Goal: Information Seeking & Learning: Check status

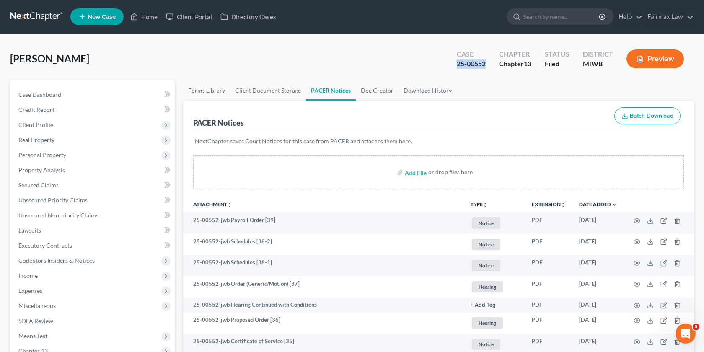
drag, startPoint x: 486, startPoint y: 61, endPoint x: 427, endPoint y: 67, distance: 58.9
click at [427, 67] on div "Brown, Vincent Upgraded Case 25-00552 Chapter Chapter 13 Status Filed District …" at bounding box center [352, 62] width 684 height 36
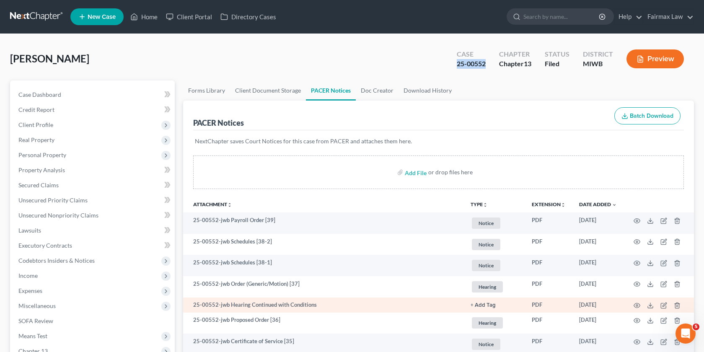
copy div "25-00552"
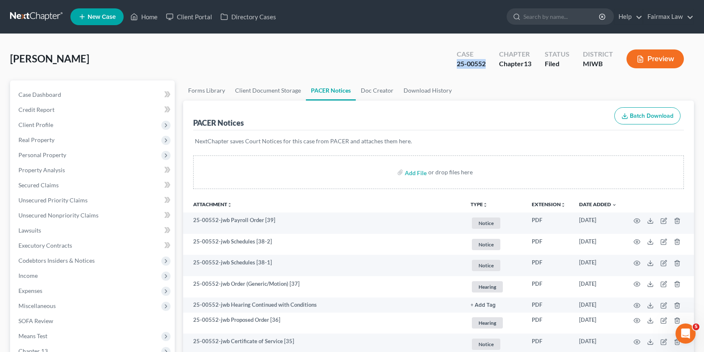
copy div "25-00552"
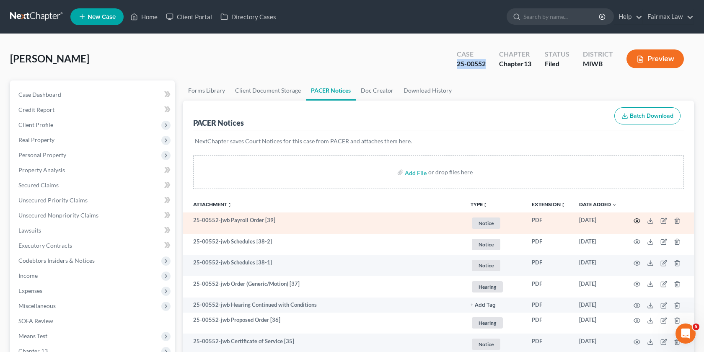
click at [639, 222] on icon "button" at bounding box center [636, 220] width 7 height 7
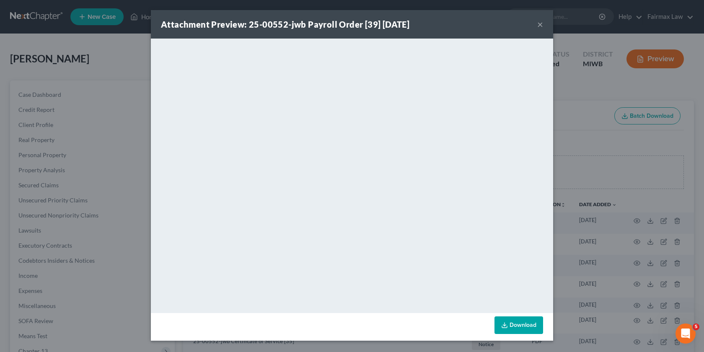
click at [570, 129] on div "Attachment Preview: 25-00552-jwb Payroll Order [39] 10/10/2025 × <object ng-att…" at bounding box center [352, 176] width 704 height 352
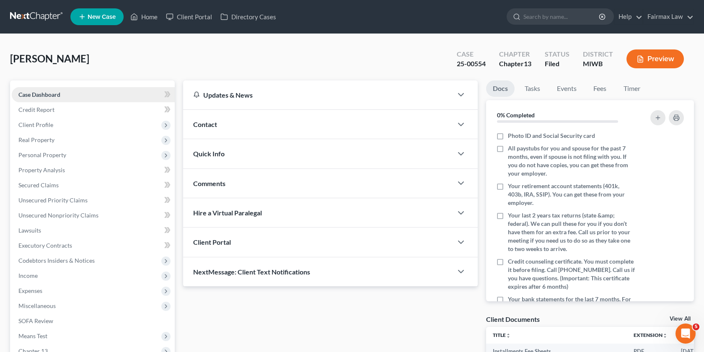
scroll to position [108, 0]
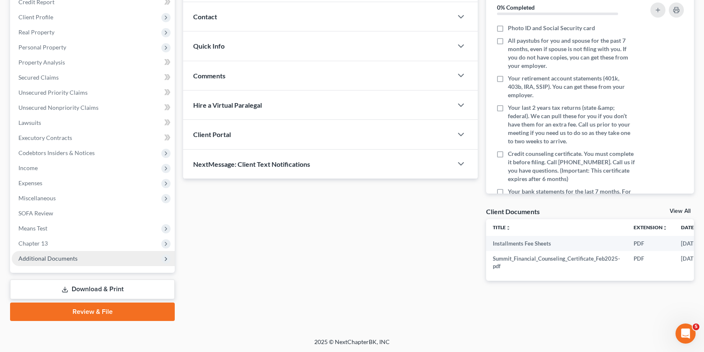
click at [49, 260] on span "Additional Documents" at bounding box center [47, 258] width 59 height 7
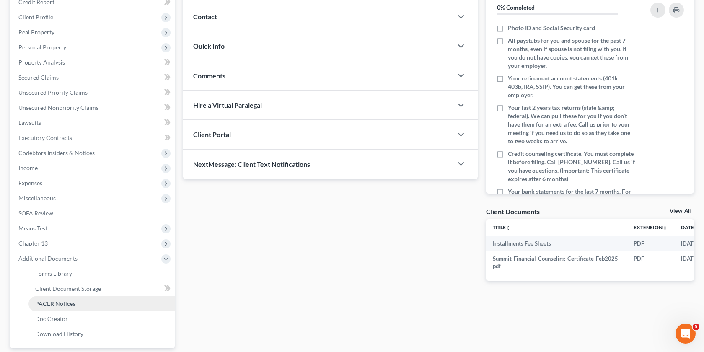
click at [65, 304] on span "PACER Notices" at bounding box center [55, 303] width 40 height 7
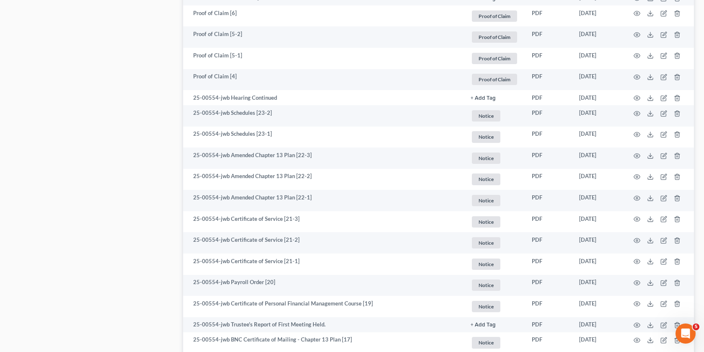
scroll to position [530, 0]
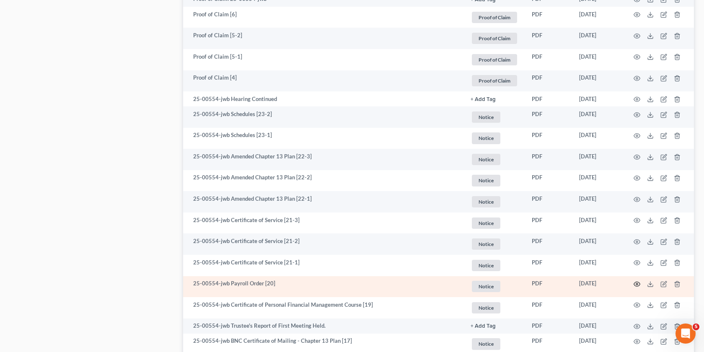
click at [637, 284] on circle "button" at bounding box center [637, 284] width 2 height 2
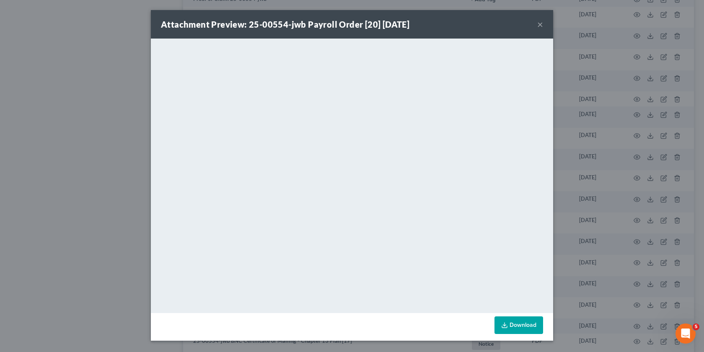
click at [558, 244] on div "Attachment Preview: 25-00554-jwb Payroll Order [20] 04/01/2025 × <object ng-att…" at bounding box center [352, 176] width 704 height 352
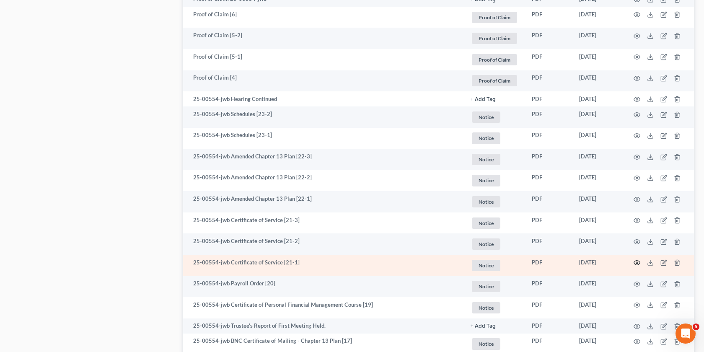
click at [635, 262] on icon "button" at bounding box center [636, 262] width 7 height 7
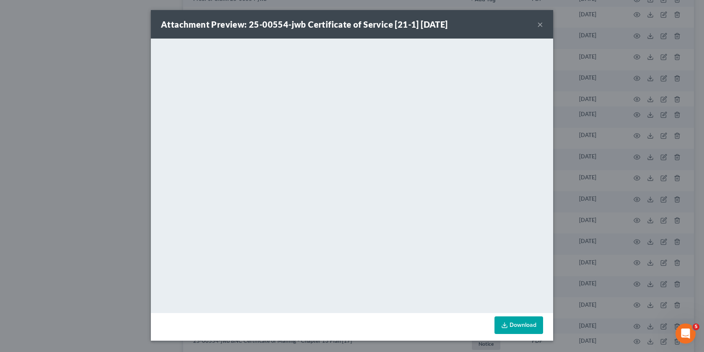
click at [598, 243] on div "Attachment Preview: 25-00554-jwb Certificate of Service [21-1] 04/09/2025 × <ob…" at bounding box center [352, 176] width 704 height 352
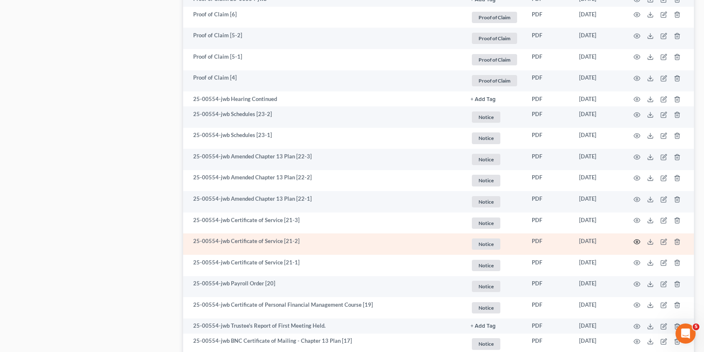
click at [634, 239] on icon "button" at bounding box center [636, 241] width 7 height 7
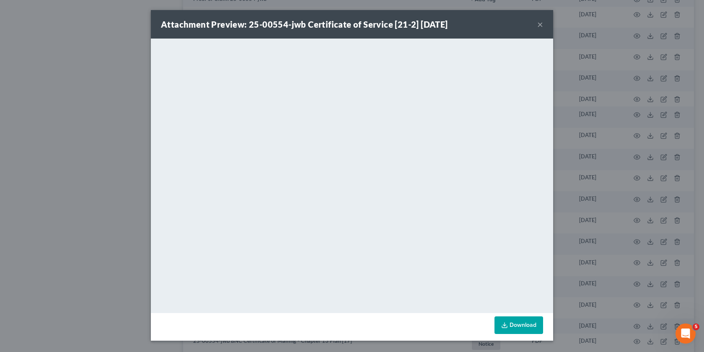
click at [633, 240] on div "Attachment Preview: 25-00554-jwb Certificate of Service [21-2] 04/09/2025 × <ob…" at bounding box center [352, 176] width 704 height 352
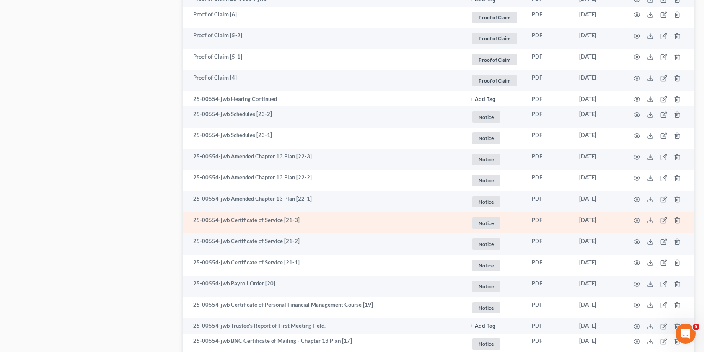
click at [634, 224] on td at bounding box center [658, 222] width 70 height 21
click at [634, 219] on icon "button" at bounding box center [636, 220] width 7 height 7
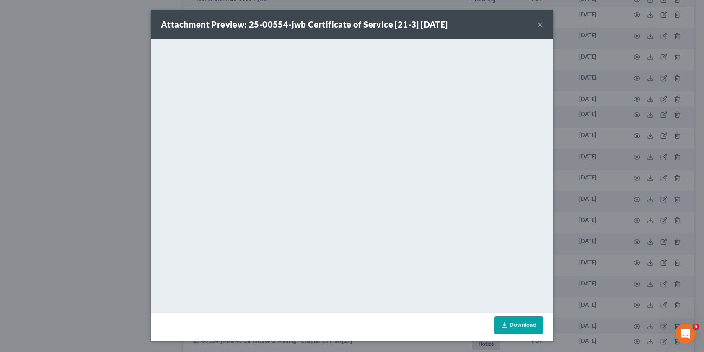
click at [639, 215] on div "Attachment Preview: 25-00554-jwb Certificate of Service [21-3] 04/09/2025 × <ob…" at bounding box center [352, 176] width 704 height 352
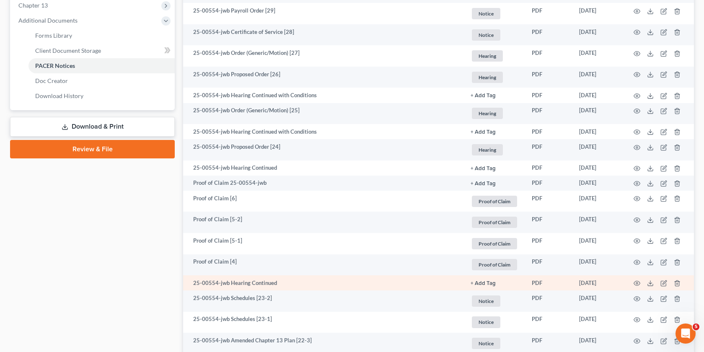
scroll to position [199, 0]
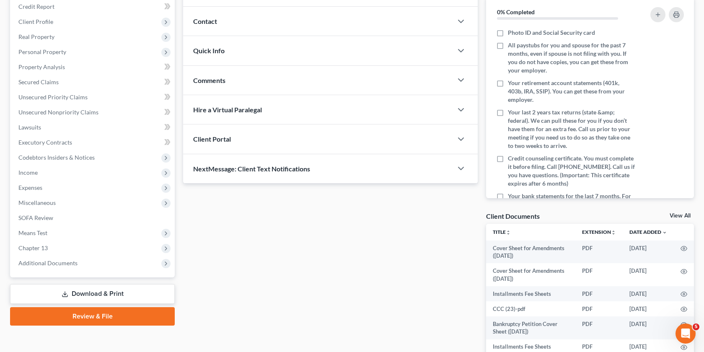
scroll to position [157, 0]
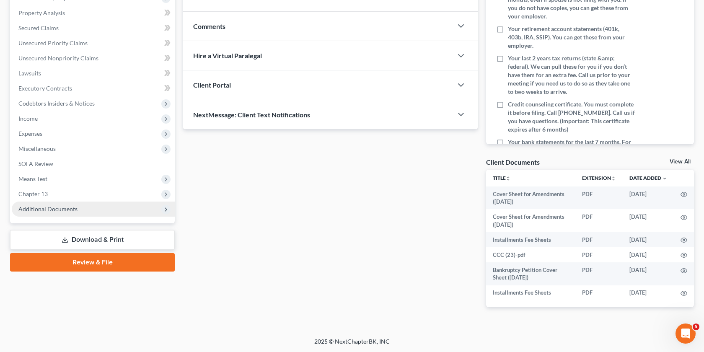
click at [92, 212] on span "Additional Documents" at bounding box center [93, 209] width 163 height 15
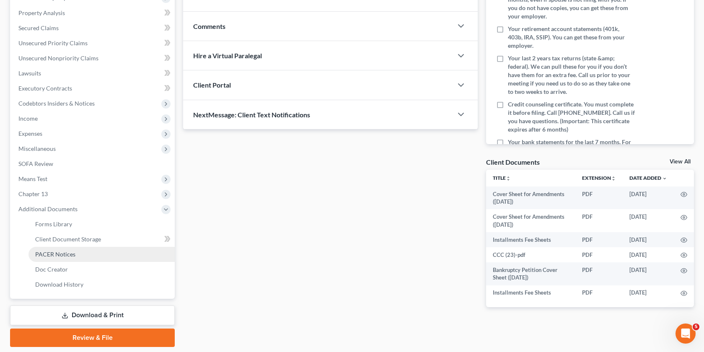
click at [96, 260] on link "PACER Notices" at bounding box center [101, 254] width 146 height 15
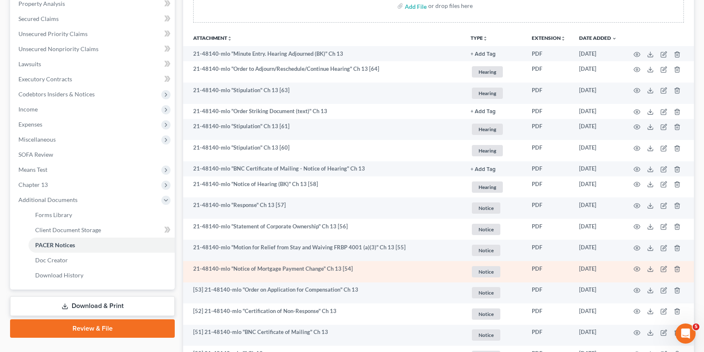
scroll to position [158, 0]
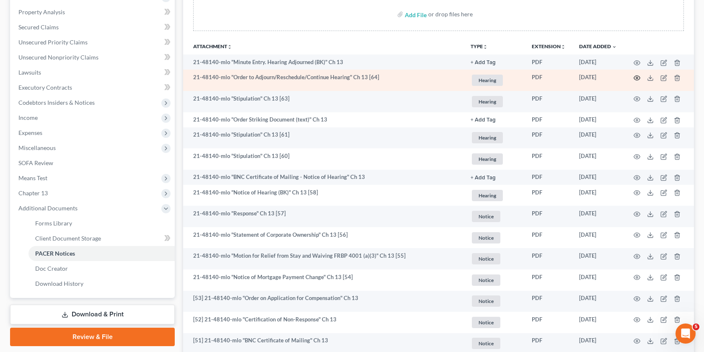
click at [637, 77] on circle "button" at bounding box center [637, 78] width 2 height 2
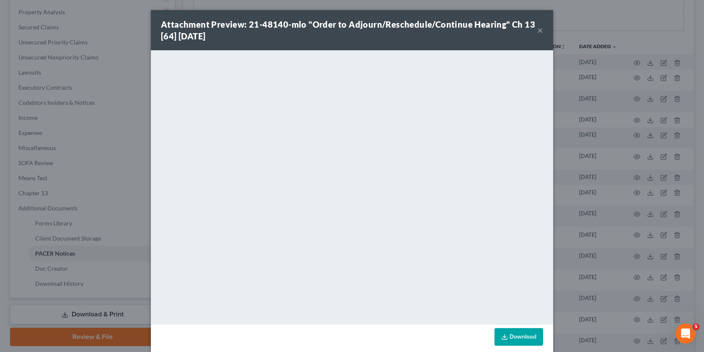
scroll to position [10, 0]
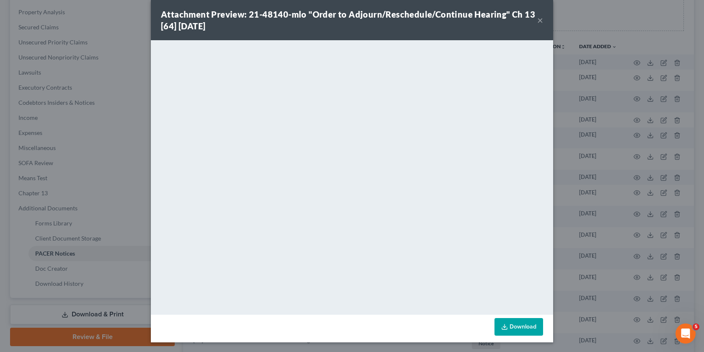
click at [563, 163] on div "Attachment Preview: 21-48140-mlo "Order to Adjourn/Reschedule/Continue Hearing"…" at bounding box center [352, 176] width 704 height 352
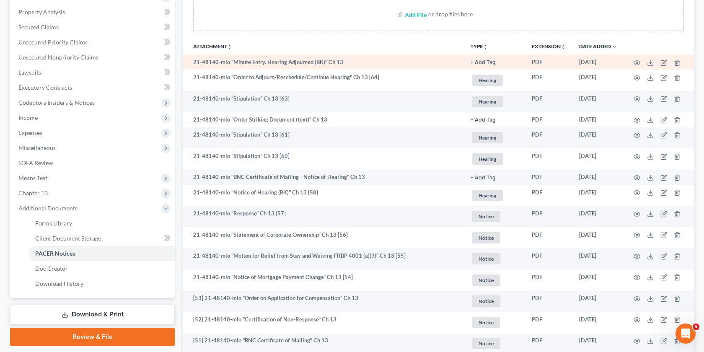
scroll to position [0, 0]
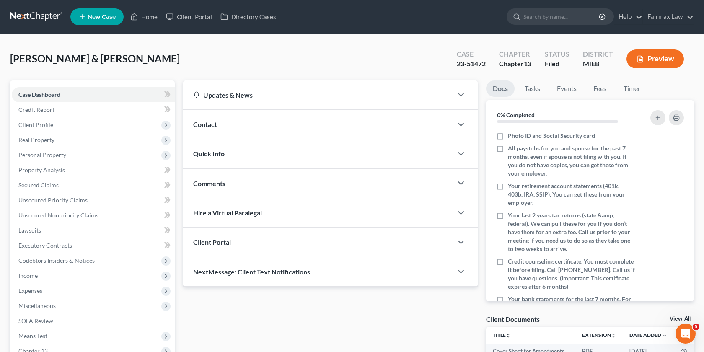
scroll to position [157, 0]
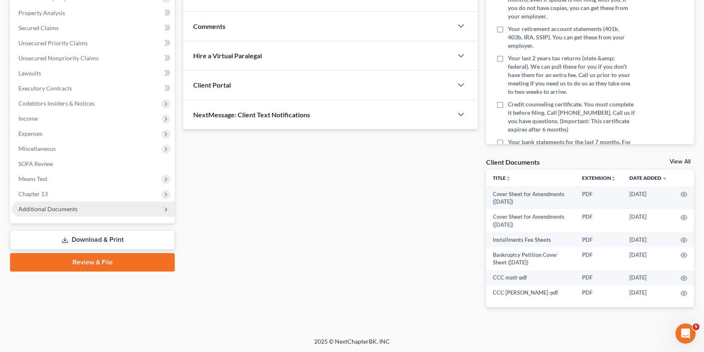
click at [134, 212] on span "Additional Documents" at bounding box center [93, 209] width 163 height 15
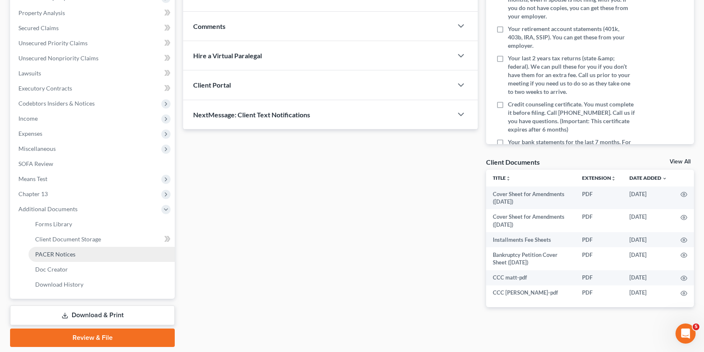
click at [81, 254] on link "PACER Notices" at bounding box center [101, 254] width 146 height 15
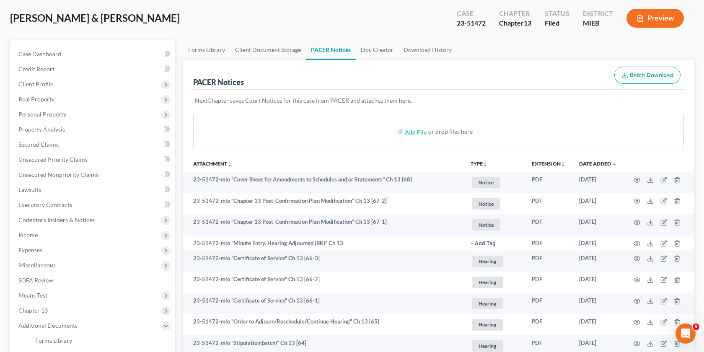
scroll to position [41, 0]
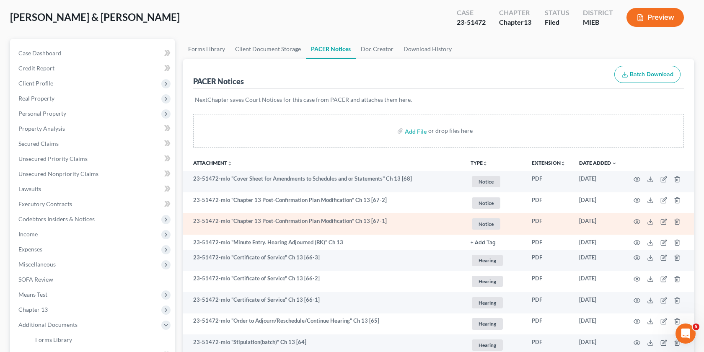
click at [640, 220] on td at bounding box center [658, 223] width 70 height 21
click at [637, 220] on icon "button" at bounding box center [636, 221] width 7 height 7
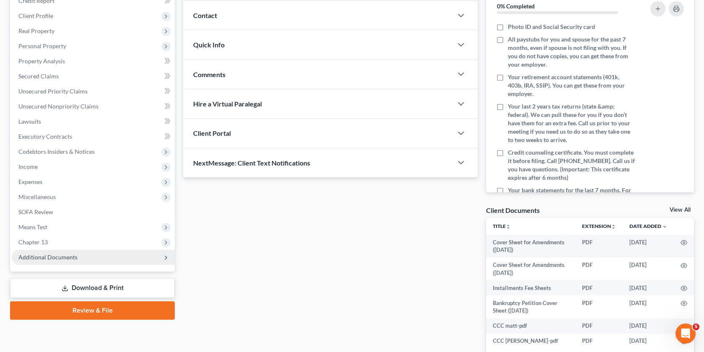
click at [138, 259] on span "Additional Documents" at bounding box center [93, 257] width 163 height 15
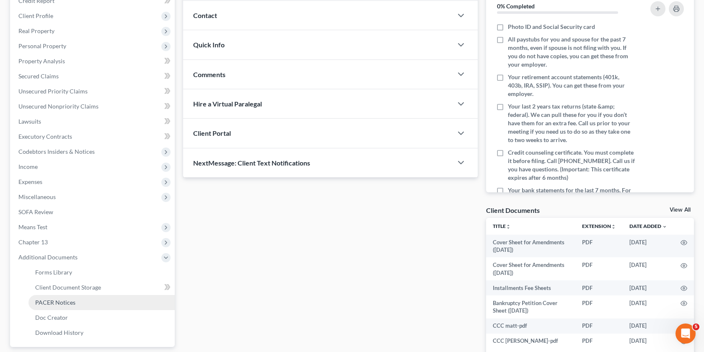
click at [98, 300] on link "PACER Notices" at bounding box center [101, 302] width 146 height 15
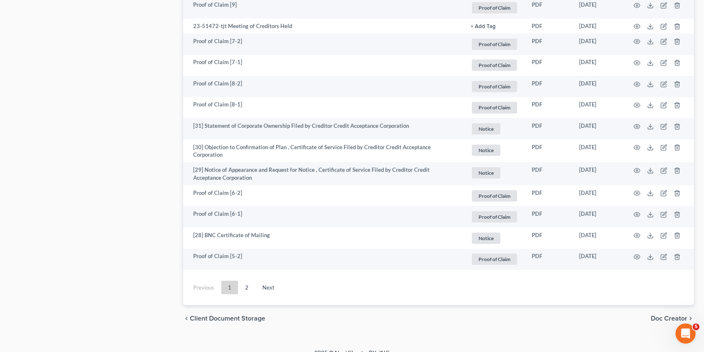
scroll to position [1533, 0]
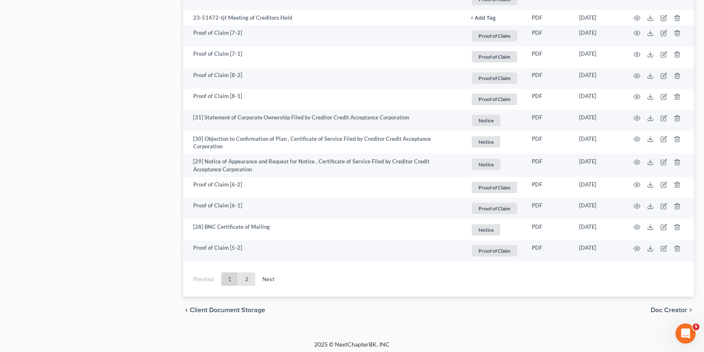
click at [248, 277] on link "2" at bounding box center [246, 278] width 17 height 13
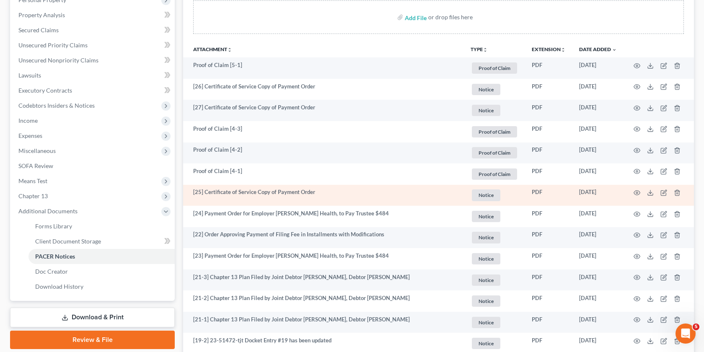
scroll to position [158, 0]
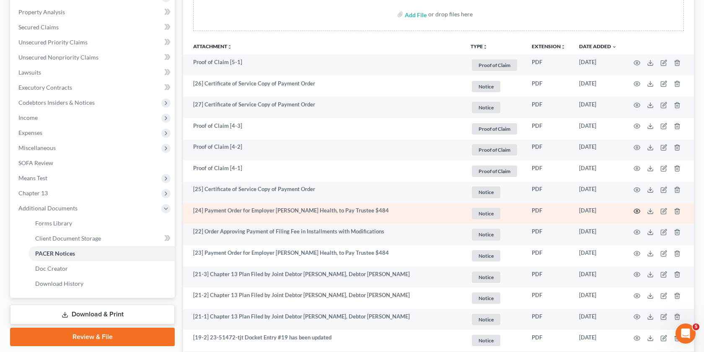
click at [637, 212] on icon "button" at bounding box center [636, 211] width 7 height 7
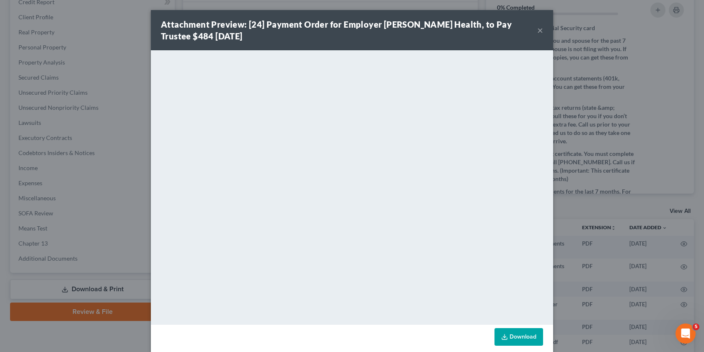
scroll to position [109, 0]
click at [540, 31] on button "×" at bounding box center [540, 30] width 6 height 10
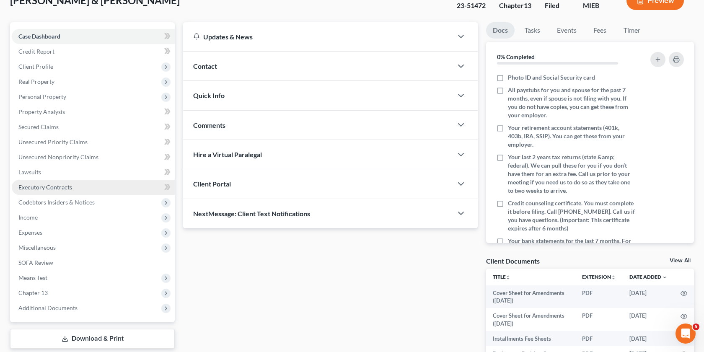
scroll to position [52, 0]
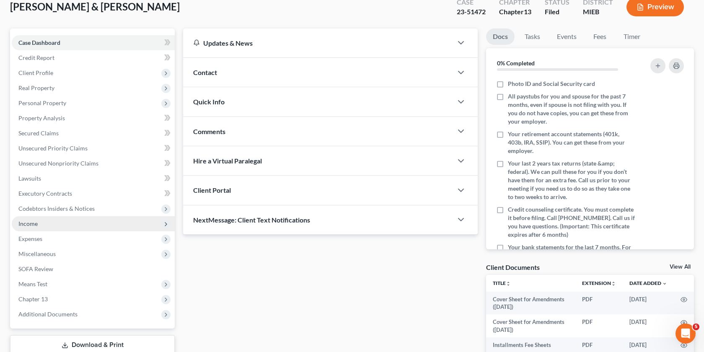
click at [38, 220] on span "Income" at bounding box center [93, 223] width 163 height 15
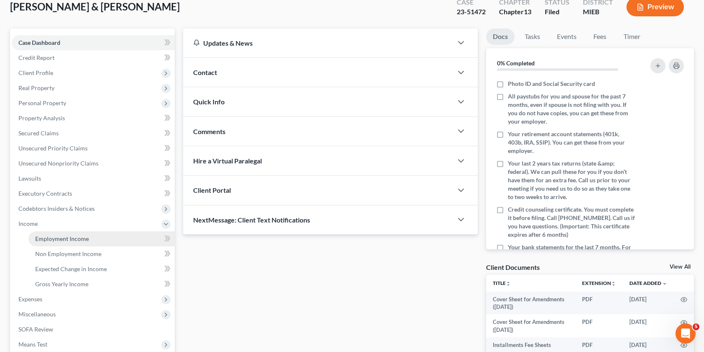
click at [82, 243] on link "Employment Income" at bounding box center [101, 238] width 146 height 15
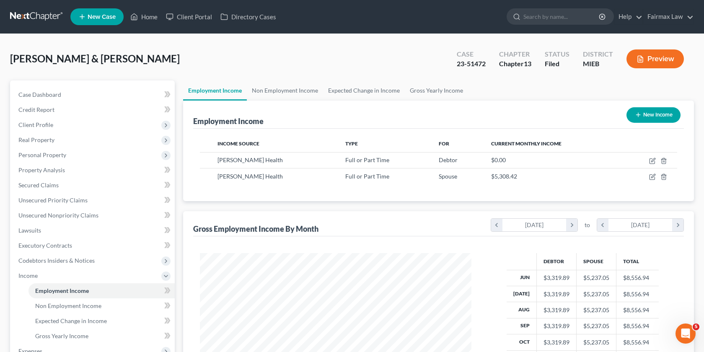
scroll to position [150, 288]
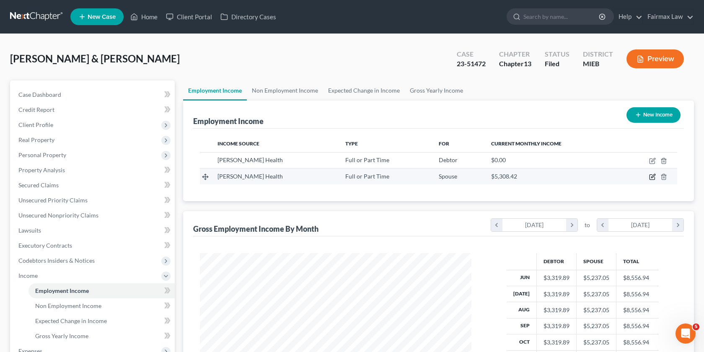
click at [652, 176] on icon "button" at bounding box center [653, 176] width 4 height 4
select select "0"
select select "23"
select select "2"
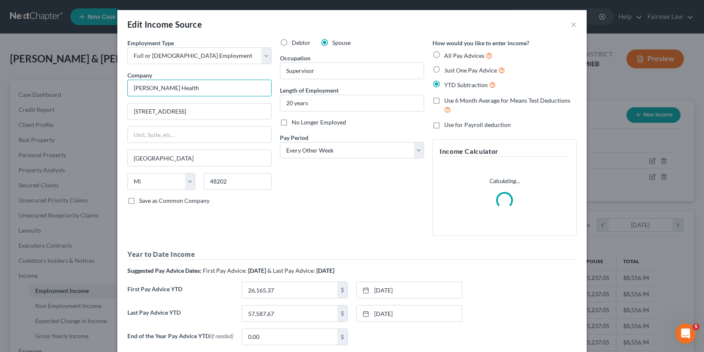
drag, startPoint x: 205, startPoint y: 92, endPoint x: 69, endPoint y: 83, distance: 136.4
click at [69, 83] on div "Edit Income Source × Employment Type * Select Full or Part Time Employment Self…" at bounding box center [352, 176] width 704 height 352
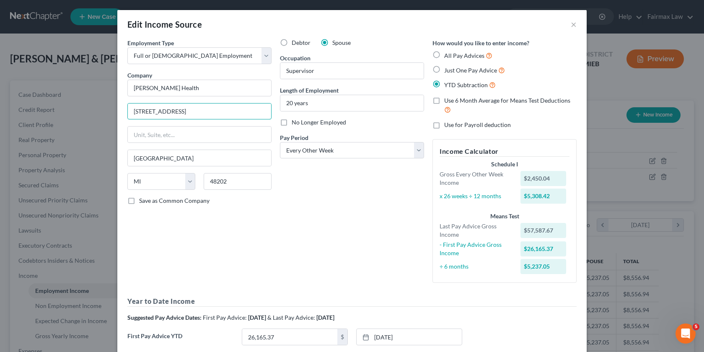
drag, startPoint x: 207, startPoint y: 115, endPoint x: 119, endPoint y: 113, distance: 88.0
click at [119, 113] on div "Employment Type * Select Full or Part Time Employment Self Employment Company *…" at bounding box center [351, 238] width 469 height 398
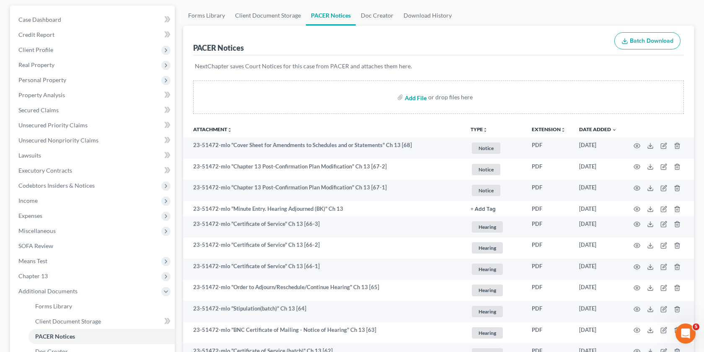
scroll to position [77, 0]
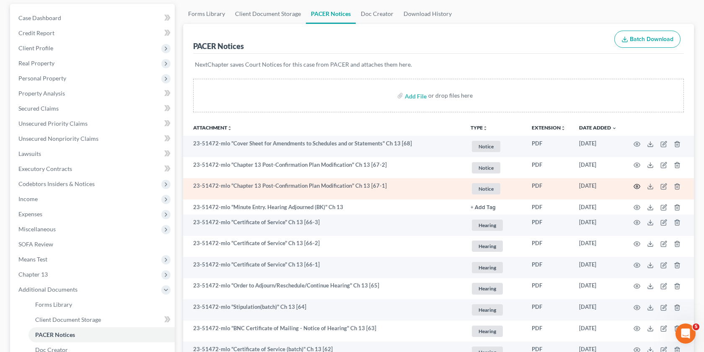
click at [636, 186] on circle "button" at bounding box center [637, 187] width 2 height 2
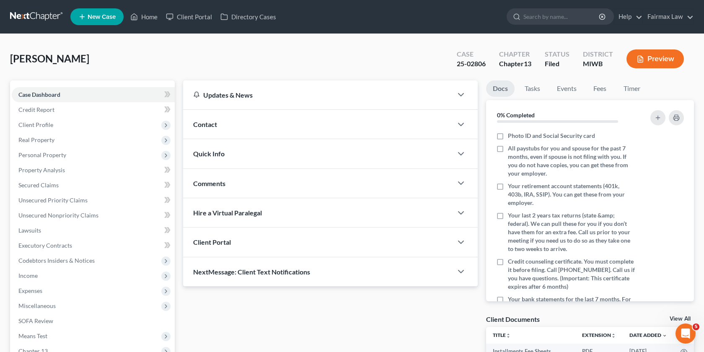
scroll to position [108, 0]
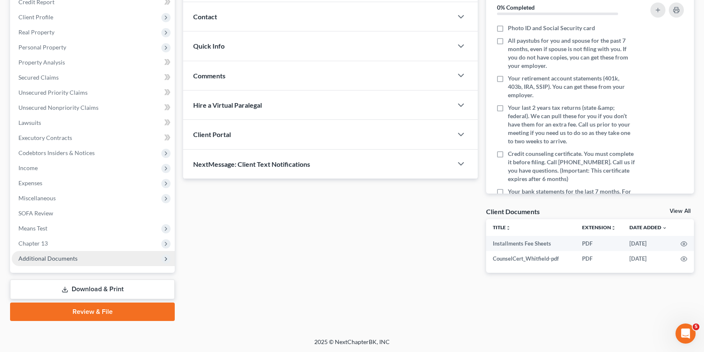
click at [60, 253] on span "Additional Documents" at bounding box center [93, 258] width 163 height 15
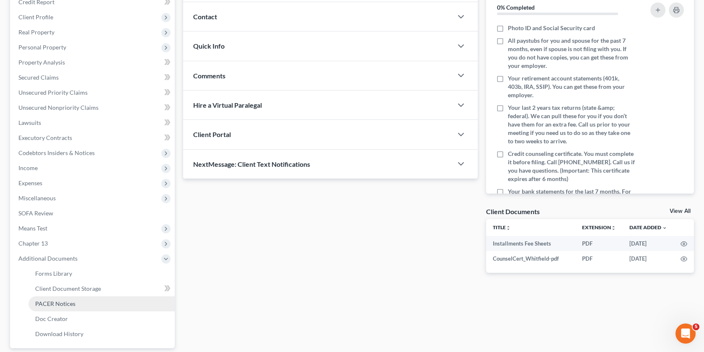
click at [93, 300] on link "PACER Notices" at bounding box center [101, 303] width 146 height 15
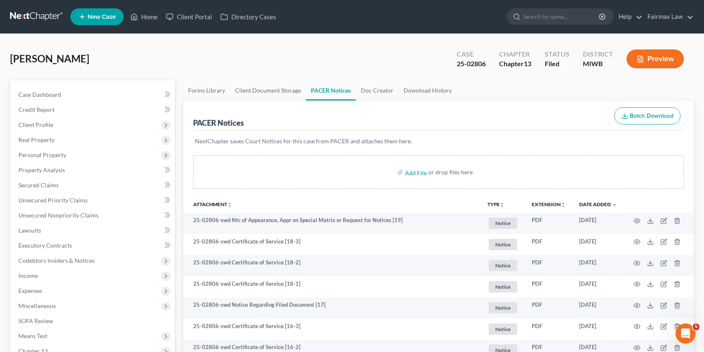
click at [452, 200] on th "Attachment unfold_more expand_more expand_less" at bounding box center [331, 204] width 297 height 17
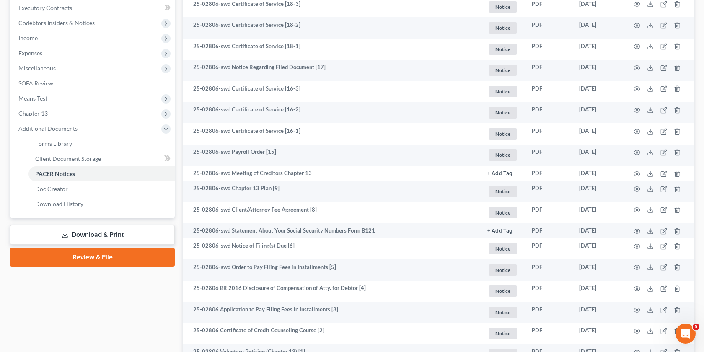
scroll to position [236, 0]
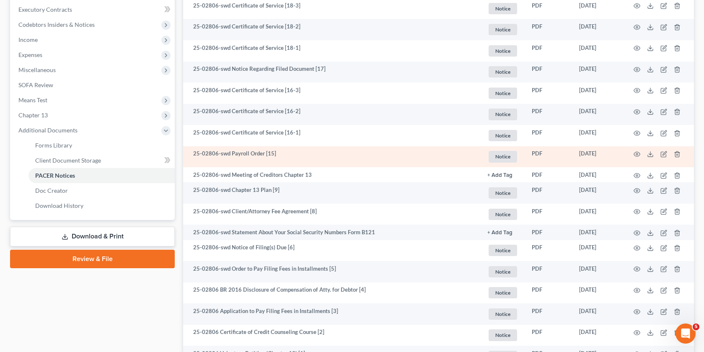
click at [634, 158] on td at bounding box center [658, 156] width 70 height 21
click at [637, 155] on icon "button" at bounding box center [636, 154] width 7 height 7
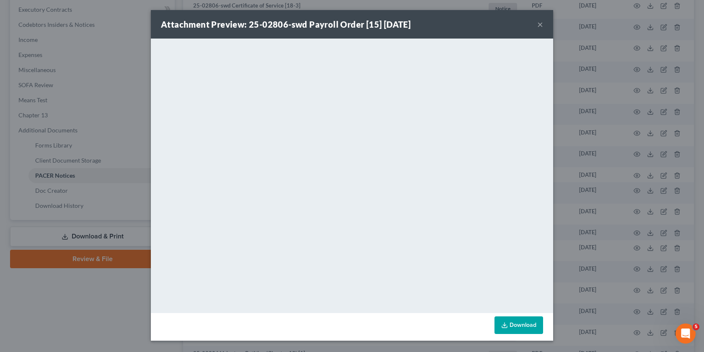
click at [580, 103] on div "Attachment Preview: 25-02806-swd Payroll Order [15] 10/06/2025 × <object ng-att…" at bounding box center [352, 176] width 704 height 352
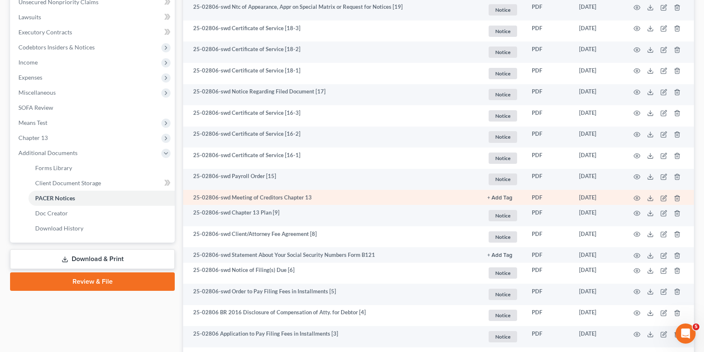
scroll to position [207, 0]
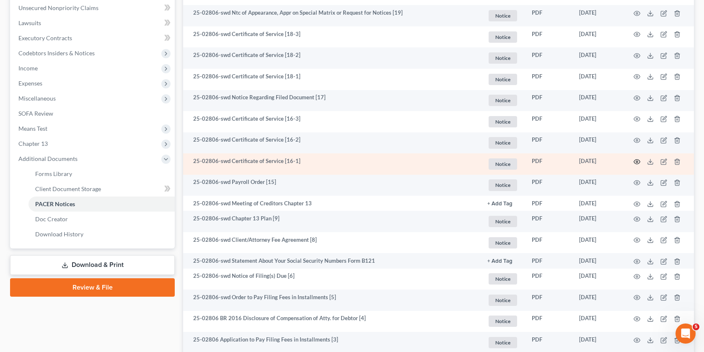
click at [637, 160] on icon "button" at bounding box center [636, 161] width 7 height 7
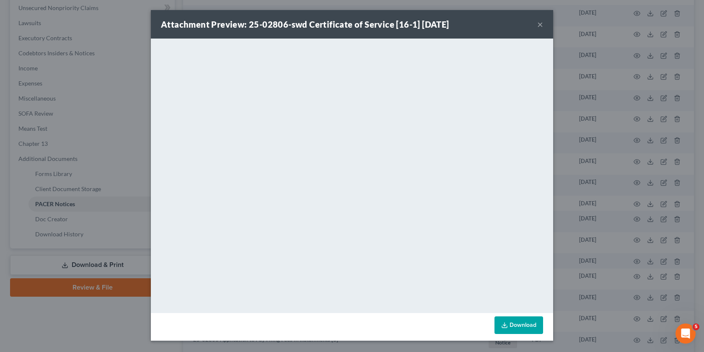
click at [603, 206] on div "Attachment Preview: 25-02806-swd Certificate of Service [16-1] 10/07/2025 × <ob…" at bounding box center [352, 176] width 704 height 352
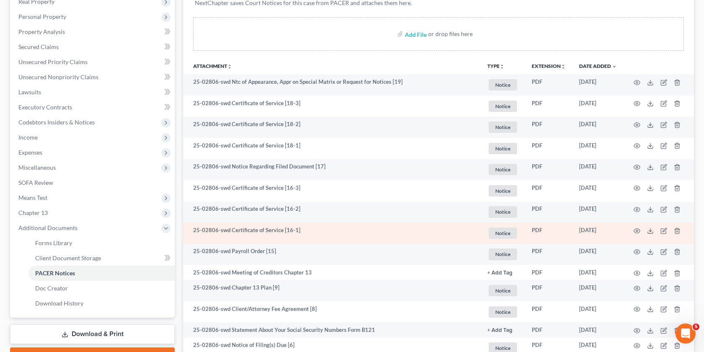
scroll to position [137, 0]
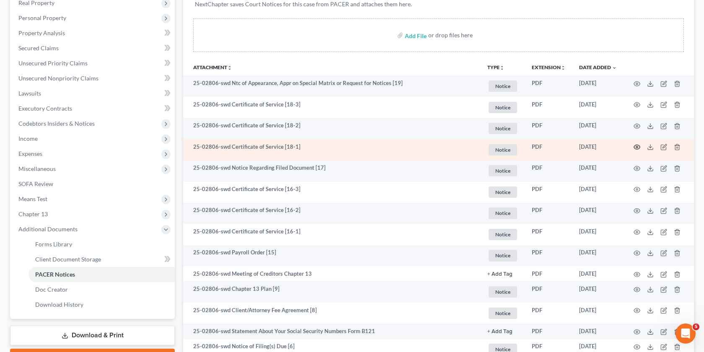
click at [634, 147] on icon "button" at bounding box center [637, 147] width 6 height 5
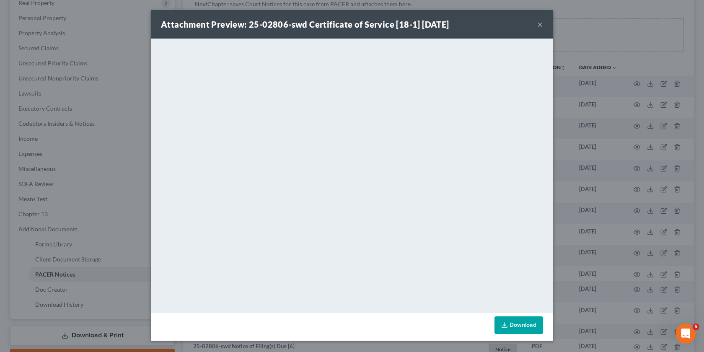
click at [590, 202] on div "Attachment Preview: 25-02806-swd Certificate of Service [18-1] 10/08/2025 × <ob…" at bounding box center [352, 176] width 704 height 352
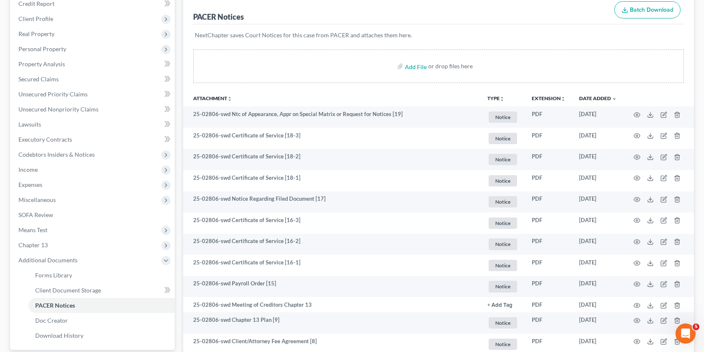
scroll to position [102, 0]
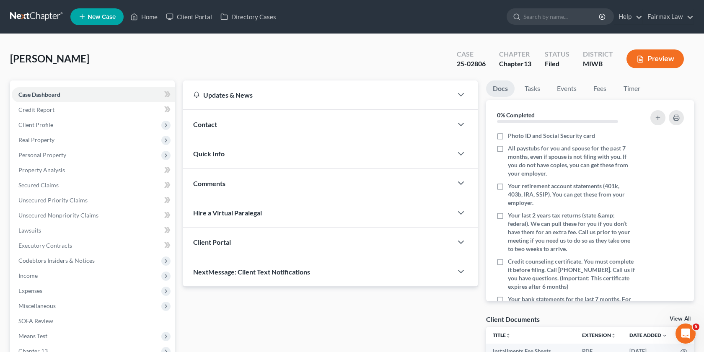
scroll to position [108, 0]
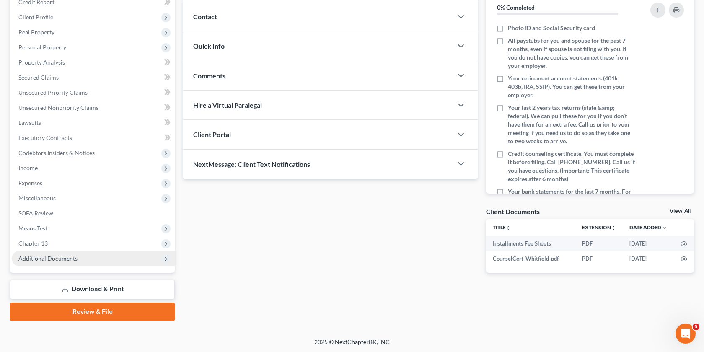
click at [107, 253] on span "Additional Documents" at bounding box center [93, 258] width 163 height 15
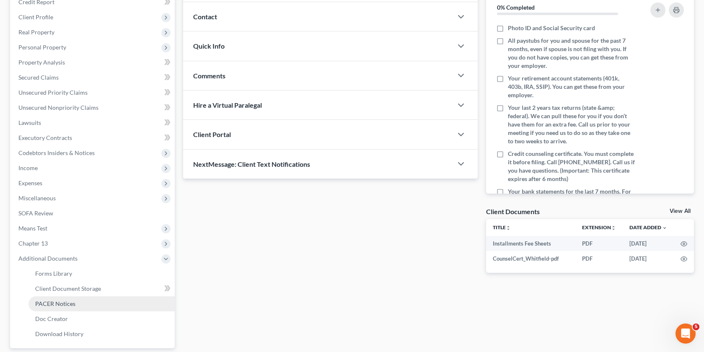
click at [73, 303] on span "PACER Notices" at bounding box center [55, 303] width 40 height 7
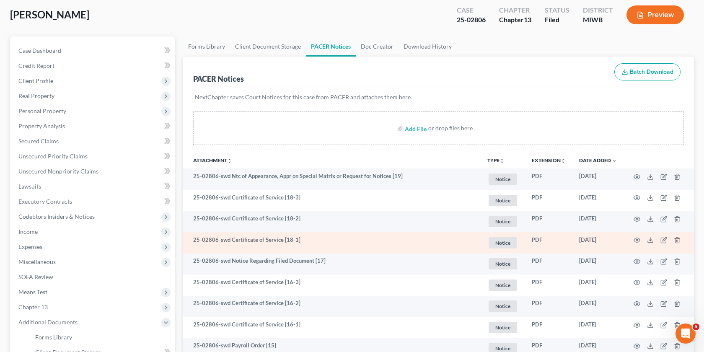
scroll to position [45, 0]
click at [633, 238] on icon "button" at bounding box center [636, 238] width 7 height 7
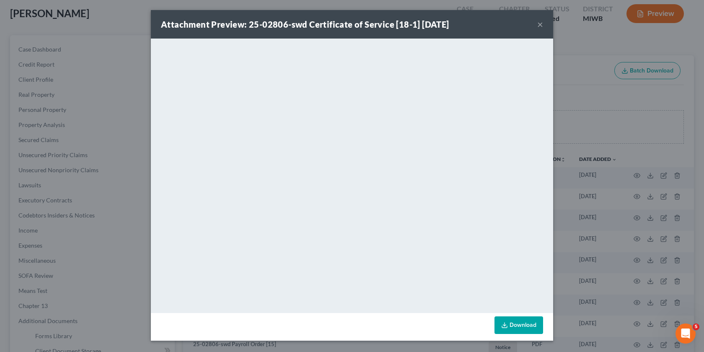
click at [618, 170] on div "Attachment Preview: 25-02806-swd Certificate of Service [18-1] [DATE] × <object…" at bounding box center [352, 176] width 704 height 352
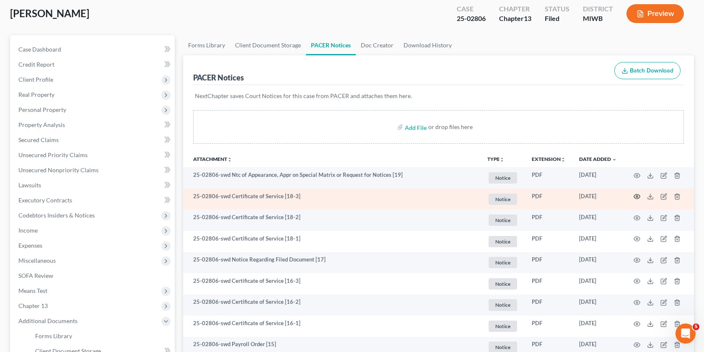
click at [636, 198] on icon "button" at bounding box center [637, 196] width 6 height 5
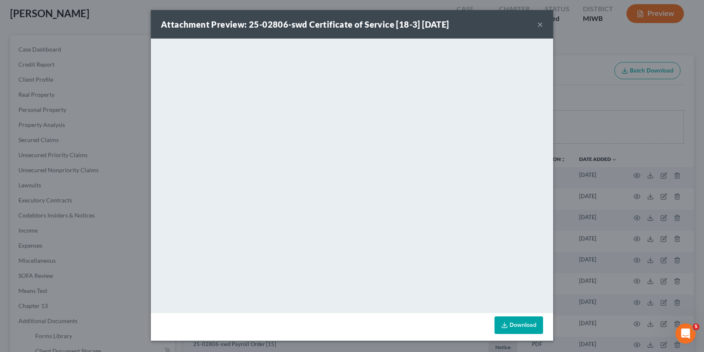
click at [623, 254] on div "Attachment Preview: 25-02806-swd Certificate of Service [18-3] [DATE] × <object…" at bounding box center [352, 176] width 704 height 352
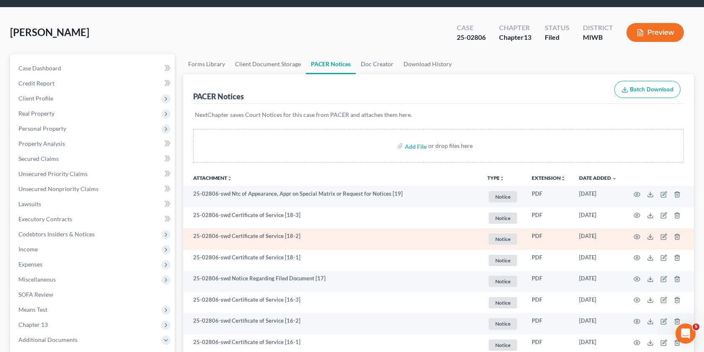
scroll to position [25, 0]
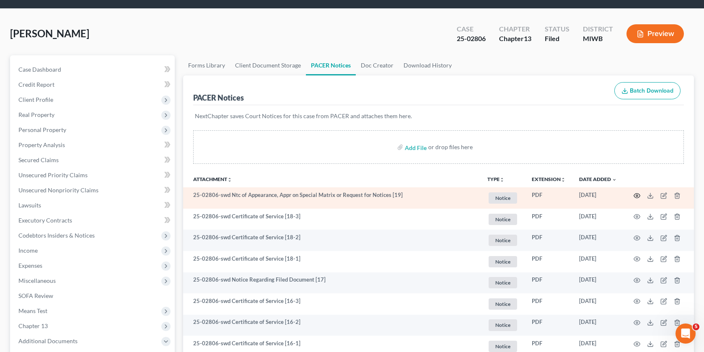
click at [636, 196] on circle "button" at bounding box center [637, 196] width 2 height 2
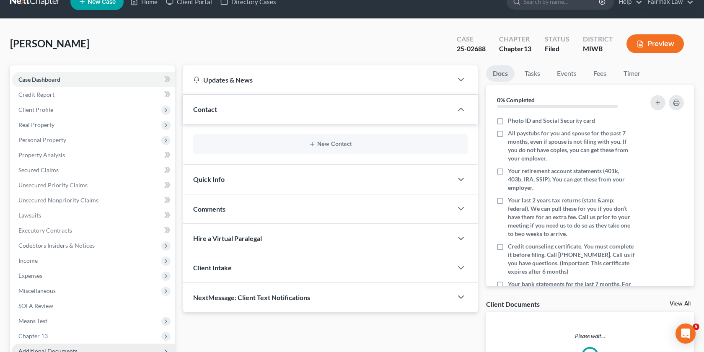
click at [82, 344] on span "Additional Documents" at bounding box center [93, 351] width 163 height 15
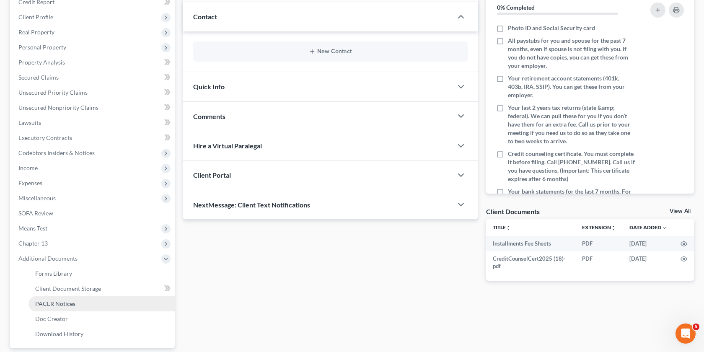
click at [70, 307] on link "PACER Notices" at bounding box center [101, 303] width 146 height 15
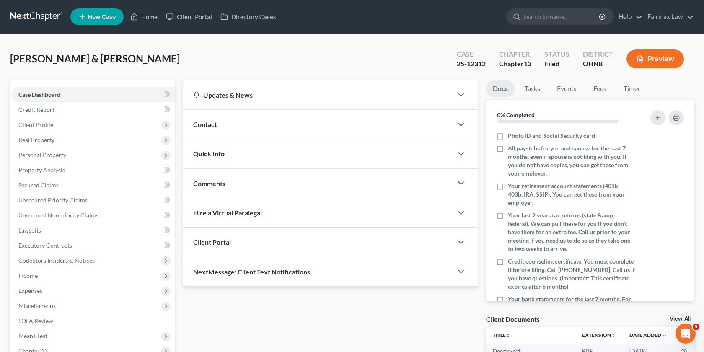
scroll to position [142, 0]
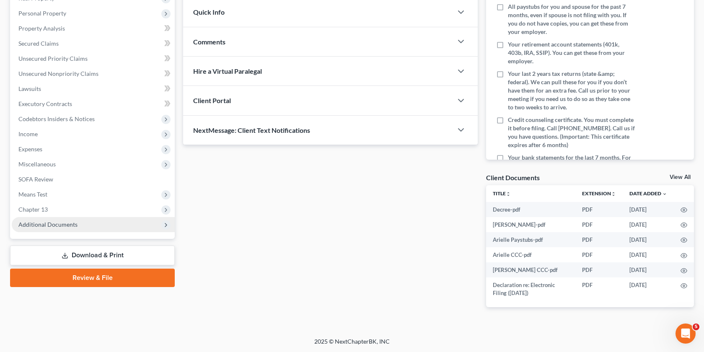
click at [89, 220] on span "Additional Documents" at bounding box center [93, 224] width 163 height 15
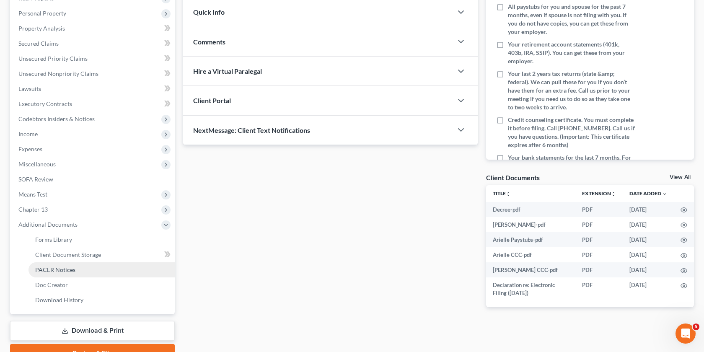
click at [78, 267] on link "PACER Notices" at bounding box center [101, 269] width 146 height 15
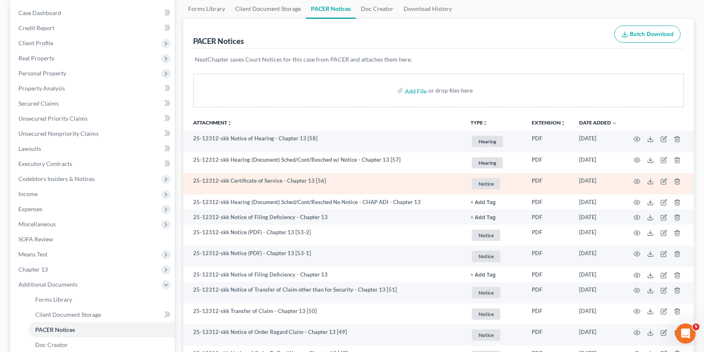
scroll to position [83, 0]
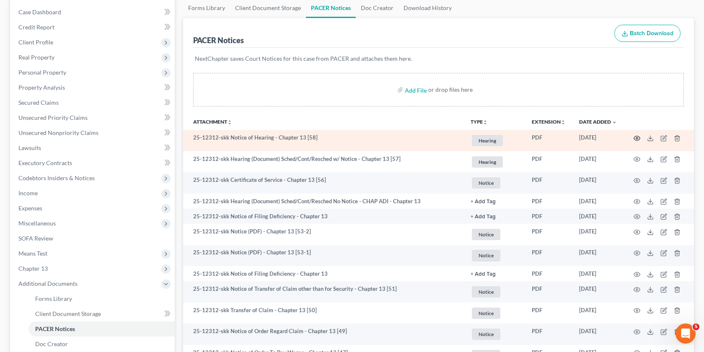
click at [635, 137] on icon "button" at bounding box center [636, 138] width 7 height 7
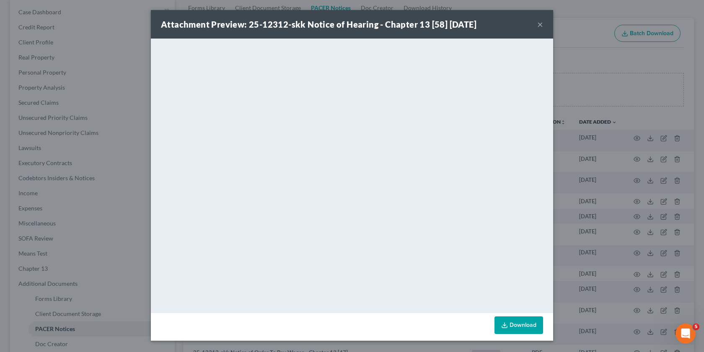
click at [600, 189] on div "Attachment Preview: 25-12312-skk Notice of Hearing - Chapter 13 [58] 10/05/2025…" at bounding box center [352, 176] width 704 height 352
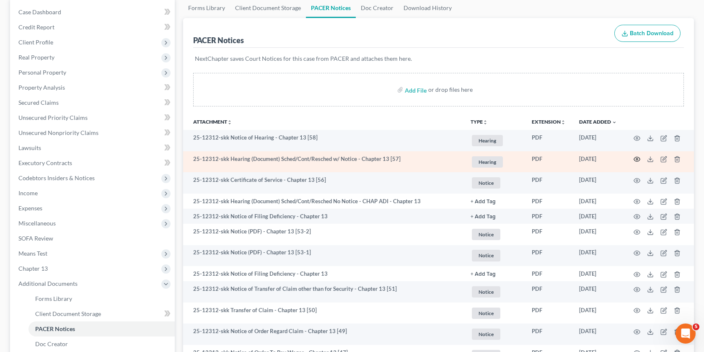
click at [634, 159] on icon "button" at bounding box center [636, 159] width 7 height 7
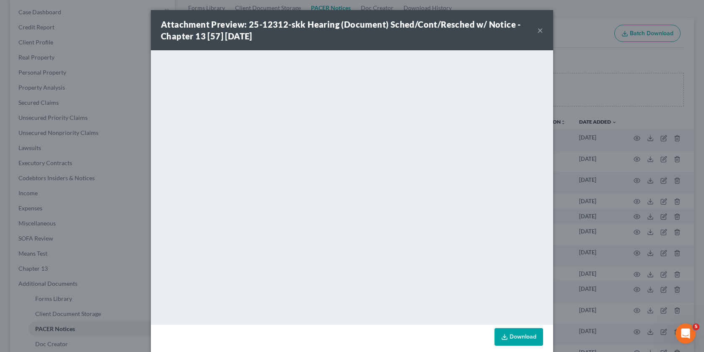
click at [592, 156] on div "Attachment Preview: 25-12312-skk Hearing (Document) Sched/Cont/Resched w/ Notic…" at bounding box center [352, 176] width 704 height 352
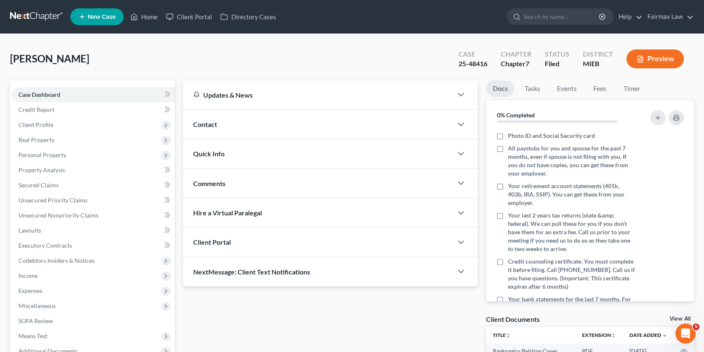
scroll to position [96, 0]
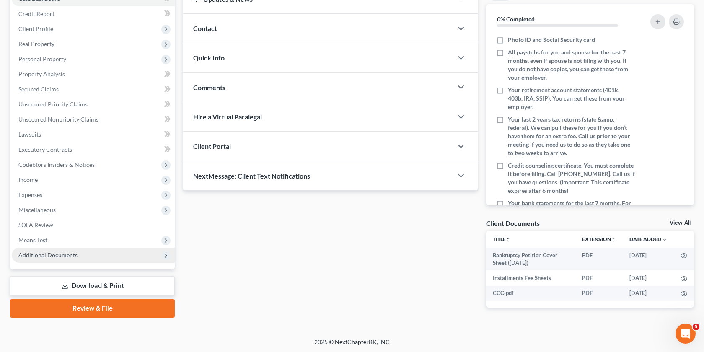
click at [71, 255] on span "Additional Documents" at bounding box center [47, 254] width 59 height 7
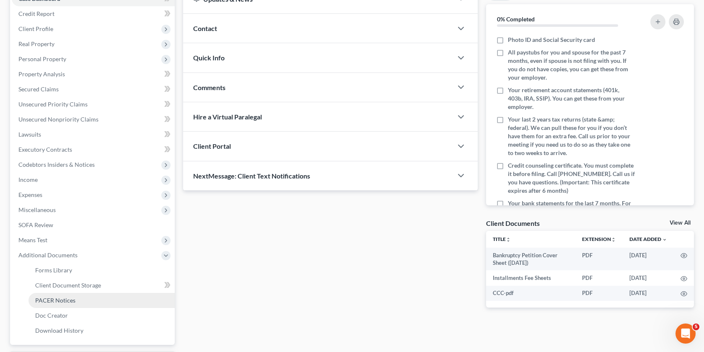
click at [70, 303] on link "PACER Notices" at bounding box center [101, 300] width 146 height 15
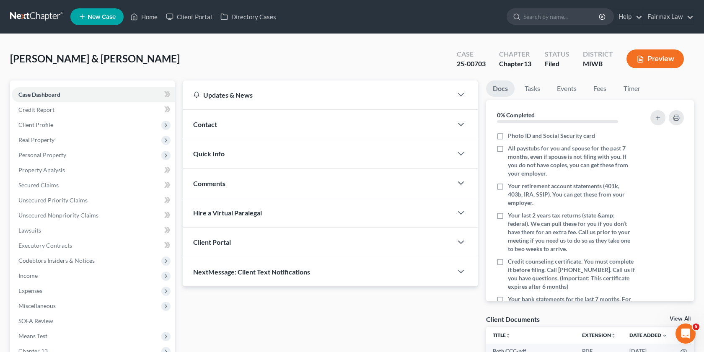
scroll to position [108, 0]
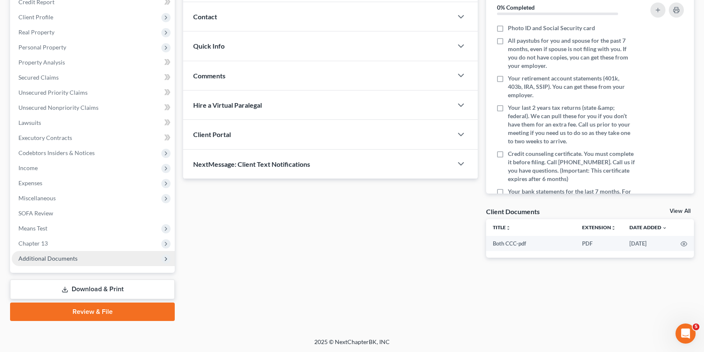
click at [116, 256] on span "Additional Documents" at bounding box center [93, 258] width 163 height 15
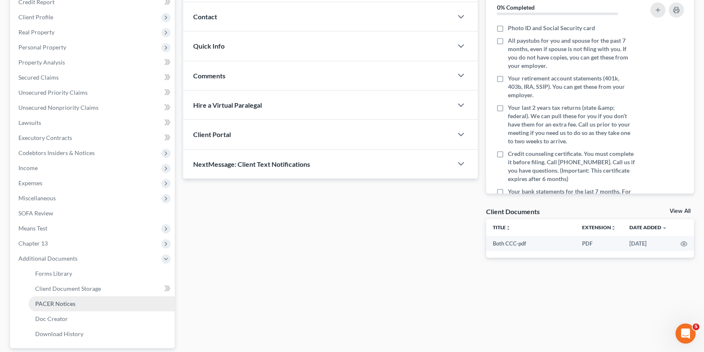
click at [98, 305] on link "PACER Notices" at bounding box center [101, 303] width 146 height 15
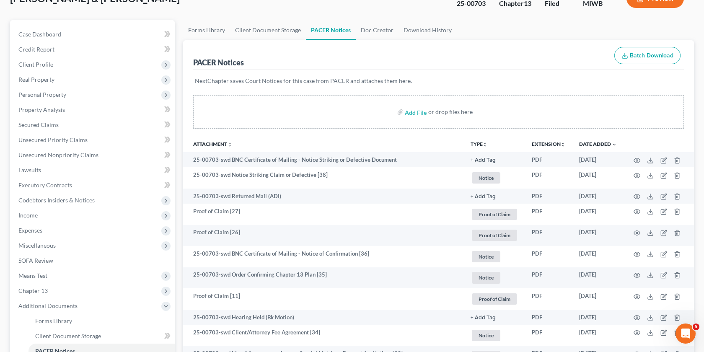
scroll to position [62, 0]
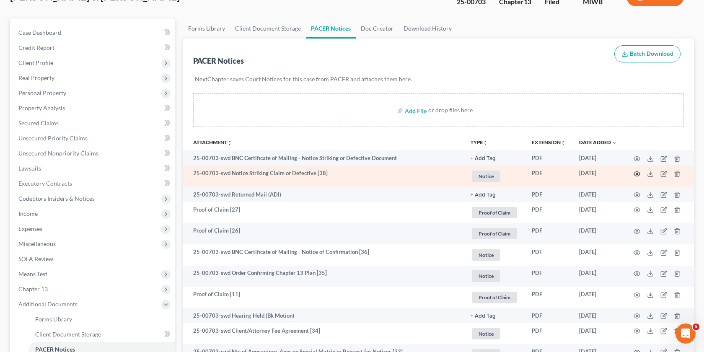
click at [638, 171] on icon "button" at bounding box center [637, 173] width 6 height 5
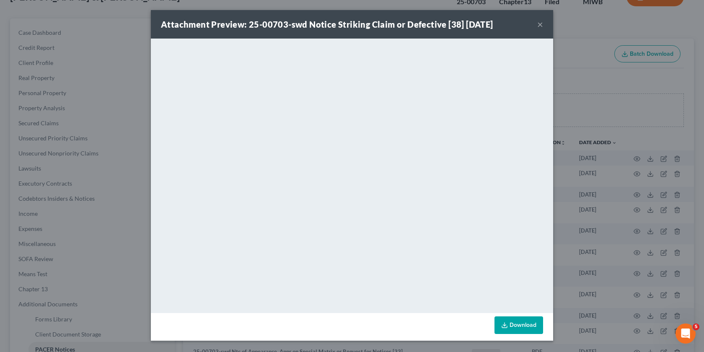
click at [618, 135] on div "Attachment Preview: 25-00703-swd Notice Striking Claim or Defective [38] 10/03/…" at bounding box center [352, 176] width 704 height 352
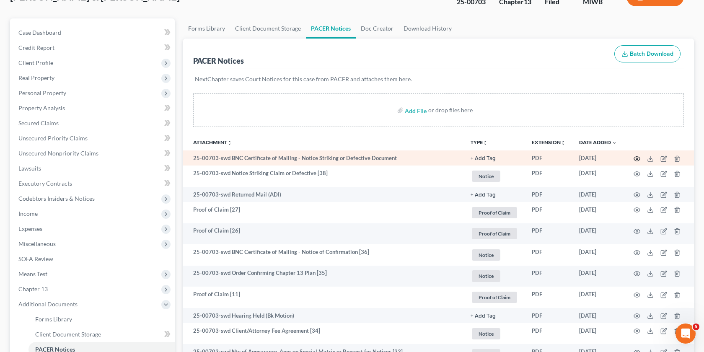
click at [636, 158] on circle "button" at bounding box center [637, 159] width 2 height 2
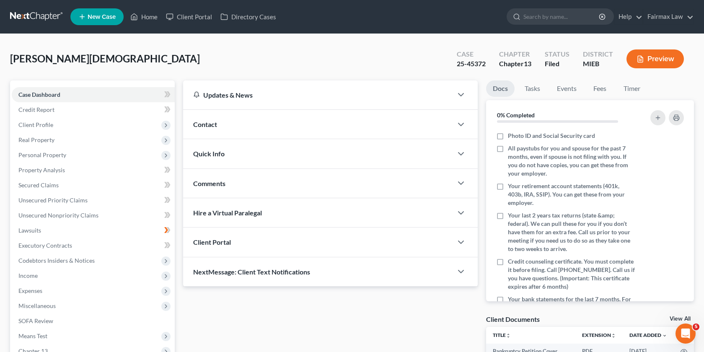
scroll to position [111, 0]
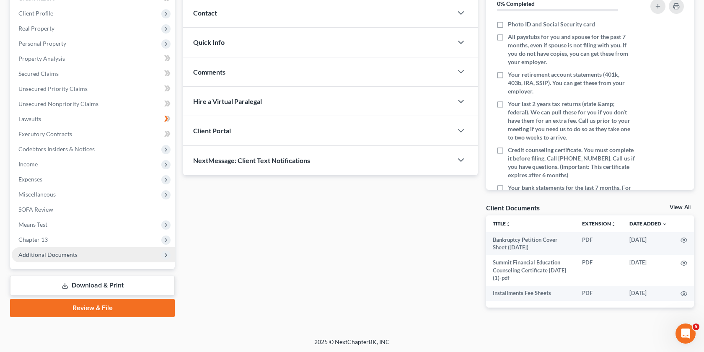
click at [102, 254] on span "Additional Documents" at bounding box center [93, 254] width 163 height 15
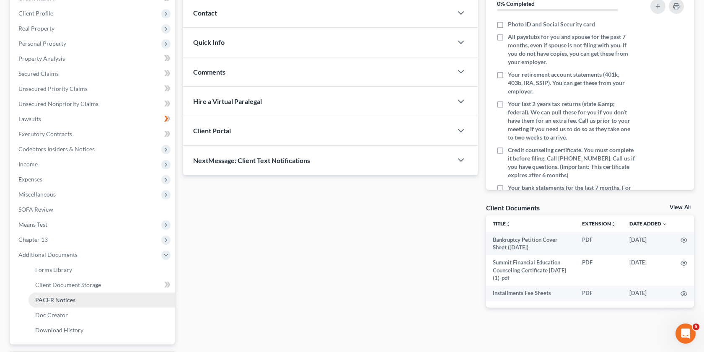
click at [89, 300] on link "PACER Notices" at bounding box center [101, 299] width 146 height 15
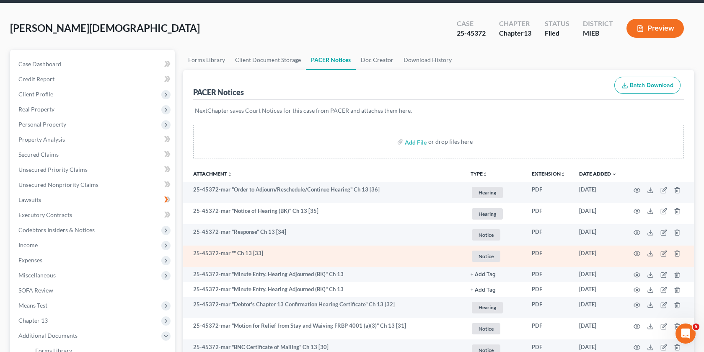
scroll to position [29, 0]
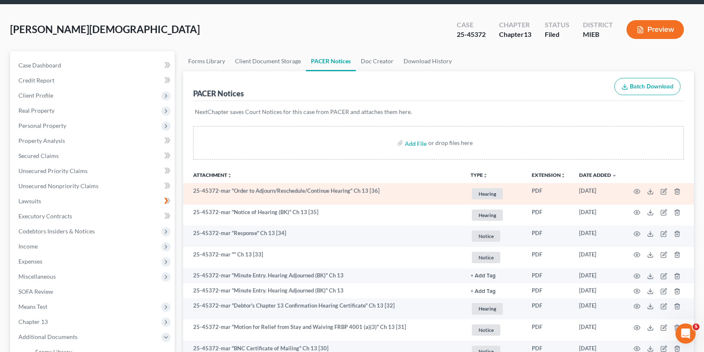
click at [641, 189] on td at bounding box center [658, 193] width 70 height 21
click at [636, 190] on icon "button" at bounding box center [636, 191] width 7 height 7
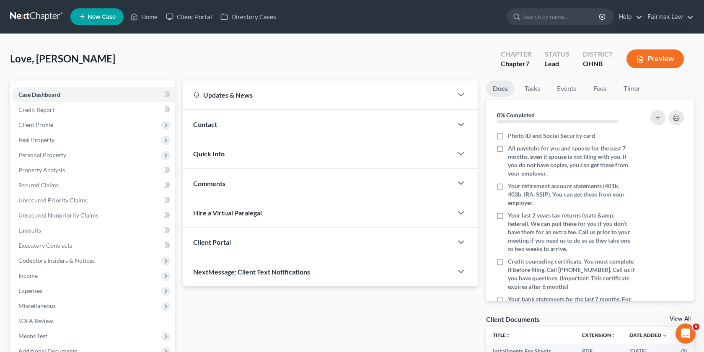
scroll to position [104, 0]
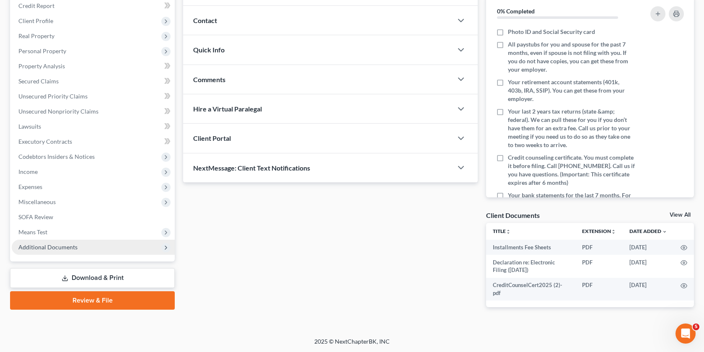
click at [90, 249] on span "Additional Documents" at bounding box center [93, 247] width 163 height 15
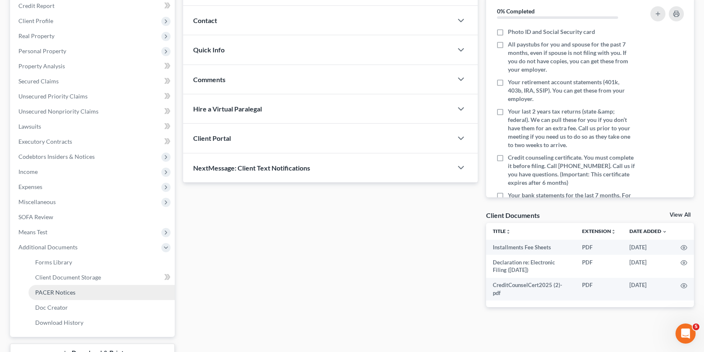
click at [94, 296] on link "PACER Notices" at bounding box center [101, 292] width 146 height 15
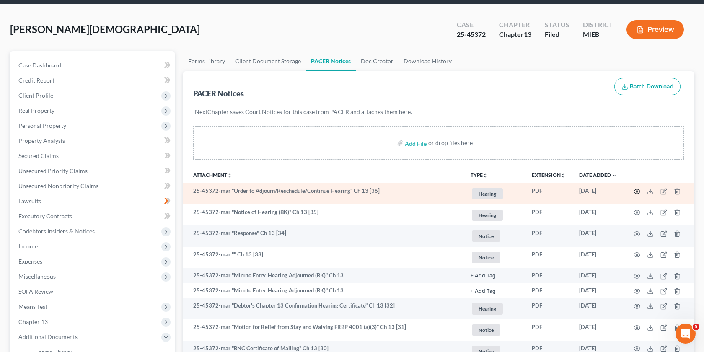
click at [636, 192] on icon "button" at bounding box center [636, 191] width 7 height 7
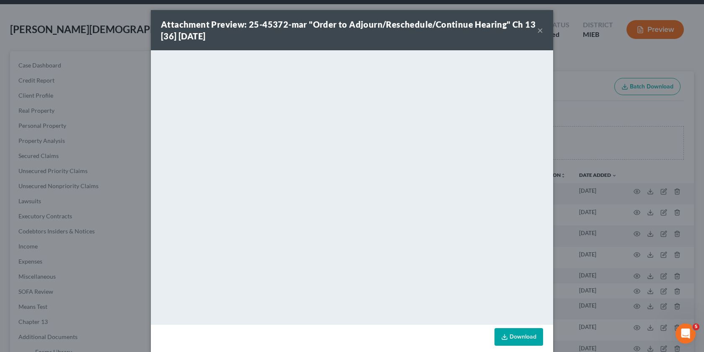
click at [571, 110] on div "Attachment Preview: 25-45372-mar "Order to Adjourn/Reschedule/Continue Hearing"…" at bounding box center [352, 176] width 704 height 352
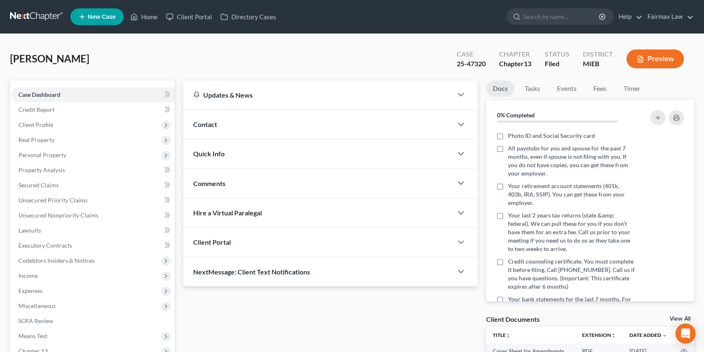
scroll to position [119, 0]
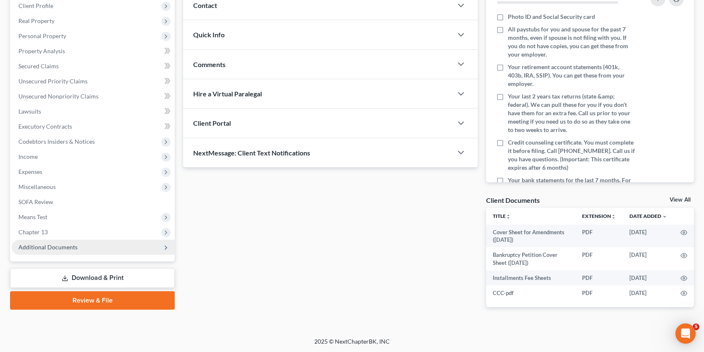
click at [106, 247] on span "Additional Documents" at bounding box center [93, 247] width 163 height 15
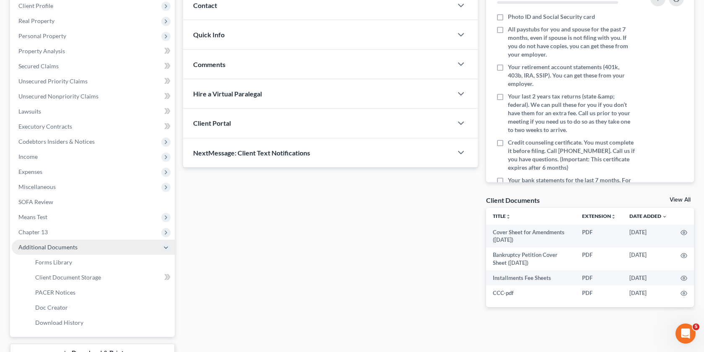
scroll to position [0, 0]
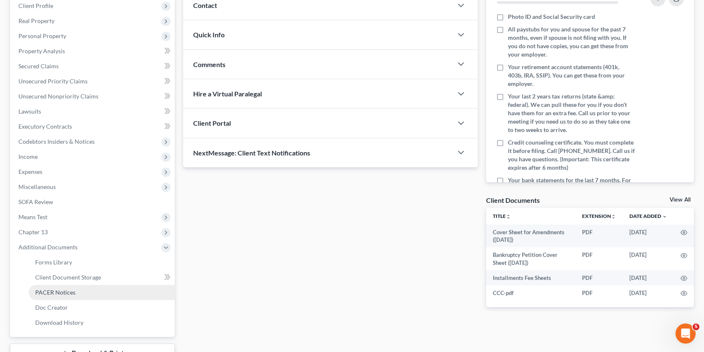
click at [87, 291] on link "PACER Notices" at bounding box center [101, 292] width 146 height 15
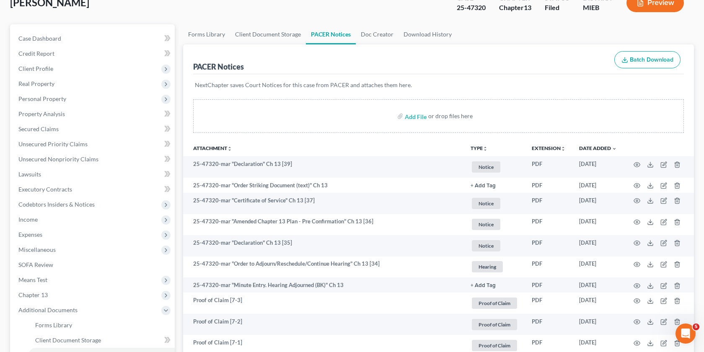
scroll to position [59, 0]
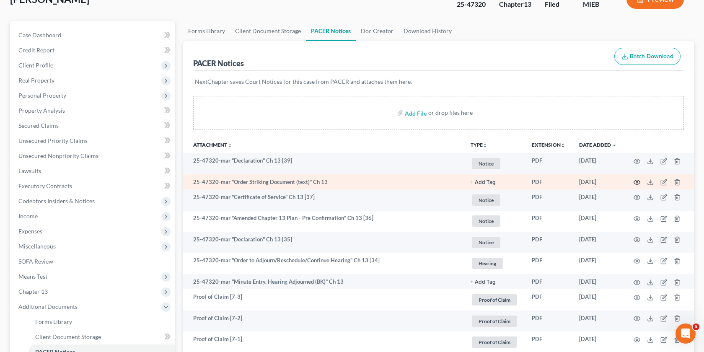
click at [634, 182] on icon "button" at bounding box center [637, 182] width 6 height 5
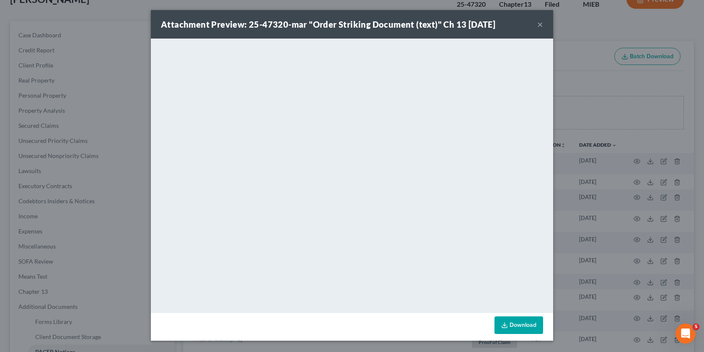
click at [595, 220] on div "Attachment Preview: 25-47320-mar "Order Striking Document (text)" Ch 13 10/08/2…" at bounding box center [352, 176] width 704 height 352
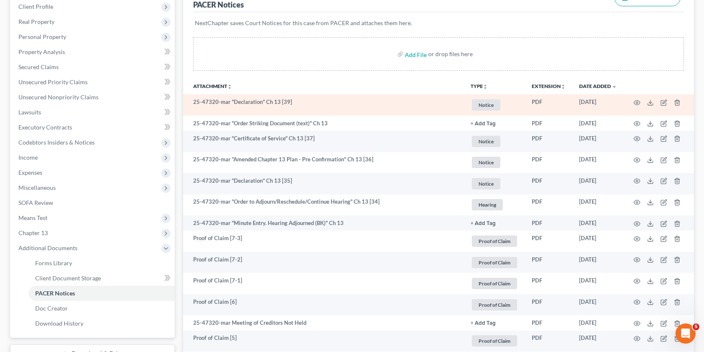
scroll to position [120, 0]
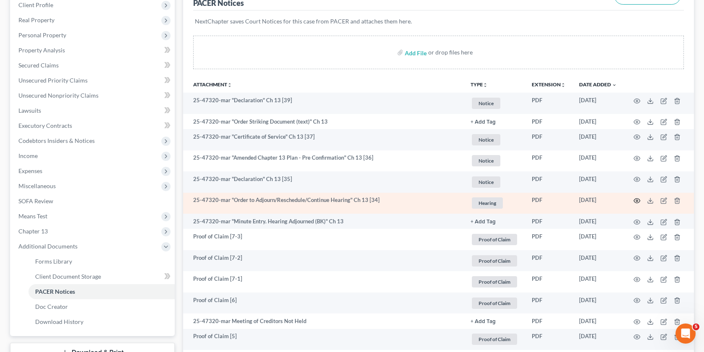
click at [636, 199] on icon "button" at bounding box center [636, 200] width 7 height 7
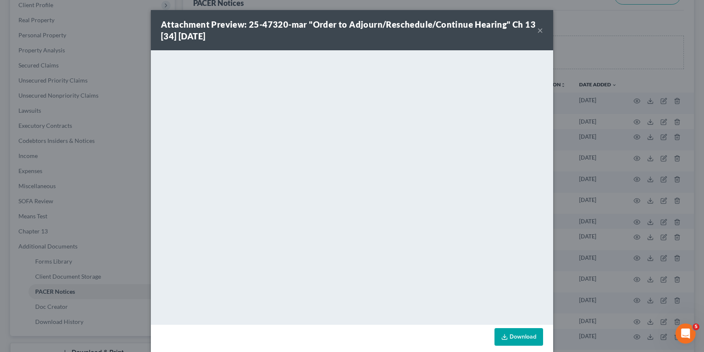
click at [595, 212] on div "Attachment Preview: 25-47320-mar "Order to Adjourn/Reschedule/Continue Hearing"…" at bounding box center [352, 176] width 704 height 352
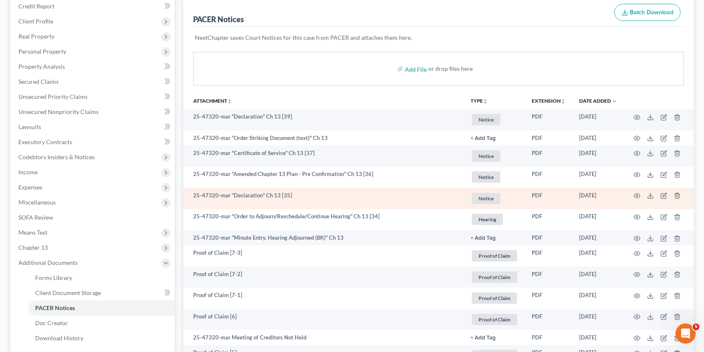
scroll to position [101, 0]
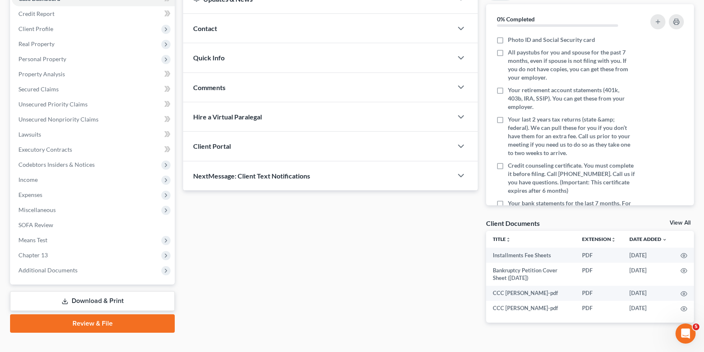
scroll to position [111, 0]
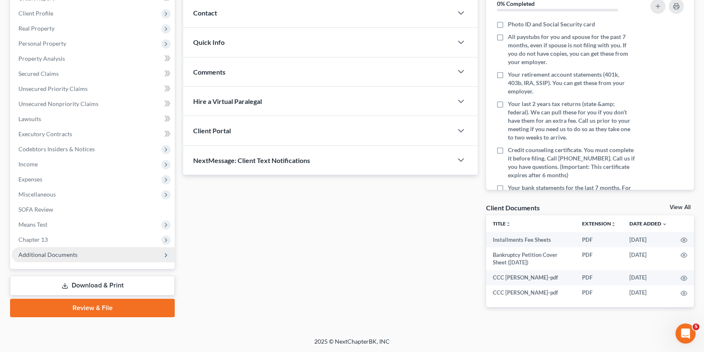
click at [124, 248] on span "Additional Documents" at bounding box center [93, 254] width 163 height 15
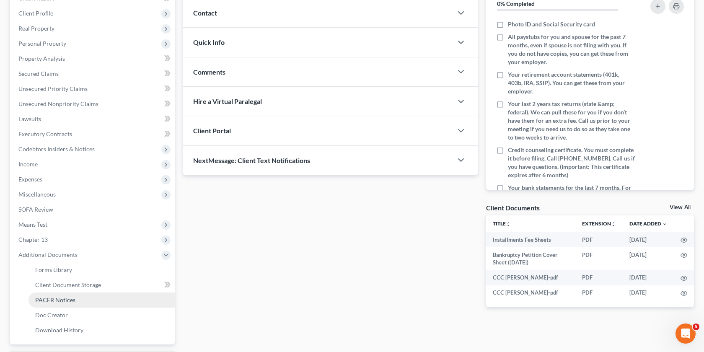
click at [93, 298] on link "PACER Notices" at bounding box center [101, 299] width 146 height 15
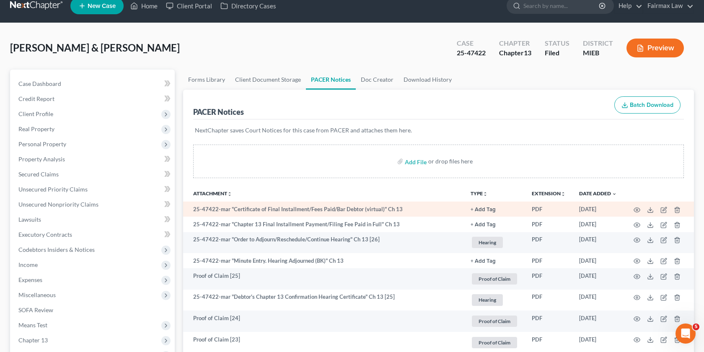
scroll to position [16, 0]
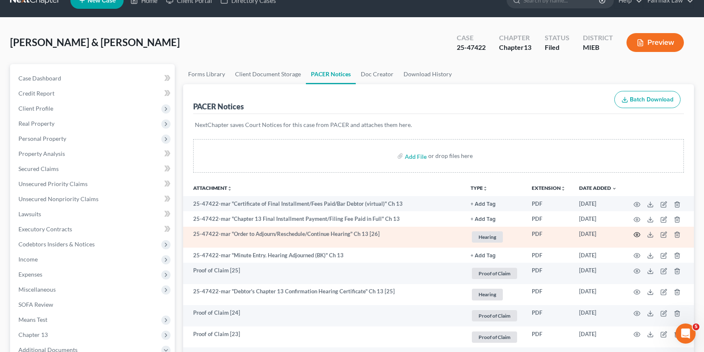
click at [636, 237] on icon "button" at bounding box center [636, 234] width 7 height 7
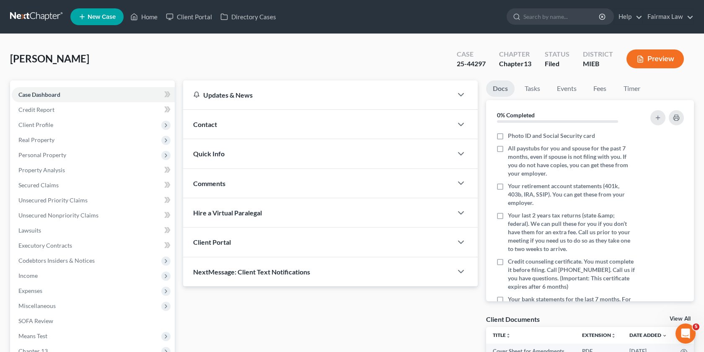
scroll to position [142, 0]
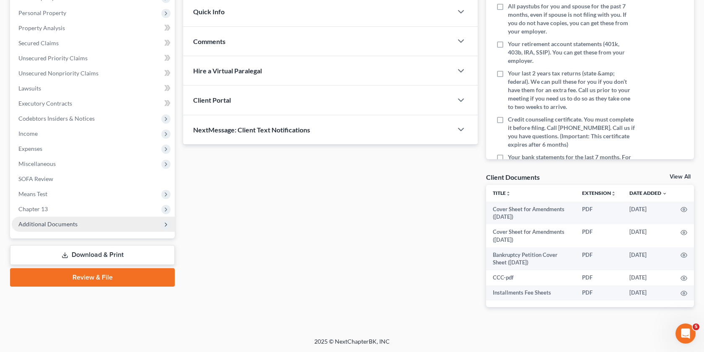
click at [59, 225] on span "Additional Documents" at bounding box center [47, 223] width 59 height 7
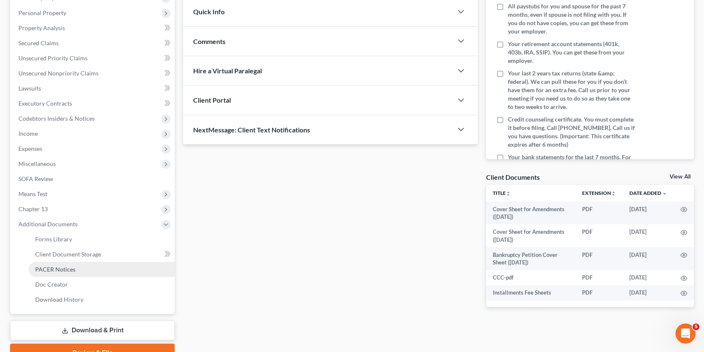
click at [80, 270] on link "PACER Notices" at bounding box center [101, 269] width 146 height 15
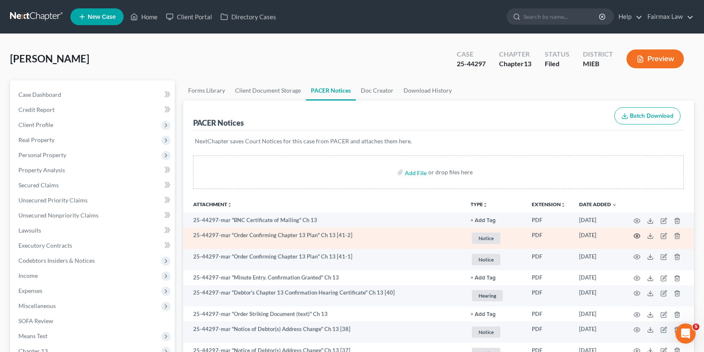
click at [636, 237] on icon "button" at bounding box center [637, 235] width 6 height 5
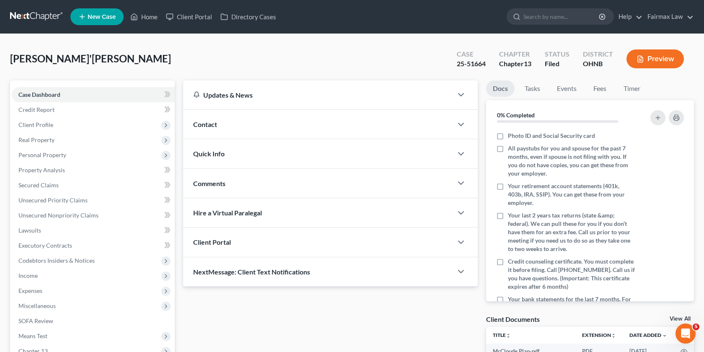
scroll to position [142, 0]
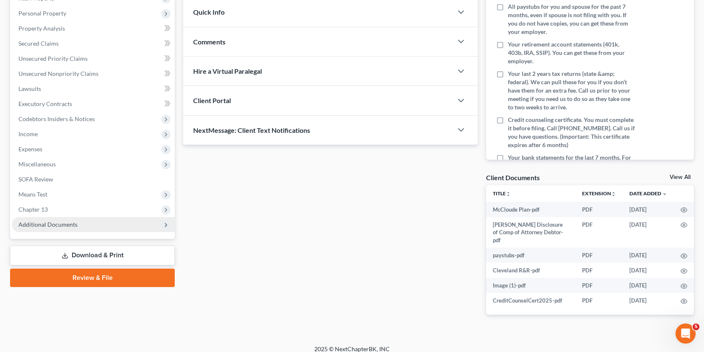
click at [49, 231] on span "Additional Documents" at bounding box center [93, 224] width 163 height 15
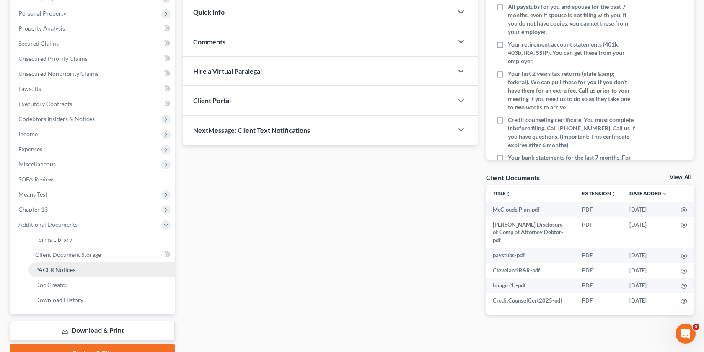
click at [70, 266] on span "PACER Notices" at bounding box center [55, 269] width 40 height 7
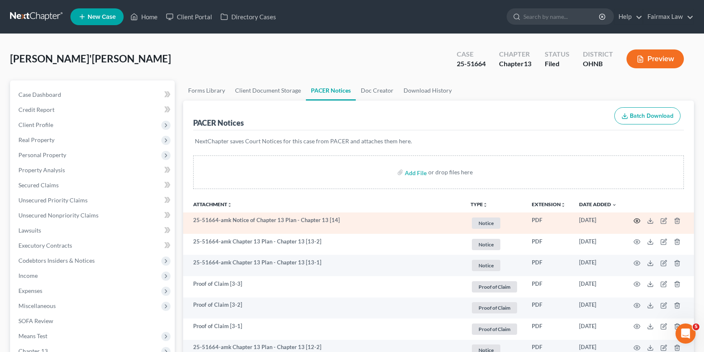
click at [638, 222] on icon "button" at bounding box center [637, 220] width 6 height 5
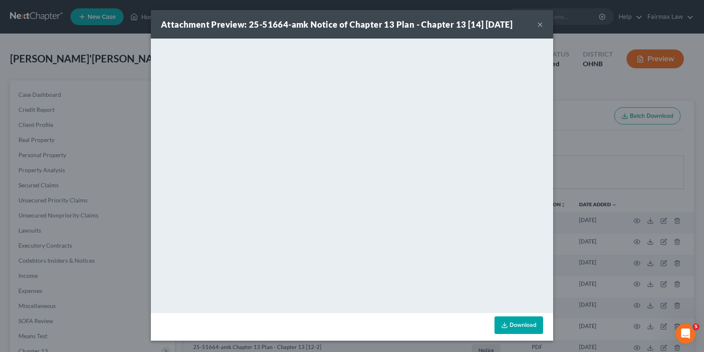
click at [578, 263] on div "Attachment Preview: 25-51664-amk Notice of Chapter 13 Plan - Chapter 13 [14] 10…" at bounding box center [352, 176] width 704 height 352
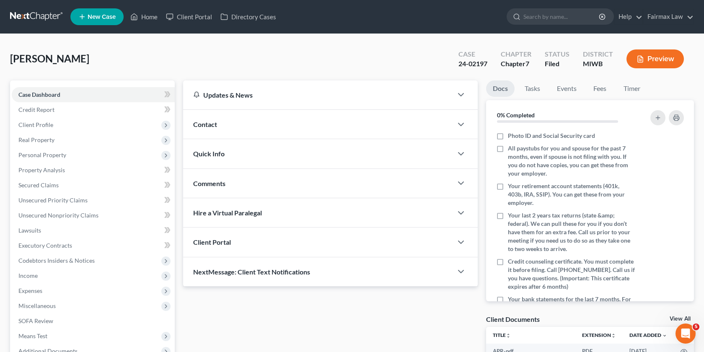
scroll to position [96, 0]
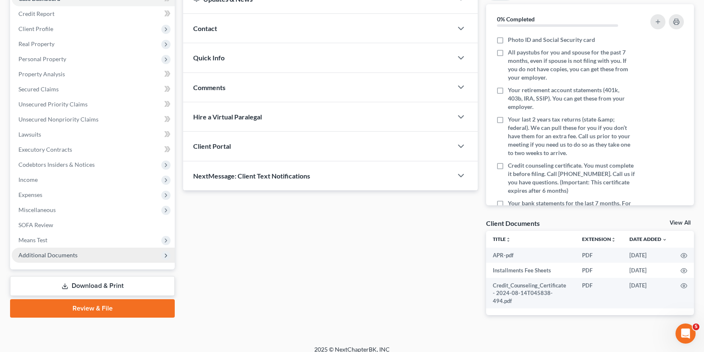
click at [92, 260] on span "Additional Documents" at bounding box center [93, 255] width 163 height 15
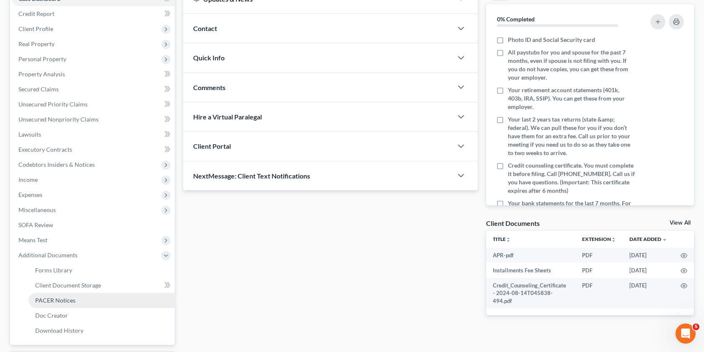
click at [96, 303] on link "PACER Notices" at bounding box center [101, 300] width 146 height 15
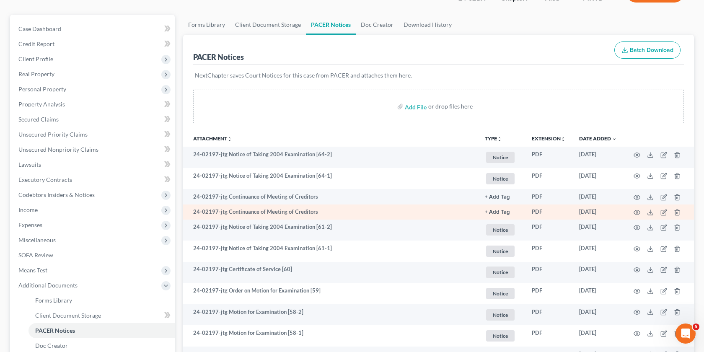
scroll to position [60, 0]
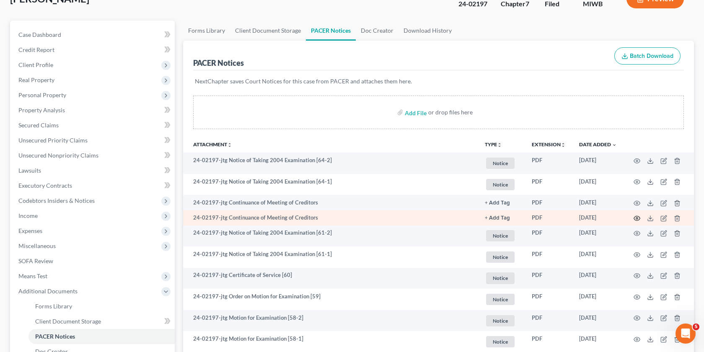
click at [636, 217] on circle "button" at bounding box center [637, 218] width 2 height 2
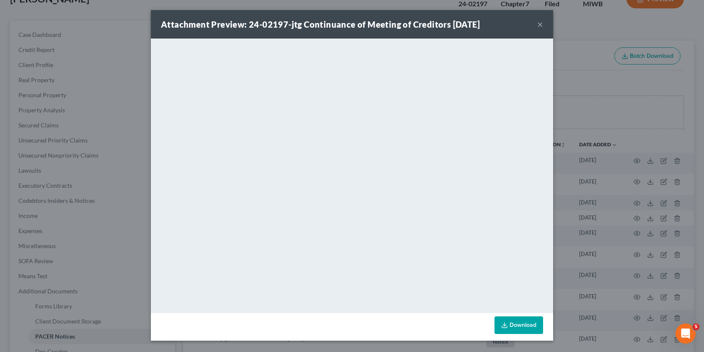
click at [582, 65] on div "Attachment Preview: 24-02197-jtg Continuance of Meeting of Creditors 10/06/2025…" at bounding box center [352, 176] width 704 height 352
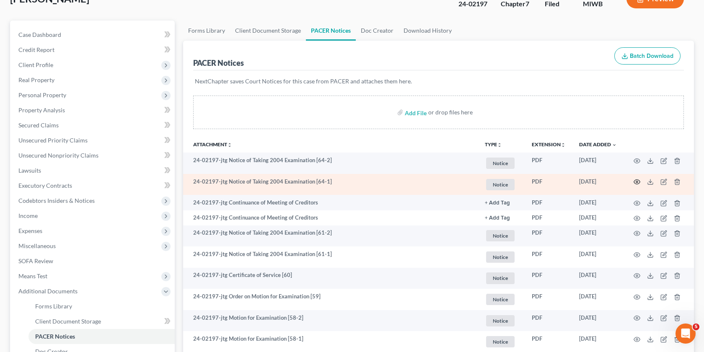
click at [637, 181] on circle "button" at bounding box center [637, 182] width 2 height 2
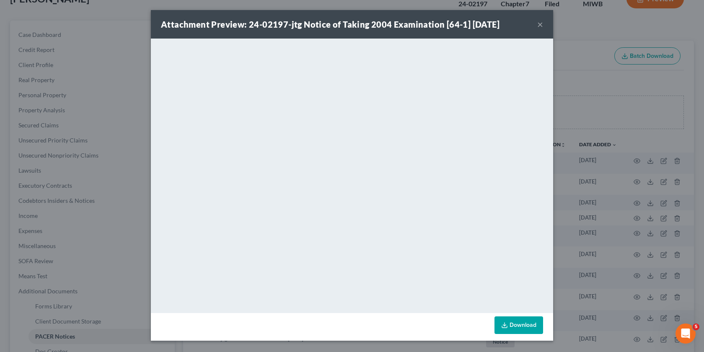
click at [597, 114] on div "Attachment Preview: 24-02197-jtg Notice of Taking 2004 Examination [64-1] 10/13…" at bounding box center [352, 176] width 704 height 352
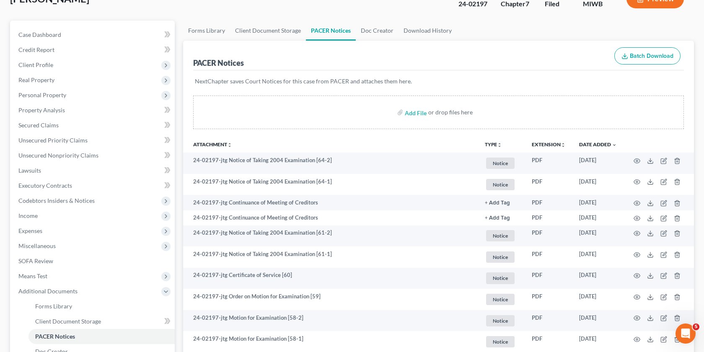
scroll to position [0, 0]
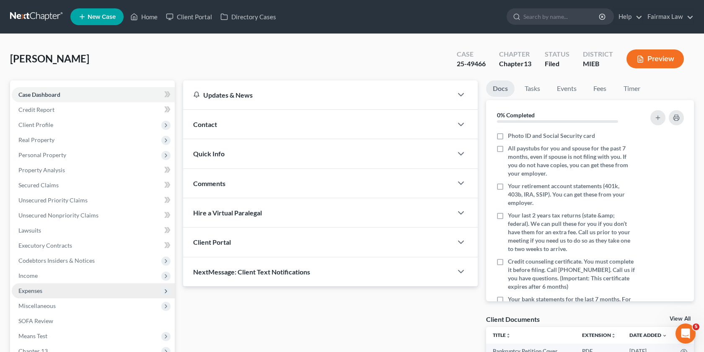
scroll to position [108, 0]
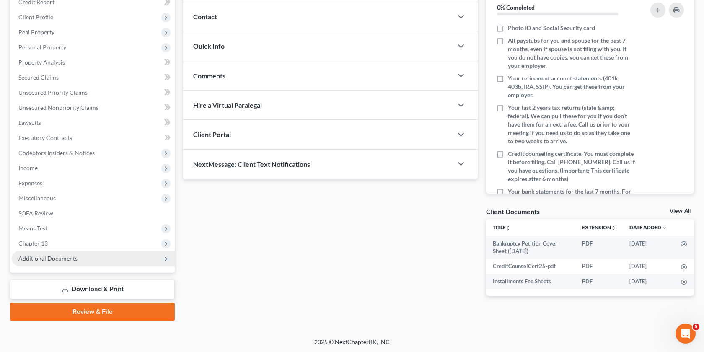
click at [101, 261] on span "Additional Documents" at bounding box center [93, 258] width 163 height 15
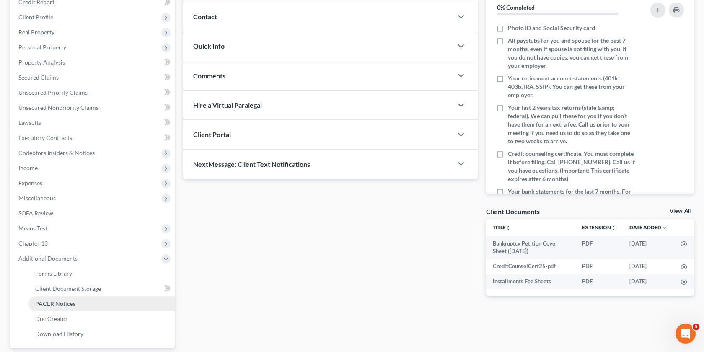
click at [82, 302] on link "PACER Notices" at bounding box center [101, 303] width 146 height 15
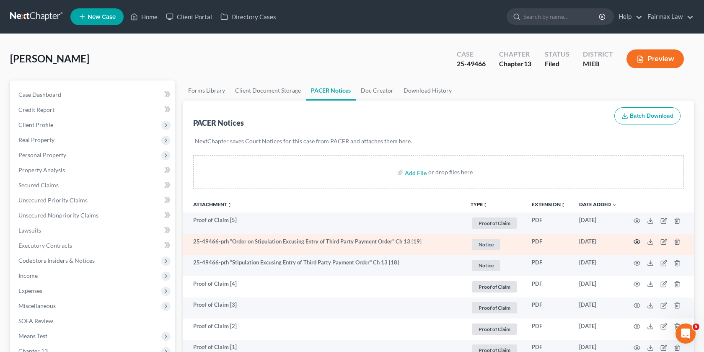
click at [634, 242] on icon "button" at bounding box center [637, 242] width 6 height 5
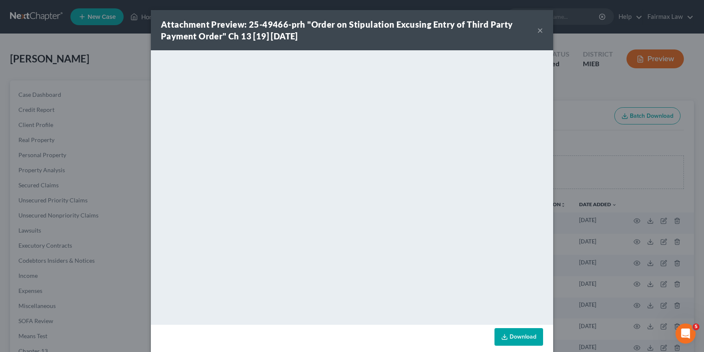
click at [590, 189] on div "Attachment Preview: 25-49466-prh "Order on Stipulation Excusing Entry of Third …" at bounding box center [352, 176] width 704 height 352
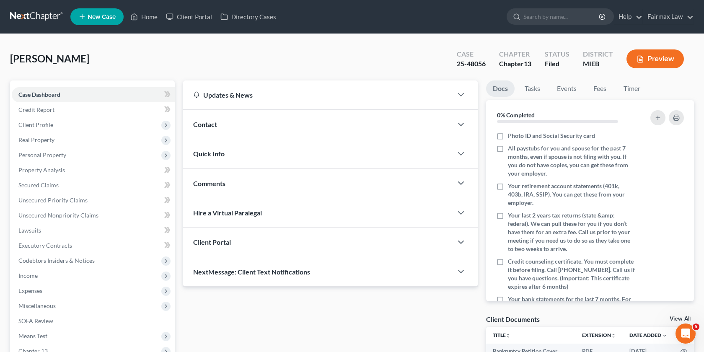
scroll to position [108, 0]
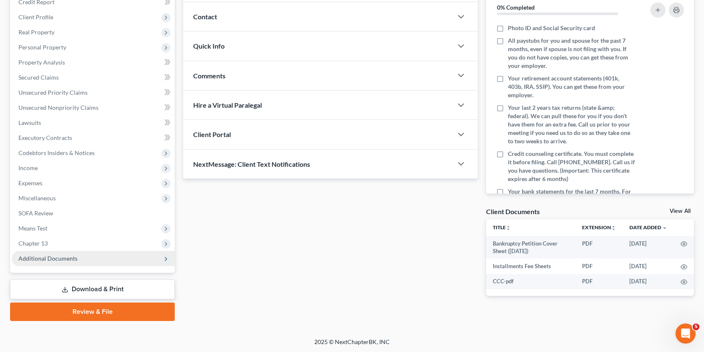
click at [105, 253] on span "Additional Documents" at bounding box center [93, 258] width 163 height 15
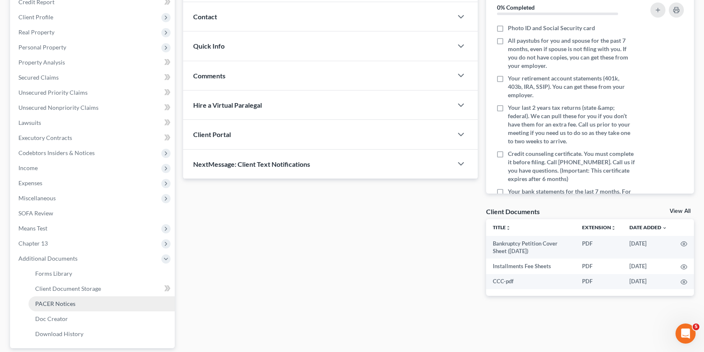
click at [93, 302] on link "PACER Notices" at bounding box center [101, 303] width 146 height 15
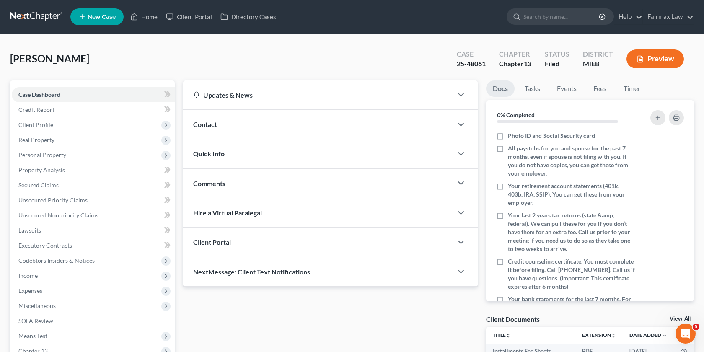
scroll to position [108, 0]
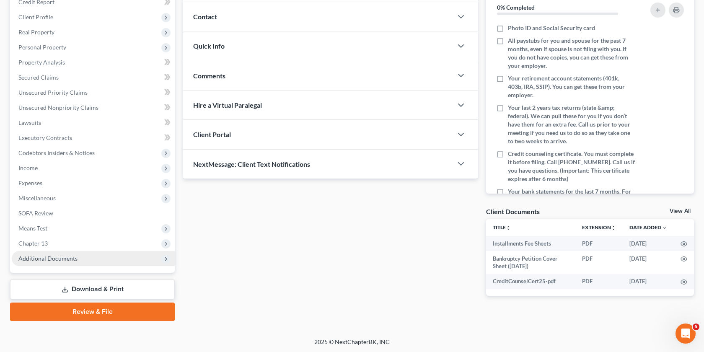
click at [87, 260] on span "Additional Documents" at bounding box center [93, 258] width 163 height 15
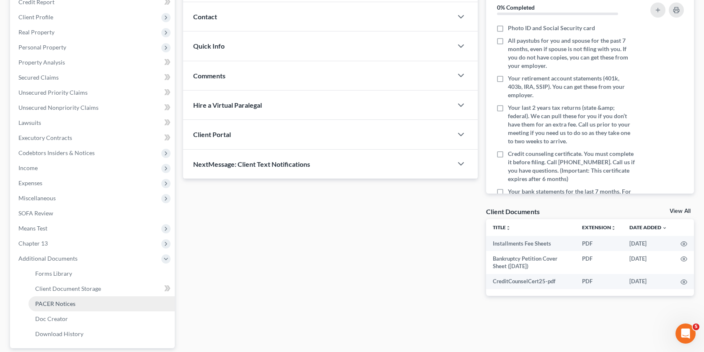
click at [83, 306] on link "PACER Notices" at bounding box center [101, 303] width 146 height 15
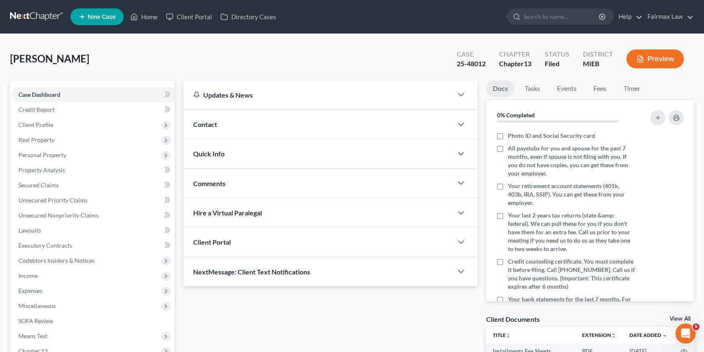
scroll to position [108, 0]
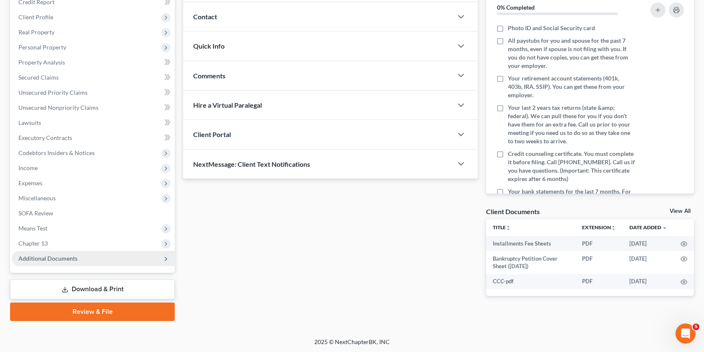
click at [81, 259] on span "Additional Documents" at bounding box center [93, 258] width 163 height 15
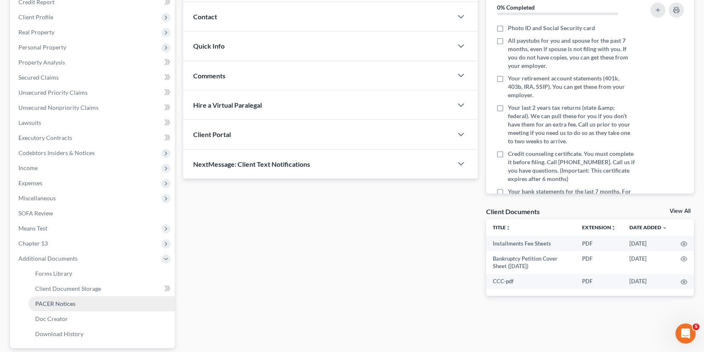
click at [77, 302] on link "PACER Notices" at bounding box center [101, 303] width 146 height 15
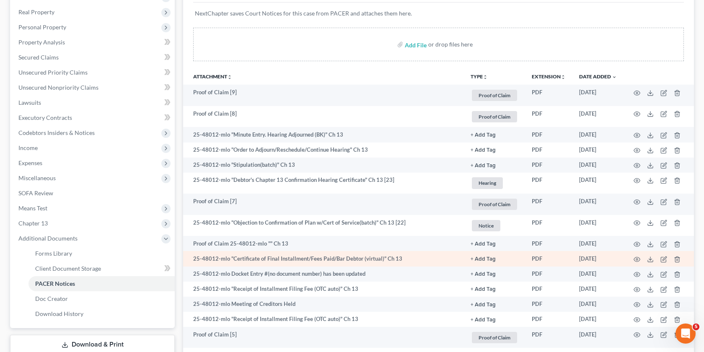
scroll to position [132, 0]
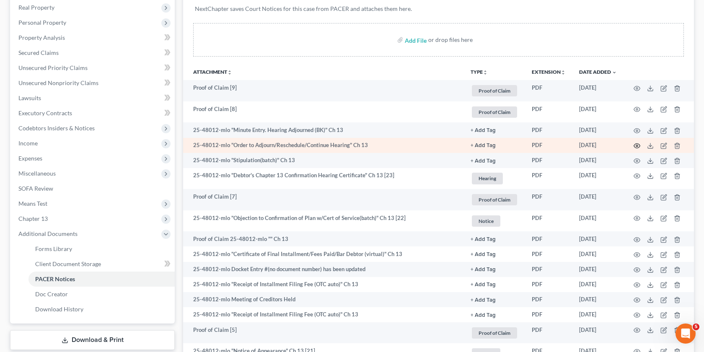
click at [635, 147] on icon "button" at bounding box center [637, 146] width 6 height 5
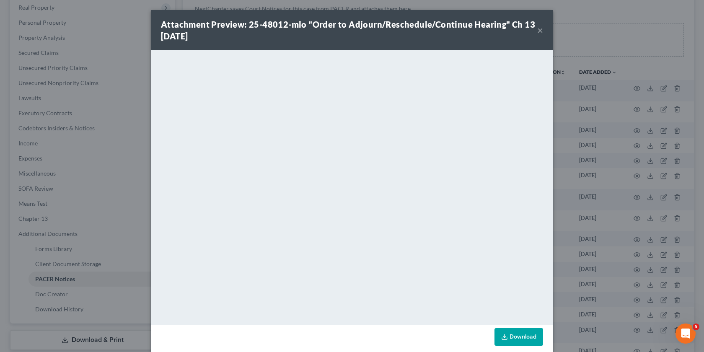
click at [618, 180] on div "Attachment Preview: 25-48012-mlo "Order to Adjourn/Reschedule/Continue Hearing"…" at bounding box center [352, 176] width 704 height 352
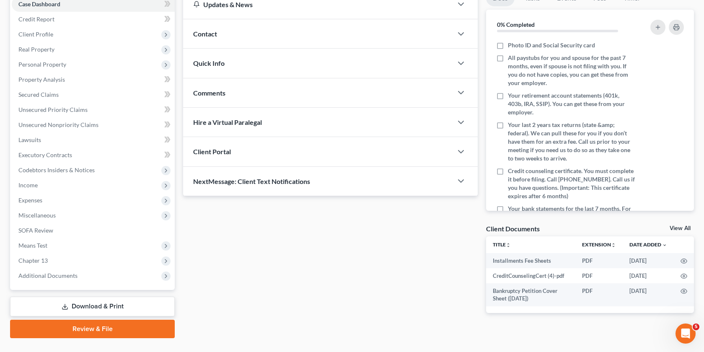
scroll to position [108, 0]
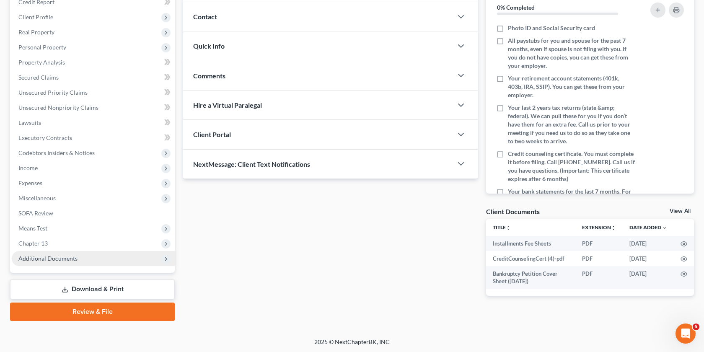
click at [80, 260] on span "Additional Documents" at bounding box center [93, 258] width 163 height 15
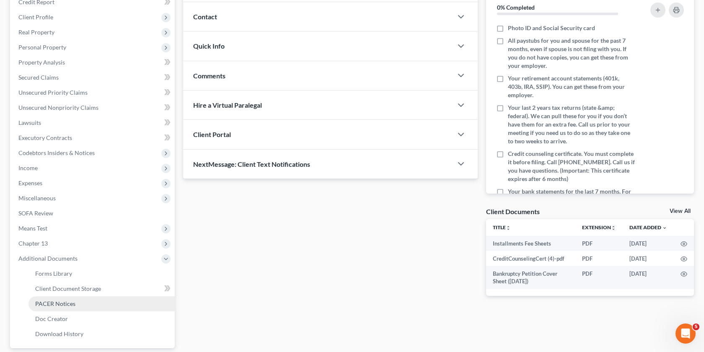
click at [79, 307] on link "PACER Notices" at bounding box center [101, 303] width 146 height 15
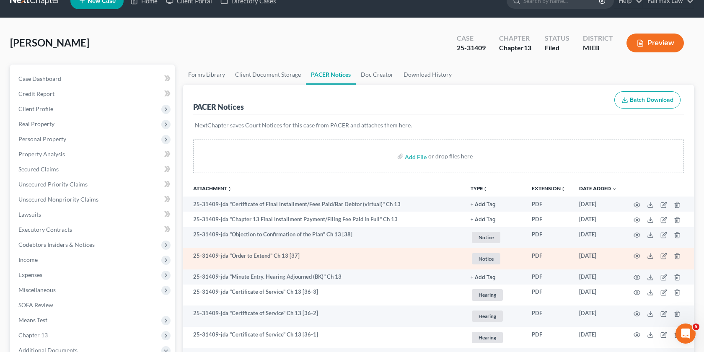
scroll to position [16, 0]
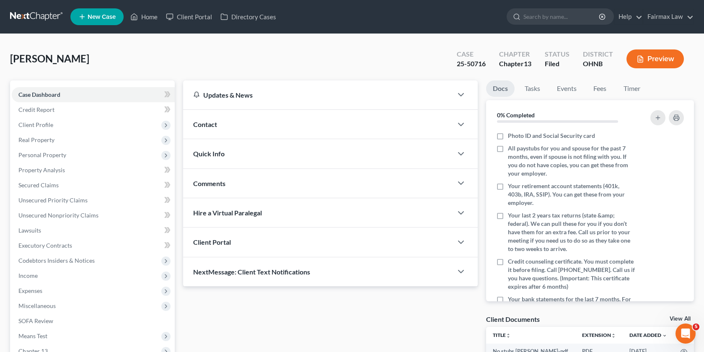
scroll to position [165, 0]
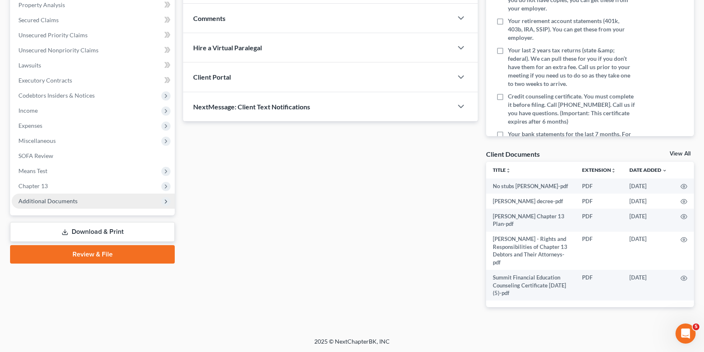
click at [87, 204] on span "Additional Documents" at bounding box center [93, 201] width 163 height 15
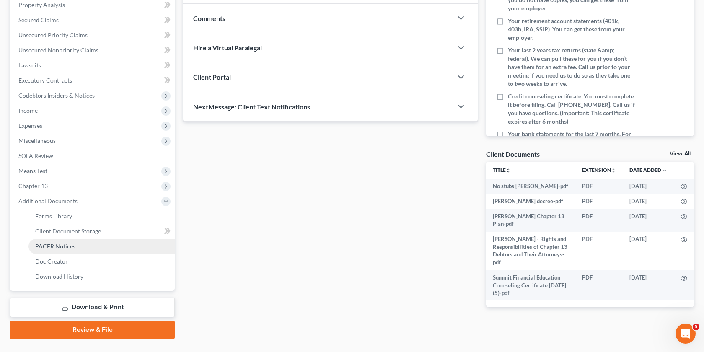
click at [72, 247] on span "PACER Notices" at bounding box center [55, 246] width 40 height 7
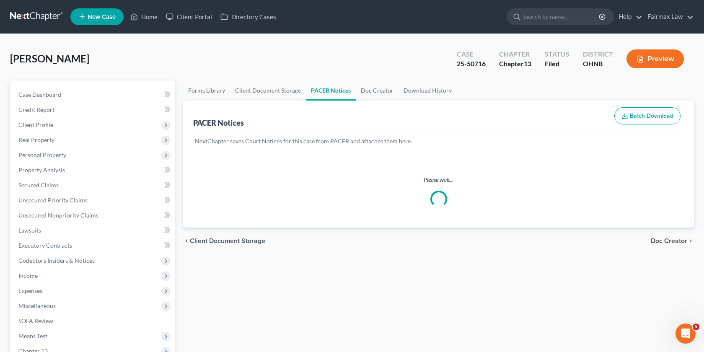
click at [353, 155] on div "Please wait..." at bounding box center [438, 191] width 511 height 72
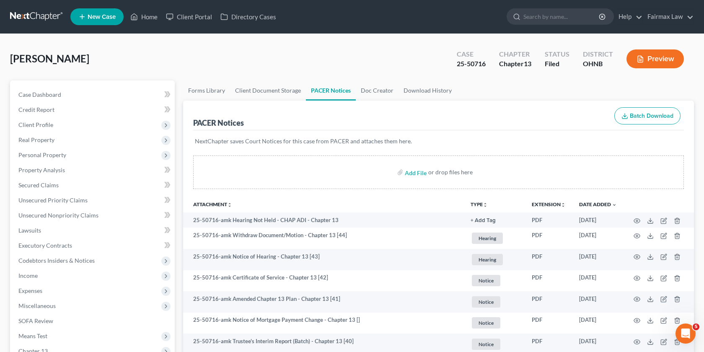
scroll to position [47, 0]
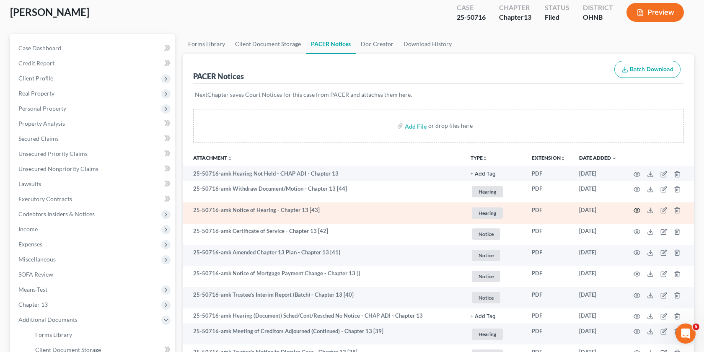
click at [636, 211] on icon "button" at bounding box center [636, 210] width 7 height 7
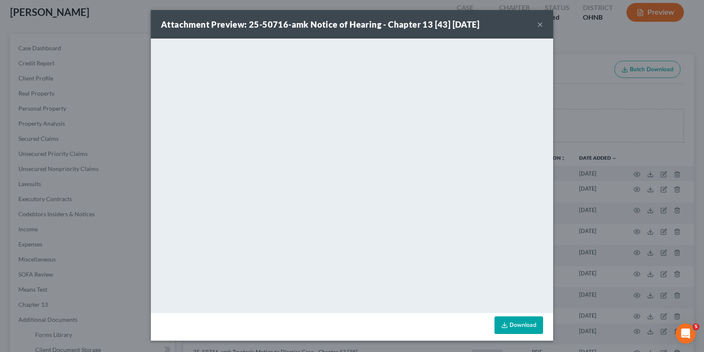
click at [556, 230] on div "Attachment Preview: 25-50716-amk Notice of Hearing - Chapter 13 [43] 10/06/2025…" at bounding box center [352, 176] width 704 height 352
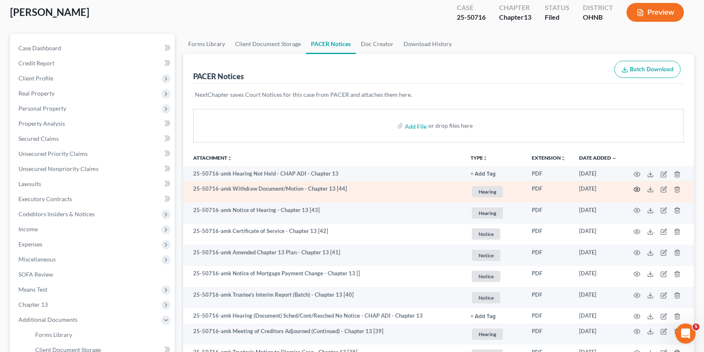
click at [634, 188] on icon "button" at bounding box center [637, 189] width 6 height 5
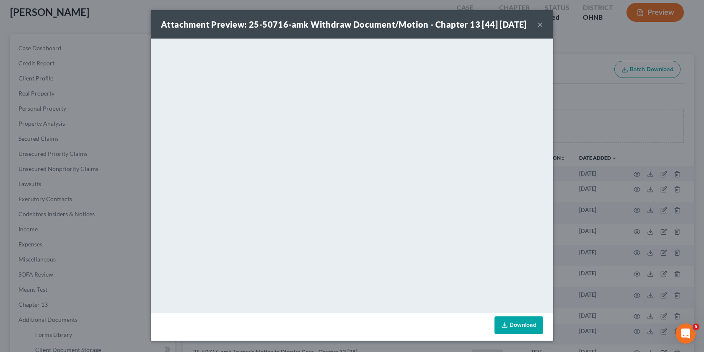
scroll to position [10, 0]
click at [579, 244] on div "Attachment Preview: 25-50716-amk Withdraw Document/Motion - Chapter 13 [44] 10/…" at bounding box center [352, 176] width 704 height 352
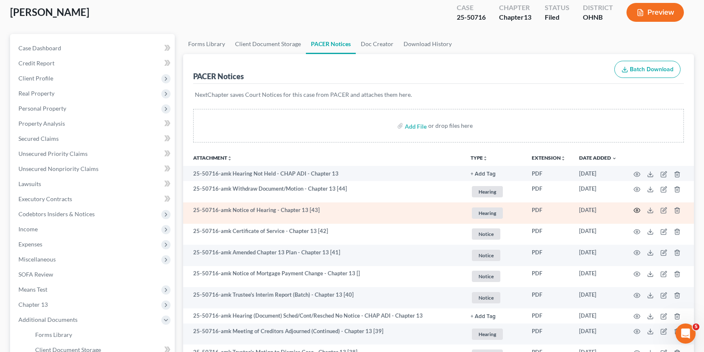
click at [638, 211] on icon "button" at bounding box center [636, 210] width 7 height 7
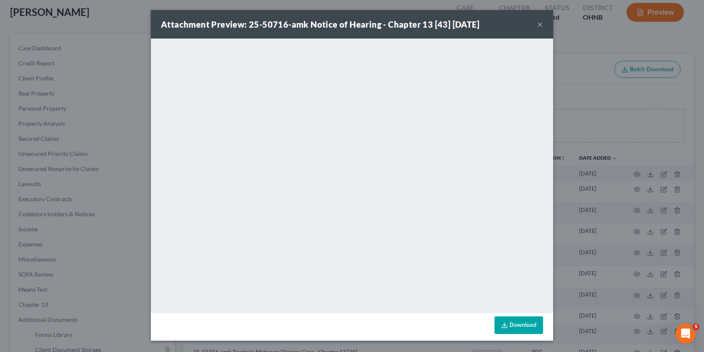
click at [597, 224] on div "Attachment Preview: 25-50716-amk Notice of Hearing - Chapter 13 [43] 10/06/2025…" at bounding box center [352, 176] width 704 height 352
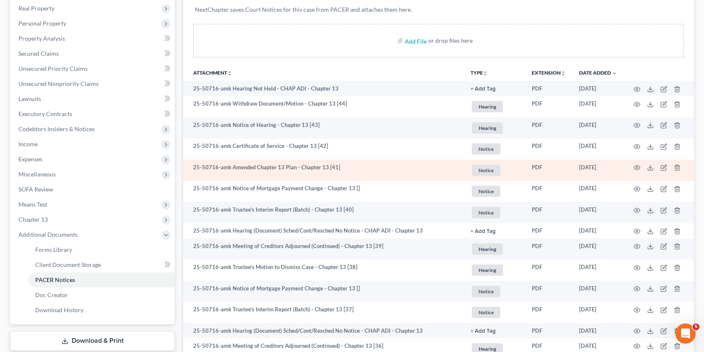
scroll to position [133, 0]
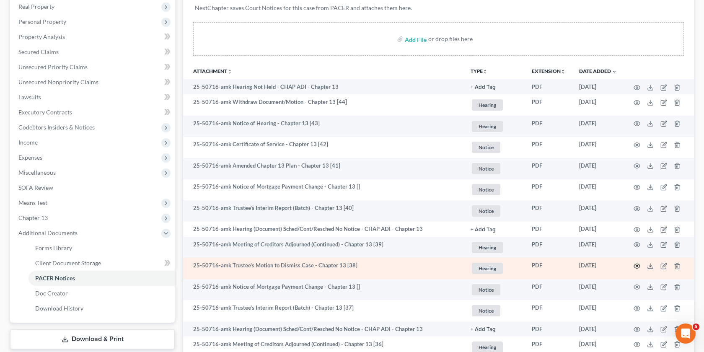
click at [637, 265] on circle "button" at bounding box center [637, 266] width 2 height 2
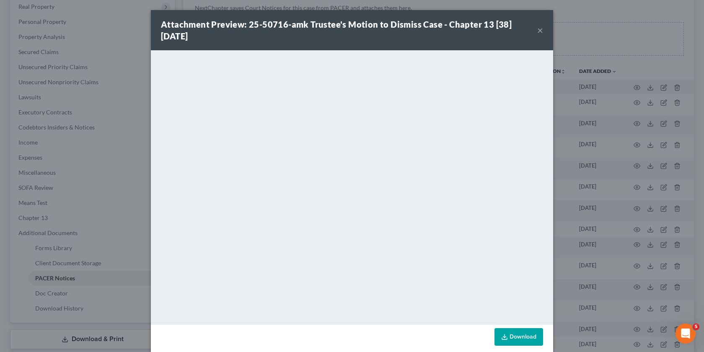
click at [628, 98] on div "Attachment Preview: 25-50716-amk Trustee's Motion to Dismiss Case - Chapter 13 …" at bounding box center [352, 176] width 704 height 352
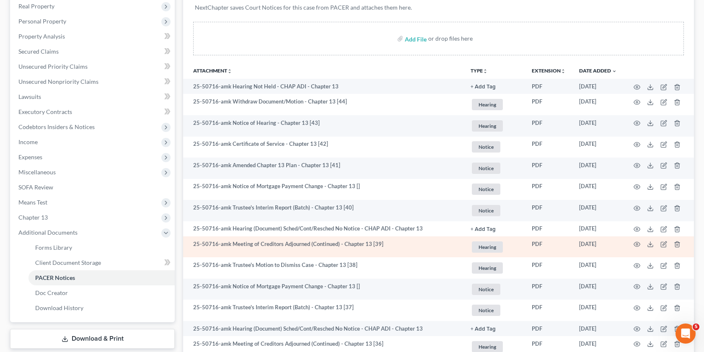
scroll to position [132, 0]
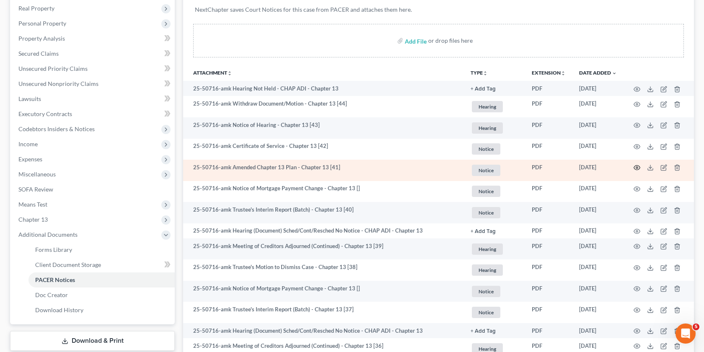
click at [639, 168] on icon "button" at bounding box center [636, 167] width 7 height 7
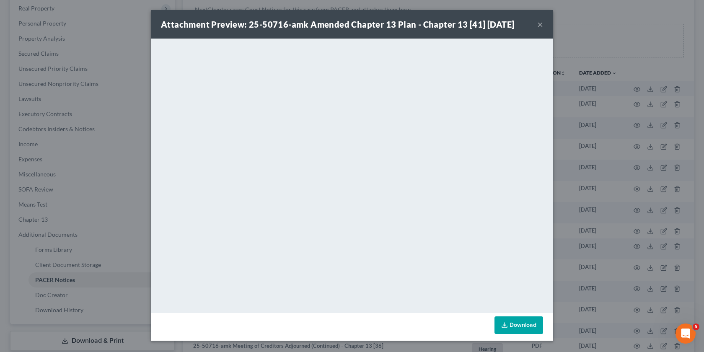
click at [604, 173] on div "Attachment Preview: 25-50716-amk Amended Chapter 13 Plan - Chapter 13 [41] 10/0…" at bounding box center [352, 176] width 704 height 352
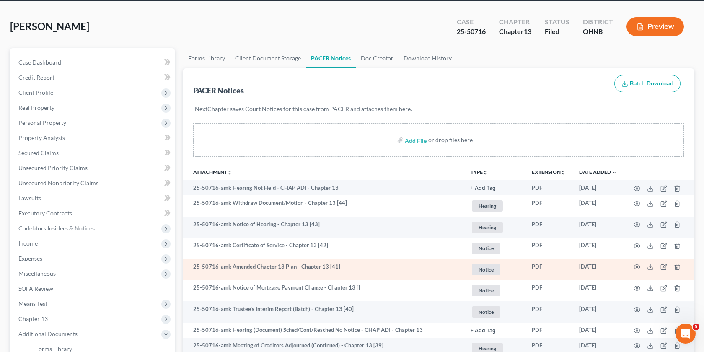
scroll to position [32, 0]
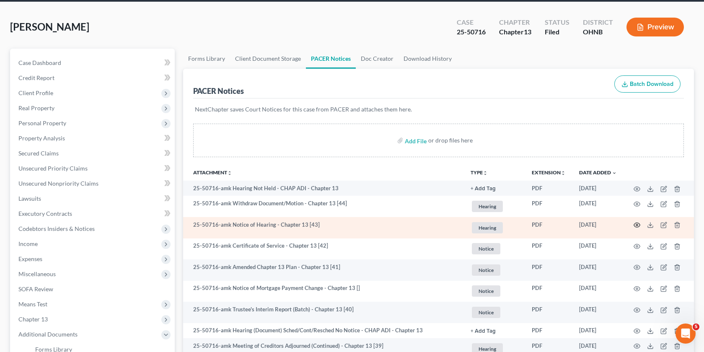
click at [639, 225] on icon "button" at bounding box center [636, 225] width 7 height 7
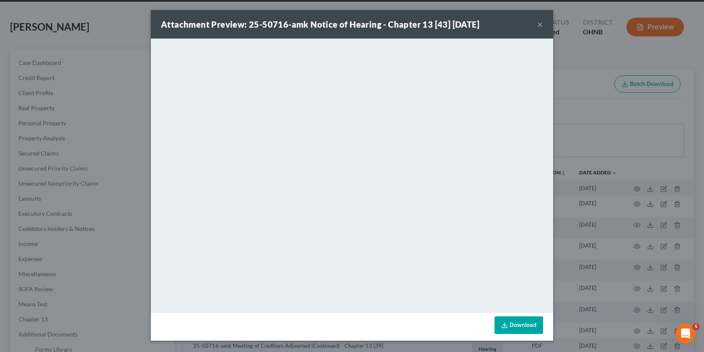
click at [582, 132] on div "Attachment Preview: 25-50716-amk Notice of Hearing - Chapter 13 [43] 10/06/2025…" at bounding box center [352, 176] width 704 height 352
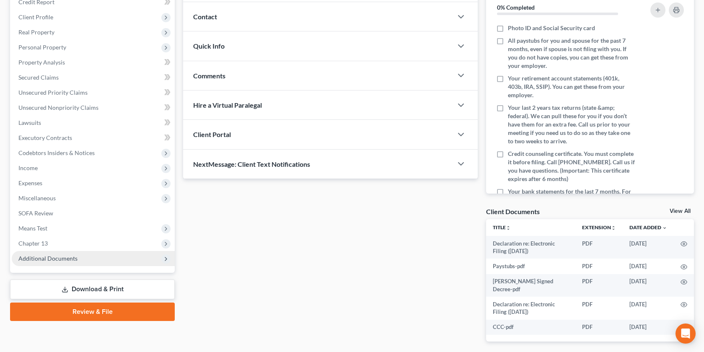
scroll to position [108, 0]
click at [89, 264] on span "Additional Documents" at bounding box center [93, 258] width 163 height 15
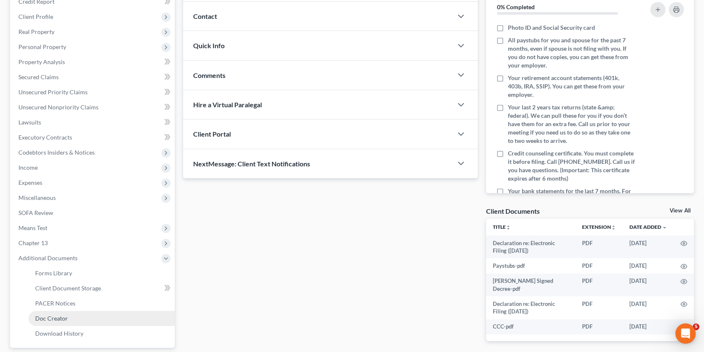
scroll to position [0, 0]
click at [87, 301] on link "PACER Notices" at bounding box center [101, 303] width 146 height 15
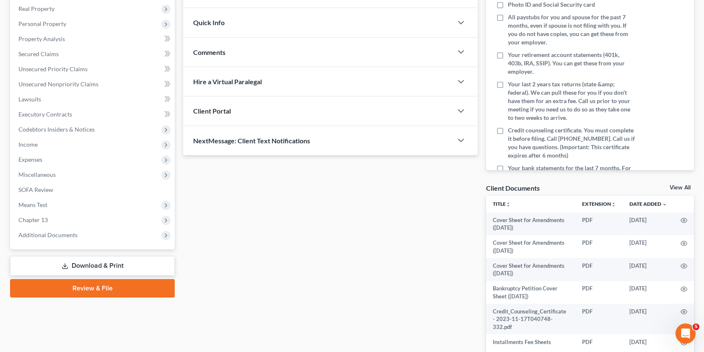
scroll to position [173, 0]
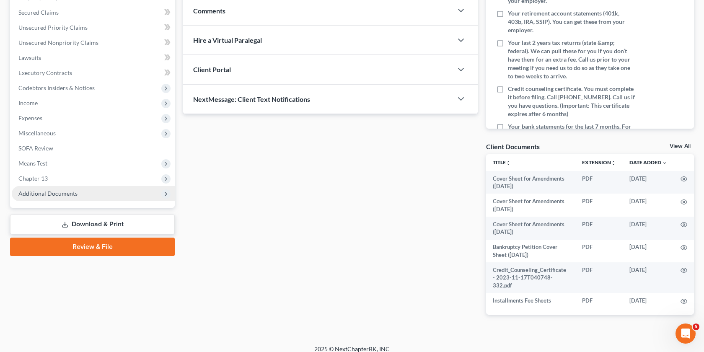
click at [60, 195] on span "Additional Documents" at bounding box center [47, 193] width 59 height 7
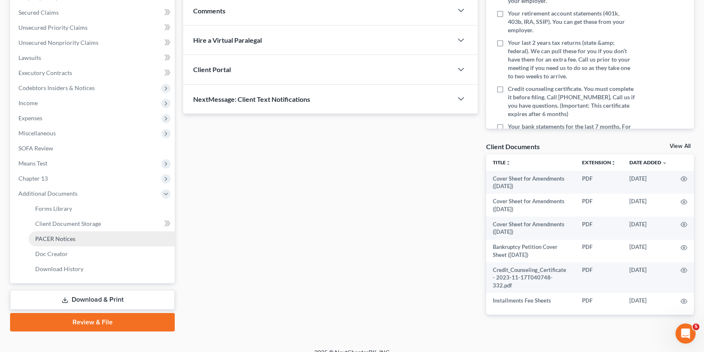
click at [55, 236] on span "PACER Notices" at bounding box center [55, 238] width 40 height 7
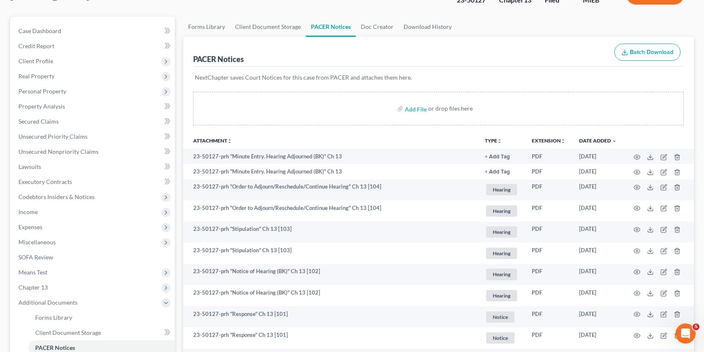
scroll to position [67, 0]
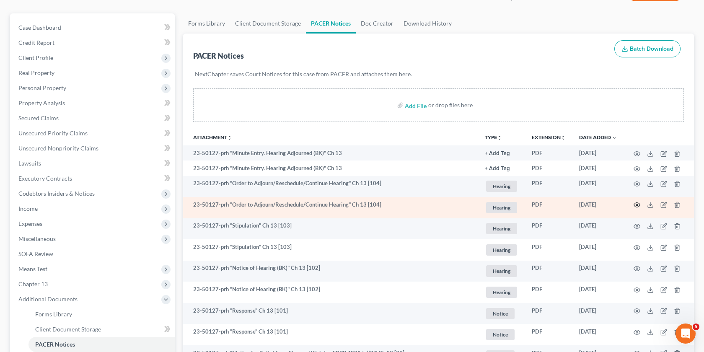
click at [638, 203] on icon "button" at bounding box center [636, 205] width 7 height 7
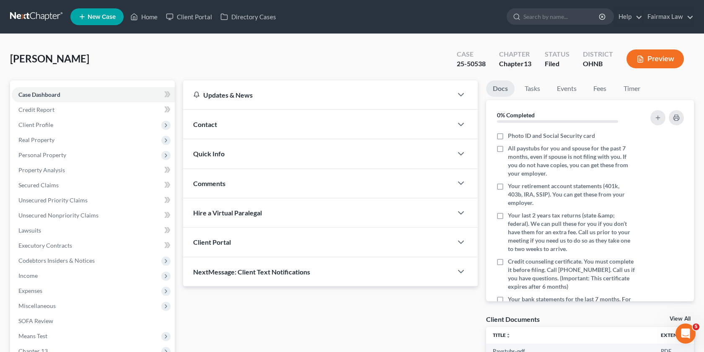
scroll to position [142, 0]
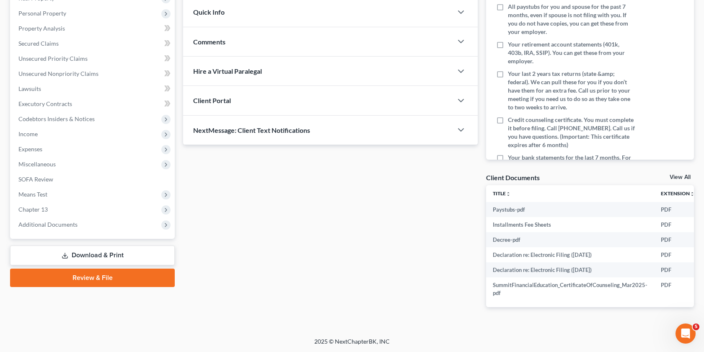
click at [64, 234] on div "Case Dashboard Payments Invoices Payments Payments Credit Report Client Profile…" at bounding box center [92, 89] width 165 height 300
click at [57, 228] on span "Additional Documents" at bounding box center [93, 224] width 163 height 15
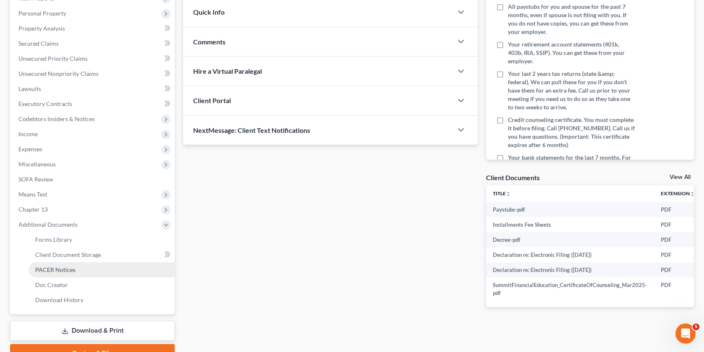
click at [74, 273] on span "PACER Notices" at bounding box center [55, 269] width 40 height 7
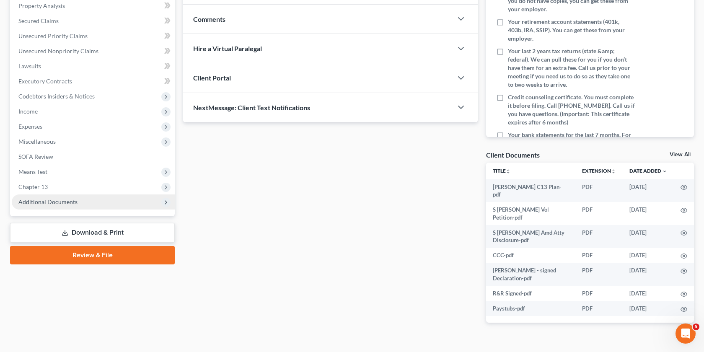
click at [46, 203] on span "Additional Documents" at bounding box center [47, 201] width 59 height 7
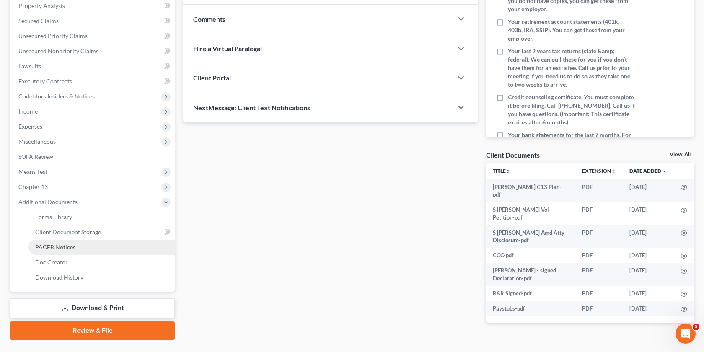
click at [65, 245] on span "PACER Notices" at bounding box center [55, 246] width 40 height 7
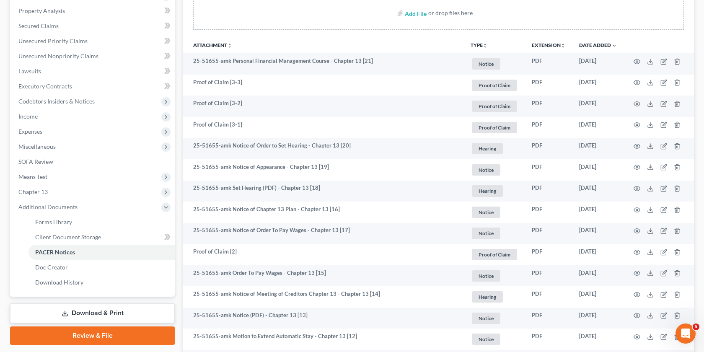
scroll to position [160, 0]
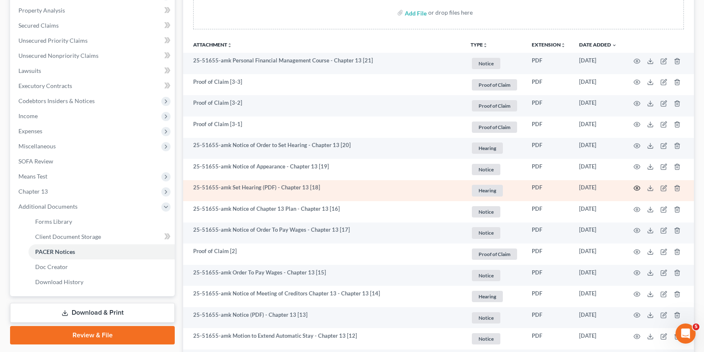
click at [636, 188] on circle "button" at bounding box center [637, 188] width 2 height 2
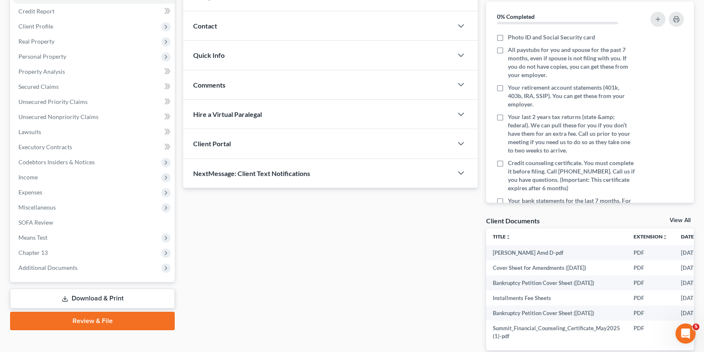
scroll to position [142, 0]
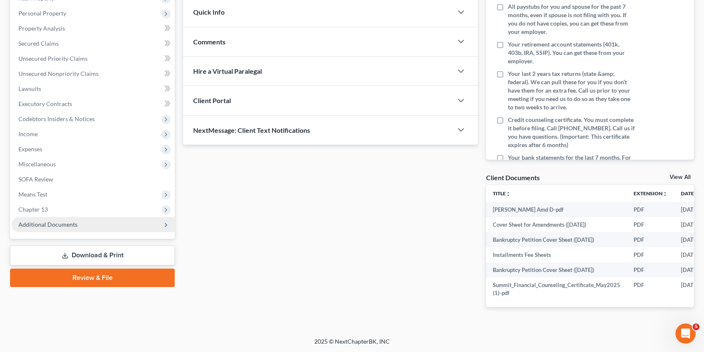
click at [129, 220] on span "Additional Documents" at bounding box center [93, 224] width 163 height 15
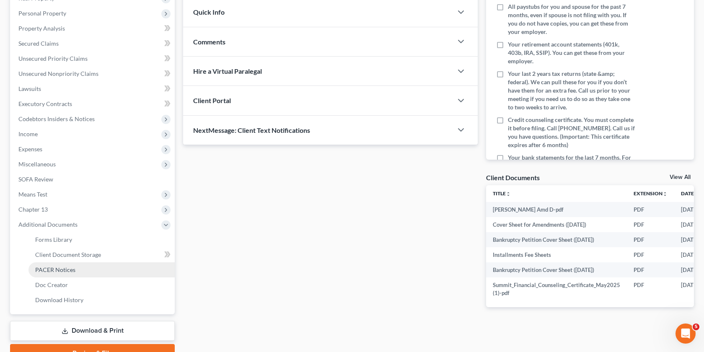
click at [83, 270] on link "PACER Notices" at bounding box center [101, 269] width 146 height 15
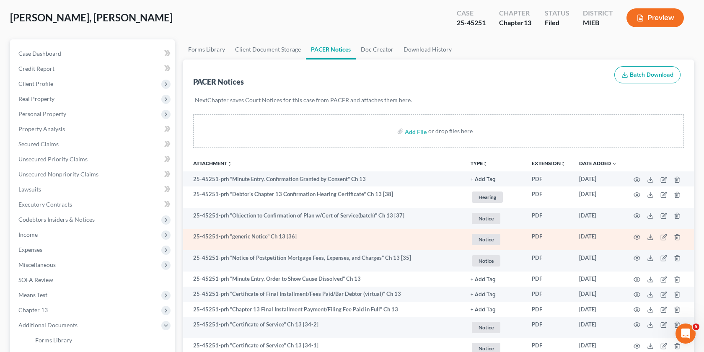
scroll to position [40, 0]
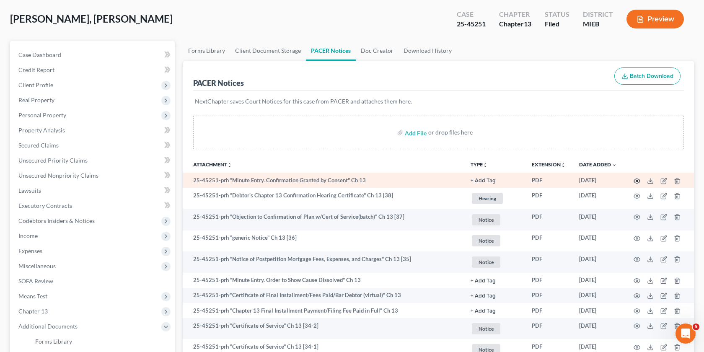
click at [638, 179] on icon "button" at bounding box center [636, 181] width 7 height 7
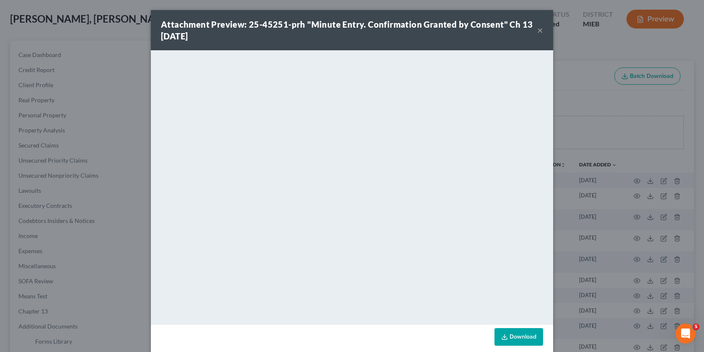
click at [590, 153] on div "Attachment Preview: 25-45251-prh "Minute Entry. Confirmation Granted by Consent…" at bounding box center [352, 176] width 704 height 352
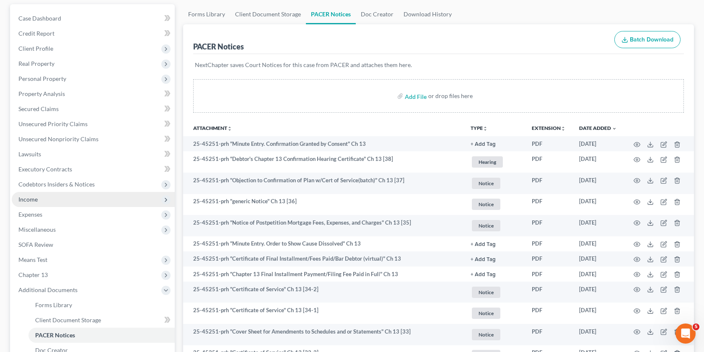
scroll to position [82, 0]
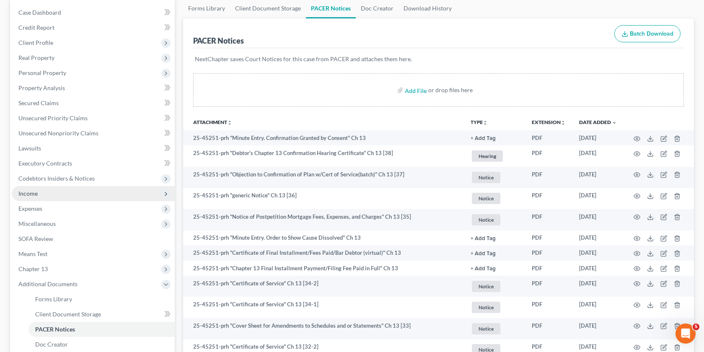
click at [62, 194] on span "Income" at bounding box center [93, 193] width 163 height 15
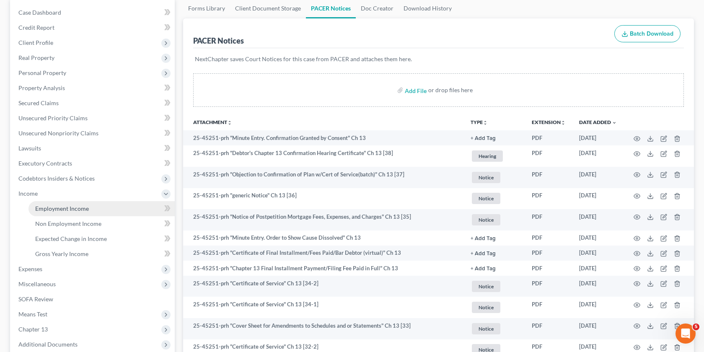
click at [61, 214] on link "Employment Income" at bounding box center [101, 208] width 146 height 15
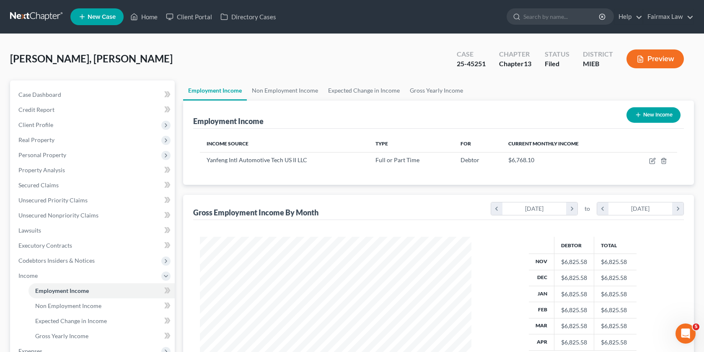
scroll to position [150, 288]
click at [651, 158] on icon "button" at bounding box center [652, 161] width 7 height 7
select select "0"
select select "23"
select select "3"
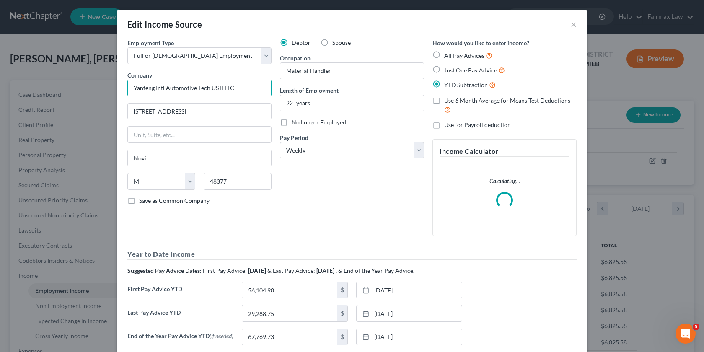
click at [241, 85] on input "Yanfeng Intl Automotive Tech US II LLC" at bounding box center [199, 88] width 144 height 17
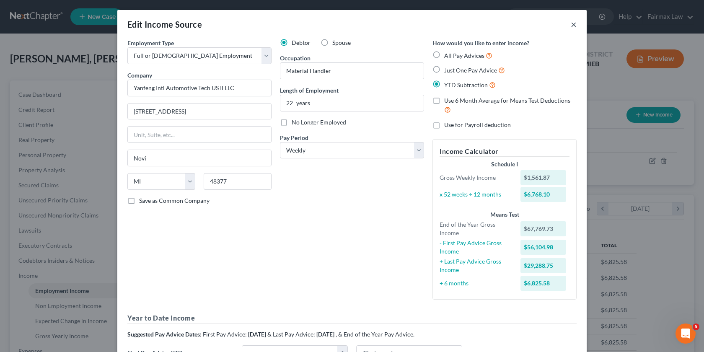
click at [572, 22] on button "×" at bounding box center [574, 24] width 6 height 10
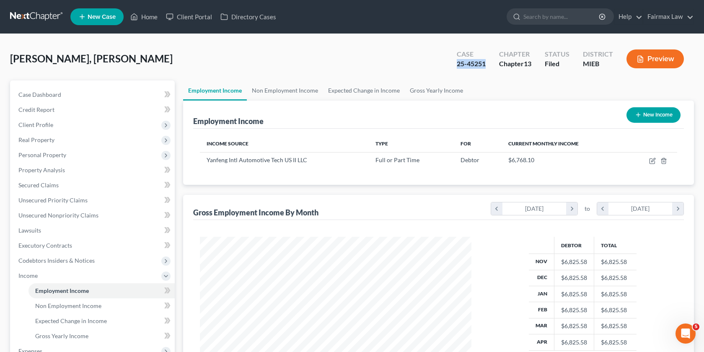
drag, startPoint x: 485, startPoint y: 63, endPoint x: 449, endPoint y: 64, distance: 35.6
click at [450, 64] on div "Case 25-45251" at bounding box center [471, 59] width 42 height 25
copy div "25-45251"
click at [652, 162] on icon "button" at bounding box center [652, 161] width 7 height 7
select select "0"
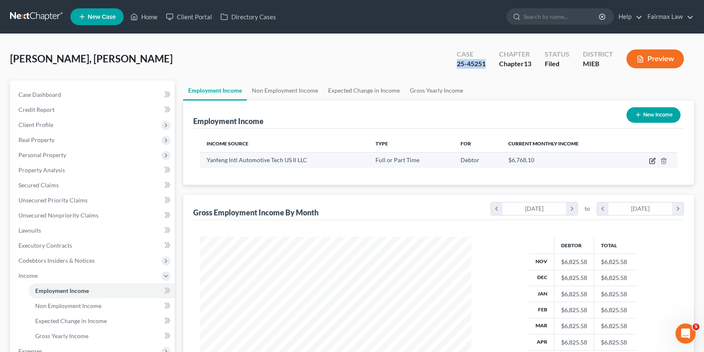
select select "23"
select select "3"
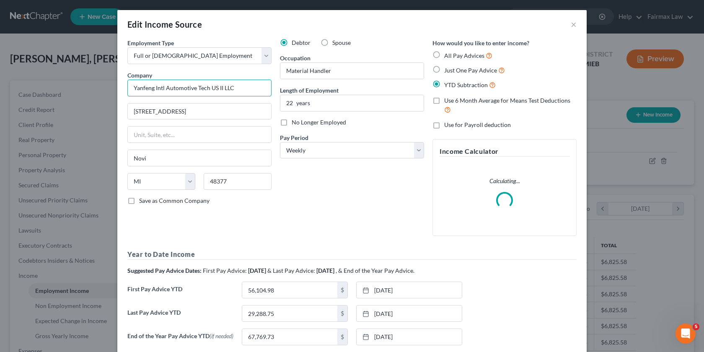
click at [252, 89] on input "Yanfeng Intl Automotive Tech US II LLC" at bounding box center [199, 88] width 144 height 17
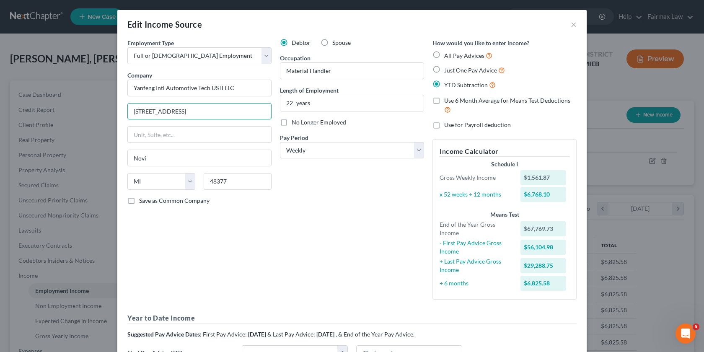
drag, startPoint x: 205, startPoint y: 112, endPoint x: 57, endPoint y: 107, distance: 148.4
click at [57, 107] on div "Edit Income Source × Employment Type * Select Full or Part Time Employment Self…" at bounding box center [352, 176] width 704 height 352
click at [251, 86] on input "Yanfeng Intl Automotive Tech US II LLC" at bounding box center [199, 88] width 144 height 17
drag, startPoint x: 252, startPoint y: 88, endPoint x: 65, endPoint y: 88, distance: 187.7
click at [65, 88] on div "Edit Income Source × Employment Type * Select Full or Part Time Employment Self…" at bounding box center [352, 176] width 704 height 352
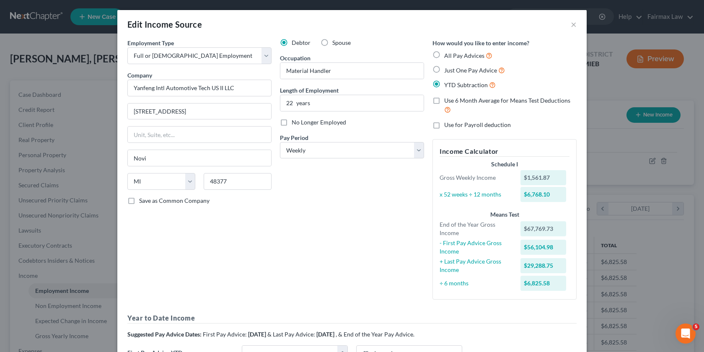
click at [651, 131] on div "Edit Income Source × Employment Type * Select Full or Part Time Employment Self…" at bounding box center [352, 176] width 704 height 352
click at [626, 155] on div "Edit Income Source × Employment Type * Select Full or Part Time Employment Self…" at bounding box center [352, 176] width 704 height 352
click at [573, 22] on button "×" at bounding box center [574, 24] width 6 height 10
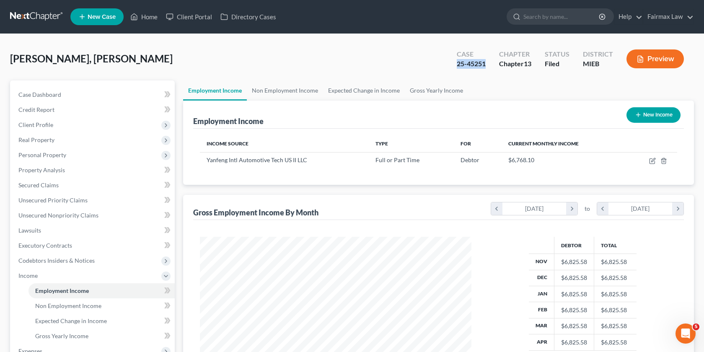
drag, startPoint x: 486, startPoint y: 65, endPoint x: 454, endPoint y: 65, distance: 32.3
click at [454, 65] on div "Case 25-45251" at bounding box center [471, 59] width 42 height 25
copy div "25-45251"
drag, startPoint x: 37, startPoint y: 61, endPoint x: 6, endPoint y: 59, distance: 31.0
click at [6, 59] on div "Roper IV, Owen Upgraded Case 25-45251 Chapter Chapter 13 Status Filed District …" at bounding box center [352, 270] width 704 height 472
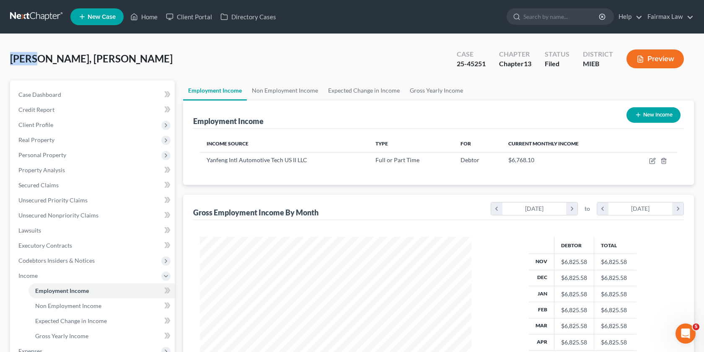
copy span "Roper"
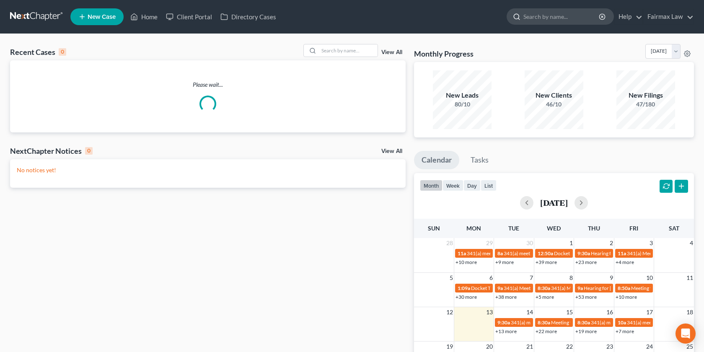
click at [531, 15] on input "search" at bounding box center [561, 17] width 77 height 16
click at [349, 46] on input "search" at bounding box center [348, 50] width 59 height 12
paste input "[PERSON_NAME]"
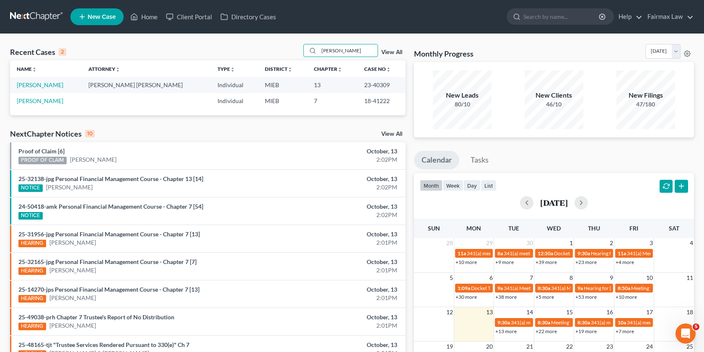
type input "[PERSON_NAME]"
click at [43, 89] on td "[PERSON_NAME]" at bounding box center [46, 85] width 72 height 16
click at [36, 84] on link "[PERSON_NAME]" at bounding box center [40, 84] width 47 height 7
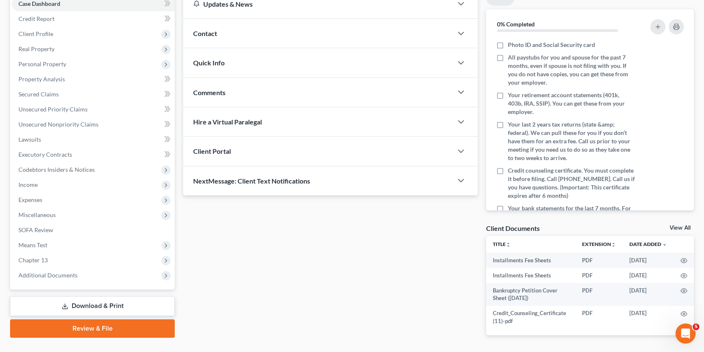
scroll to position [119, 0]
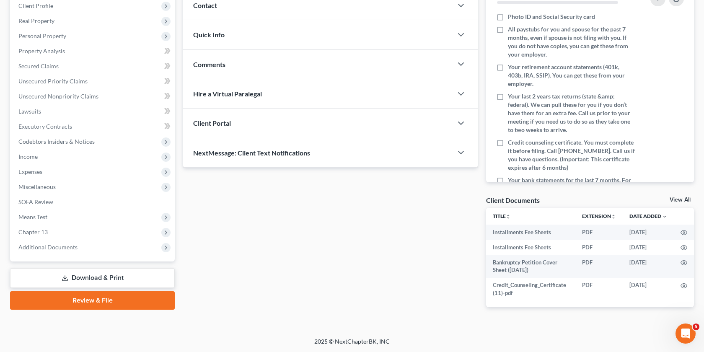
click at [60, 254] on div "Case Dashboard Payments Invoices Payments Payments Credit Report Client Profile…" at bounding box center [92, 111] width 165 height 300
click at [62, 250] on span "Additional Documents" at bounding box center [93, 247] width 163 height 15
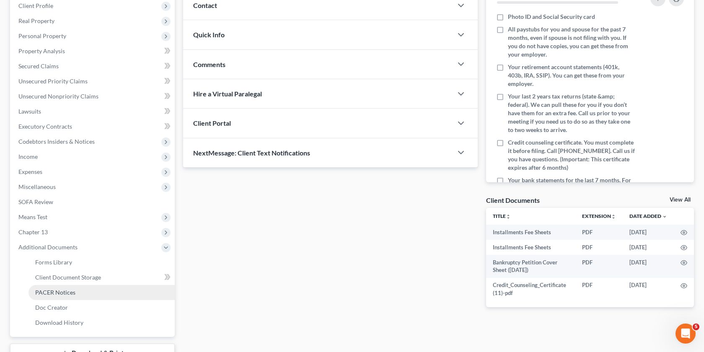
click at [78, 295] on link "PACER Notices" at bounding box center [101, 292] width 146 height 15
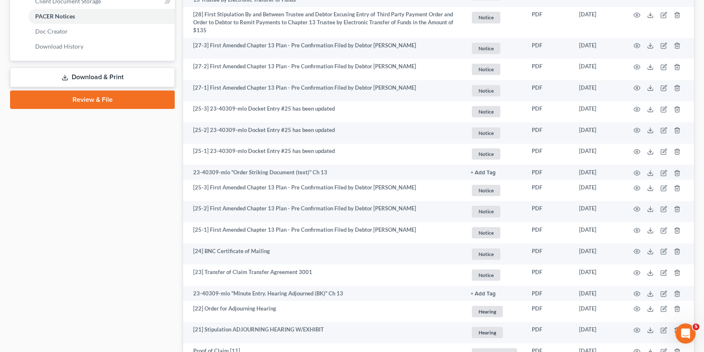
scroll to position [396, 0]
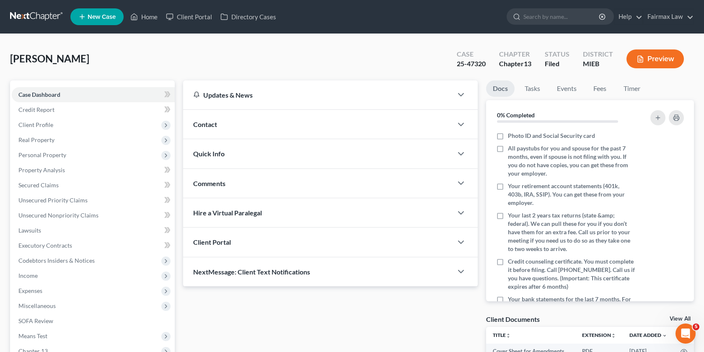
scroll to position [119, 0]
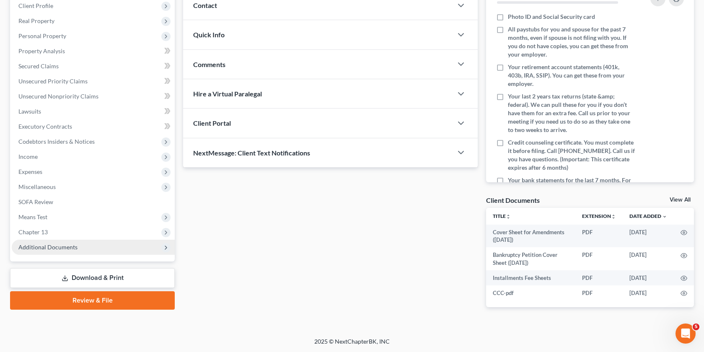
click at [122, 245] on span "Additional Documents" at bounding box center [93, 247] width 163 height 15
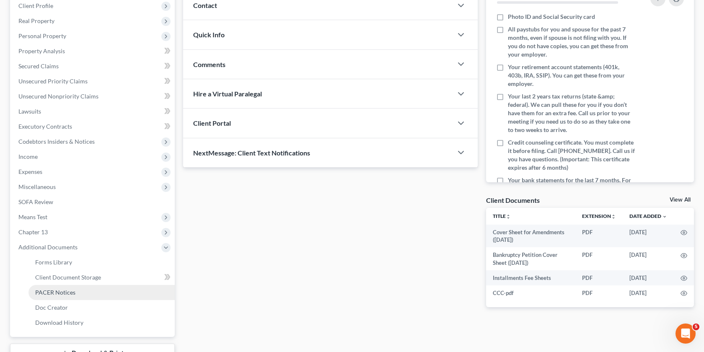
click at [90, 295] on link "PACER Notices" at bounding box center [101, 292] width 146 height 15
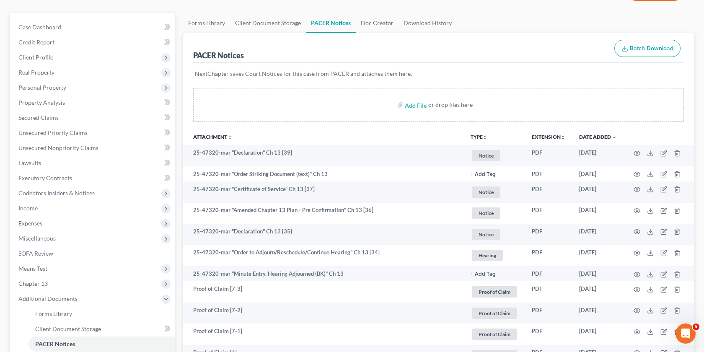
scroll to position [74, 0]
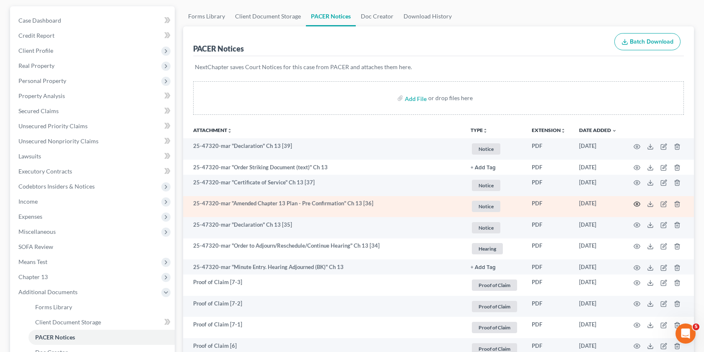
click at [633, 202] on icon "button" at bounding box center [636, 204] width 7 height 7
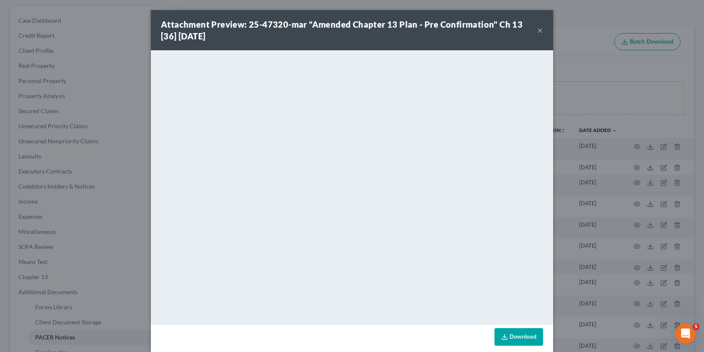
click at [591, 238] on div "Attachment Preview: 25-47320-mar "Amended Chapter 13 Plan - Pre Confirmation" C…" at bounding box center [352, 176] width 704 height 352
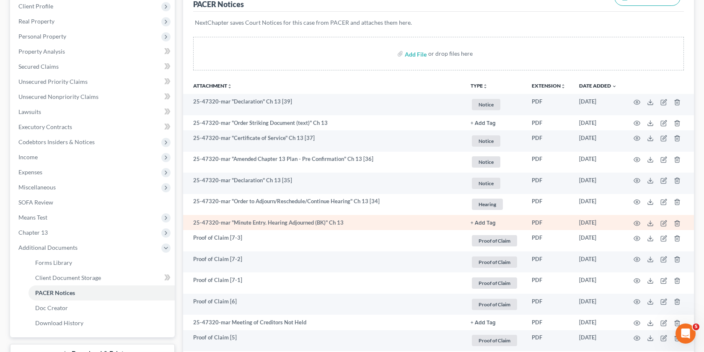
scroll to position [118, 0]
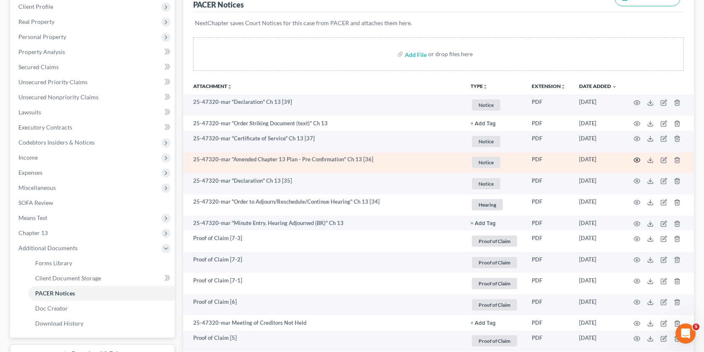
click at [636, 158] on icon "button" at bounding box center [636, 160] width 7 height 7
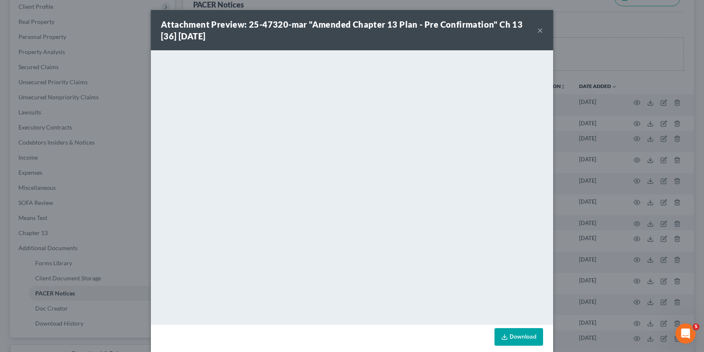
click at [599, 218] on div "Attachment Preview: 25-47320-mar "Amended Chapter 13 Plan - Pre Confirmation" C…" at bounding box center [352, 176] width 704 height 352
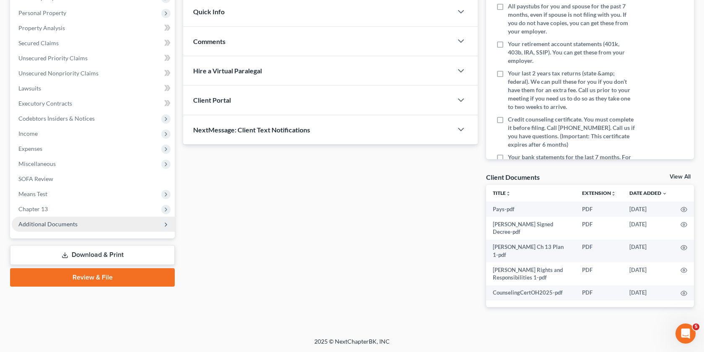
click at [89, 224] on span "Additional Documents" at bounding box center [93, 224] width 163 height 15
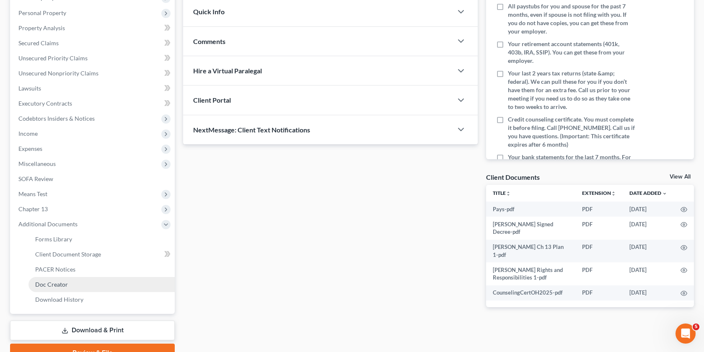
click at [62, 284] on span "Doc Creator" at bounding box center [51, 284] width 33 height 7
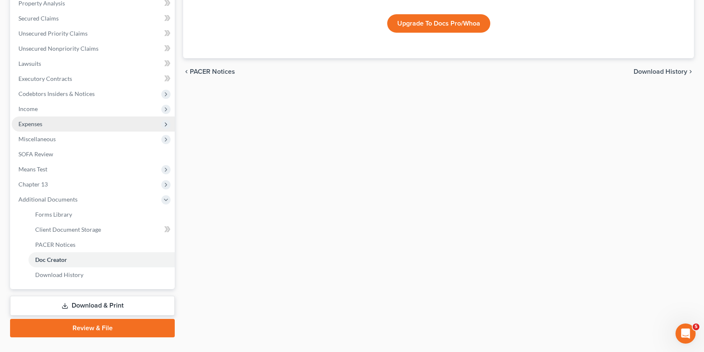
scroll to position [183, 0]
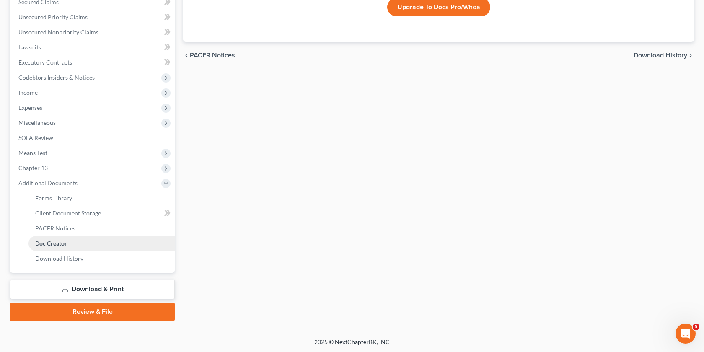
click at [73, 236] on link "Doc Creator" at bounding box center [101, 243] width 146 height 15
click at [67, 236] on link "Doc Creator" at bounding box center [101, 243] width 146 height 15
click at [66, 231] on link "PACER Notices" at bounding box center [101, 228] width 146 height 15
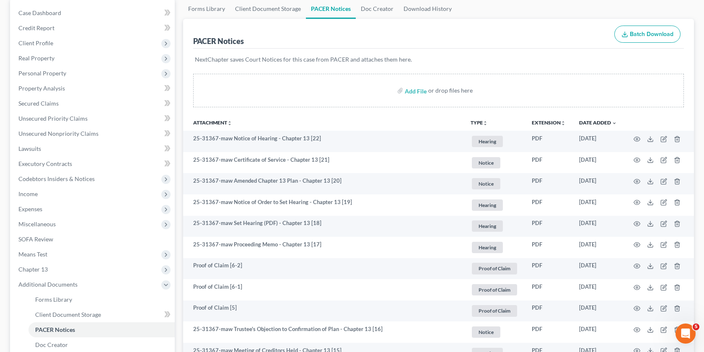
scroll to position [80, 0]
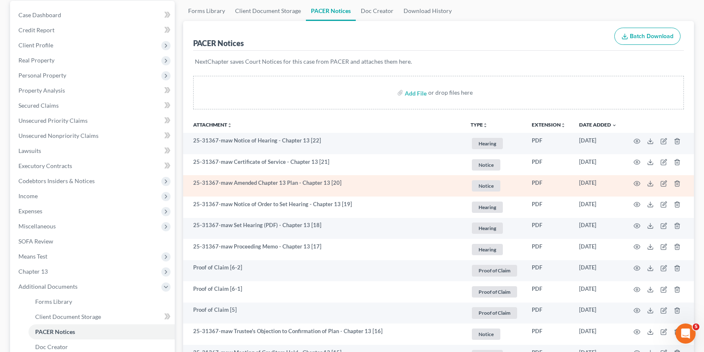
click at [634, 187] on td at bounding box center [658, 185] width 70 height 21
click at [636, 184] on circle "button" at bounding box center [637, 184] width 2 height 2
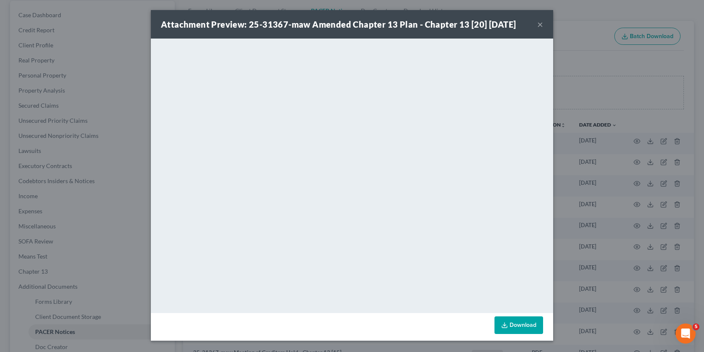
click at [583, 209] on div "Attachment Preview: 25-31367-maw Amended Chapter 13 Plan - Chapter 13 [20] [DAT…" at bounding box center [352, 176] width 704 height 352
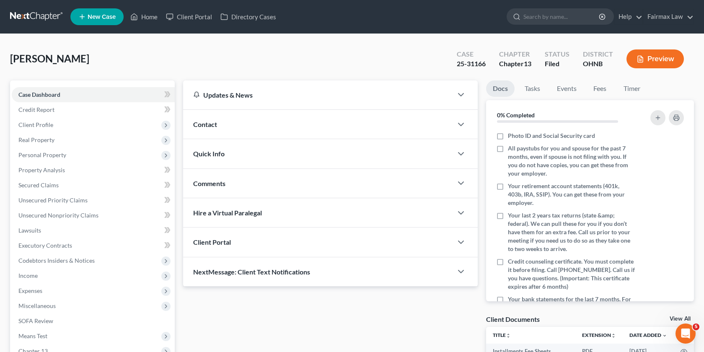
scroll to position [127, 0]
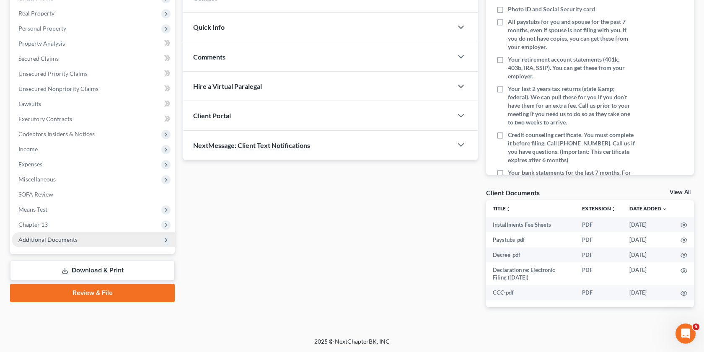
click at [104, 234] on span "Additional Documents" at bounding box center [93, 239] width 163 height 15
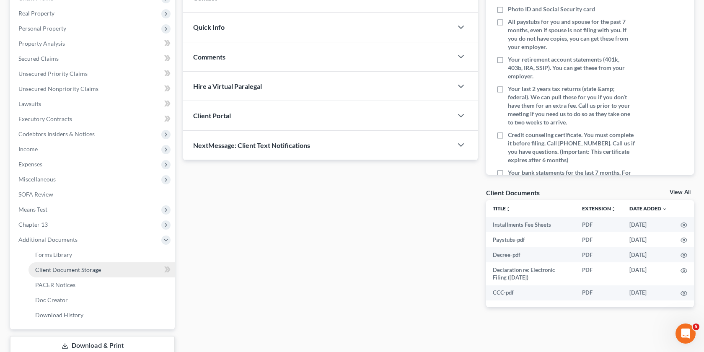
scroll to position [183, 0]
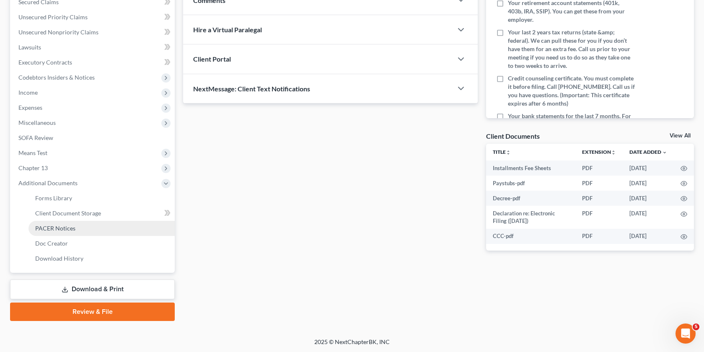
click at [78, 230] on link "PACER Notices" at bounding box center [101, 228] width 146 height 15
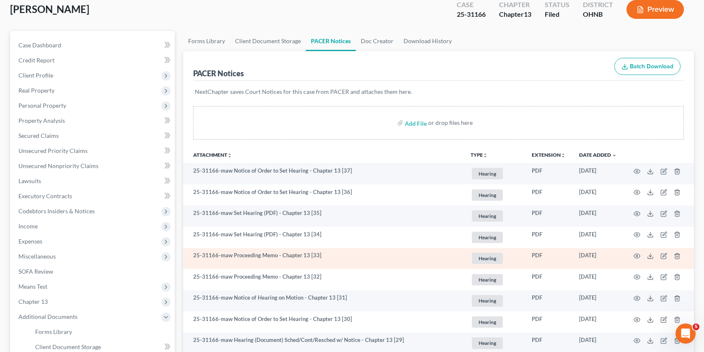
scroll to position [50, 0]
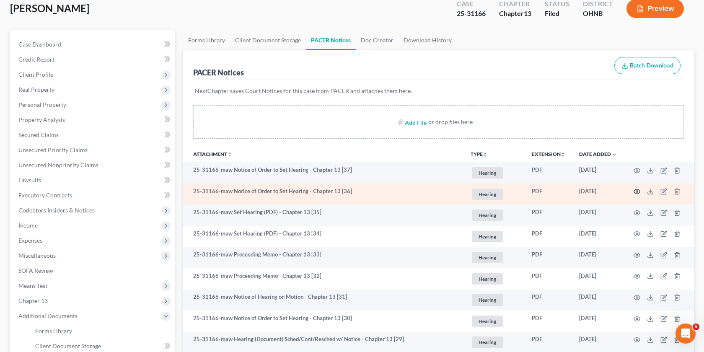
click at [636, 191] on circle "button" at bounding box center [637, 192] width 2 height 2
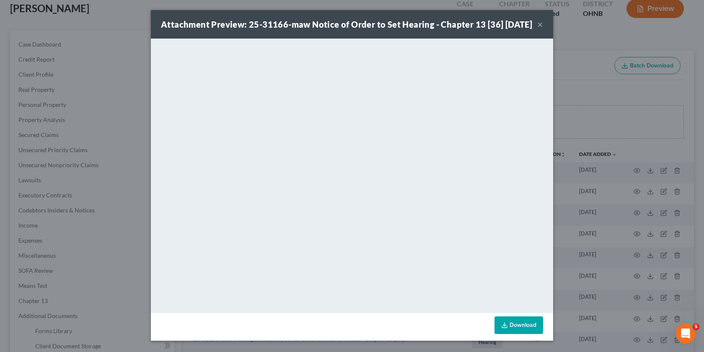
scroll to position [10, 0]
click at [539, 20] on button "×" at bounding box center [540, 24] width 6 height 10
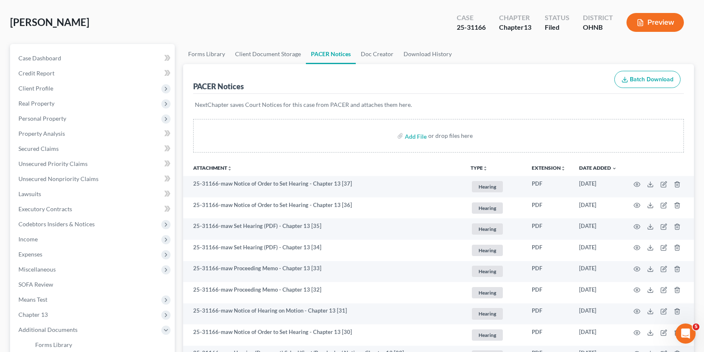
scroll to position [42, 0]
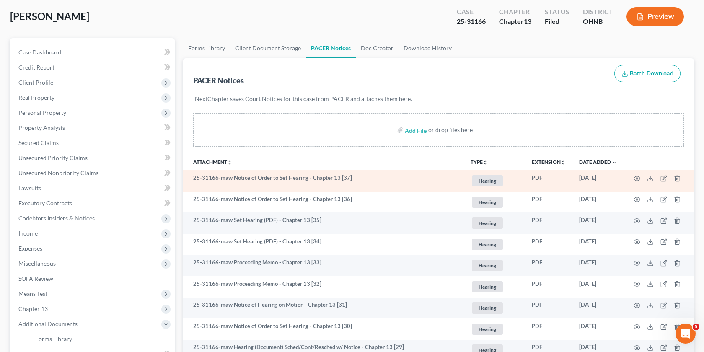
click at [632, 177] on td at bounding box center [658, 180] width 70 height 21
click at [634, 177] on icon "button" at bounding box center [637, 178] width 6 height 5
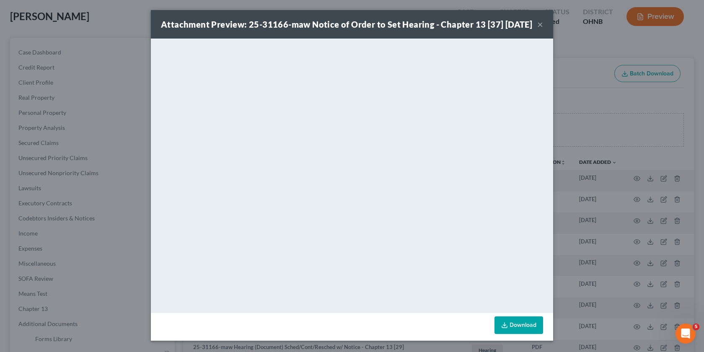
click at [590, 130] on div "Attachment Preview: 25-31166-maw Notice of Order to Set Hearing - Chapter 13 [3…" at bounding box center [352, 176] width 704 height 352
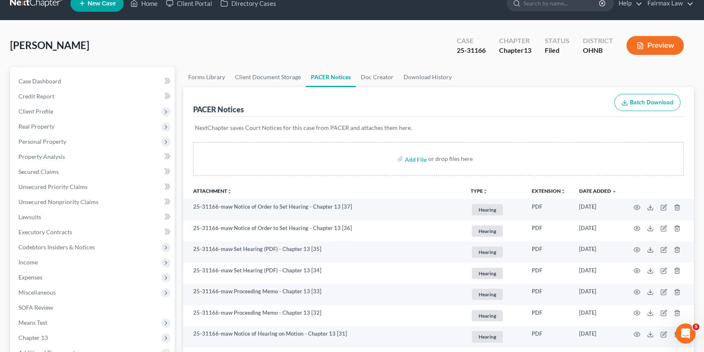
scroll to position [0, 0]
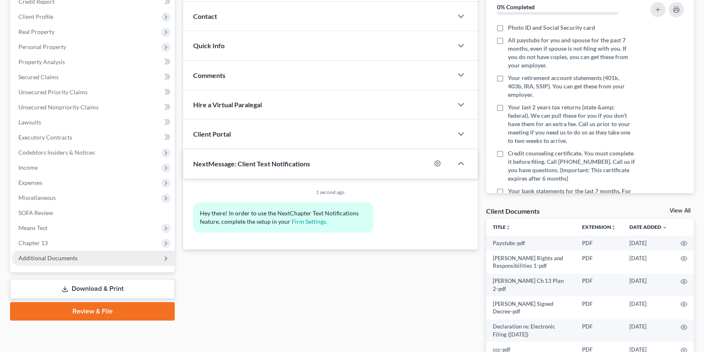
scroll to position [109, 0]
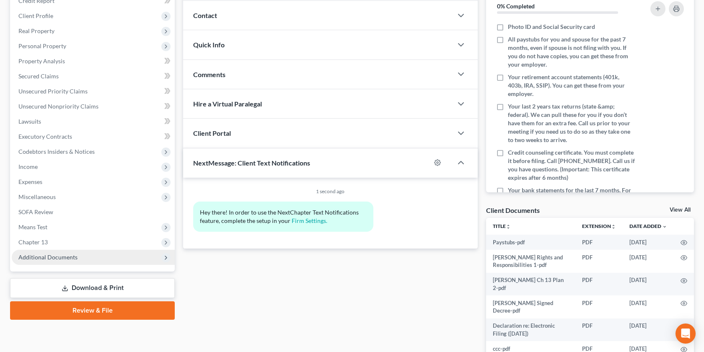
click at [104, 253] on span "Additional Documents" at bounding box center [93, 257] width 163 height 15
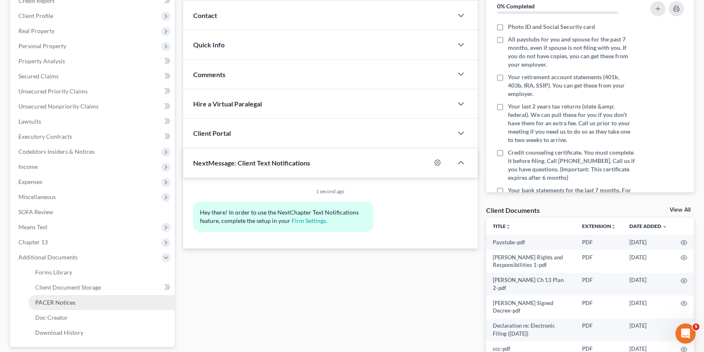
scroll to position [0, 0]
click at [72, 301] on span "PACER Notices" at bounding box center [55, 302] width 40 height 7
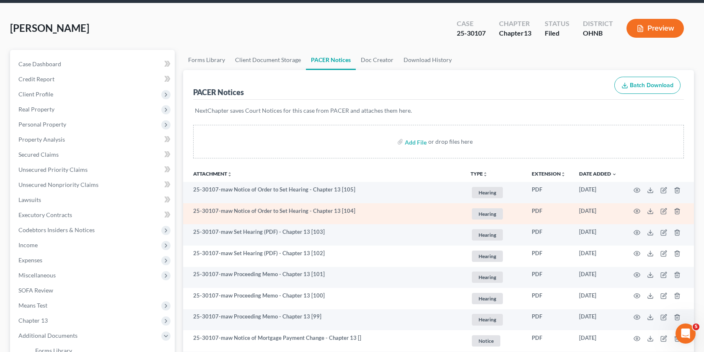
scroll to position [30, 0]
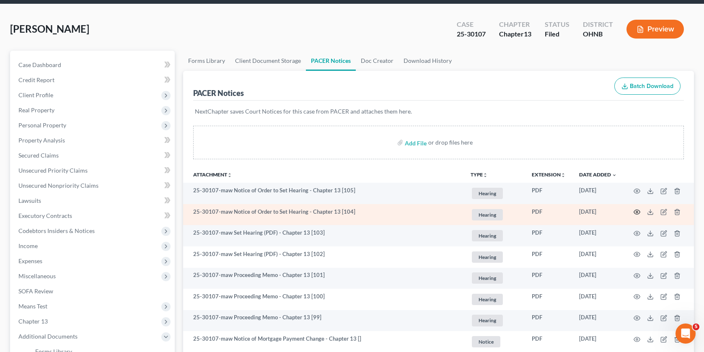
click at [635, 210] on icon "button" at bounding box center [637, 212] width 6 height 5
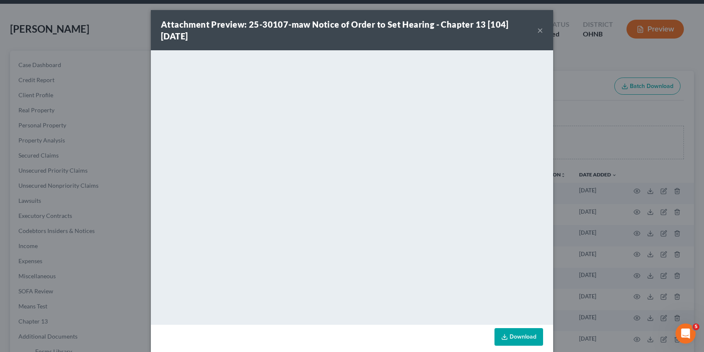
click at [537, 32] on div "Attachment Preview: 25-30107-maw Notice of Order to Set Hearing - Chapter 13 [1…" at bounding box center [349, 29] width 376 height 23
click at [537, 33] on button "×" at bounding box center [540, 30] width 6 height 10
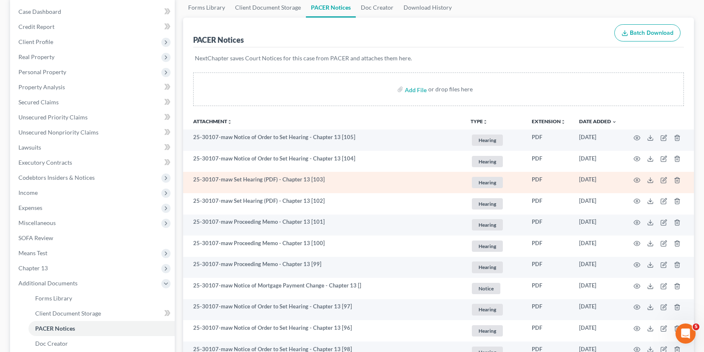
scroll to position [83, 0]
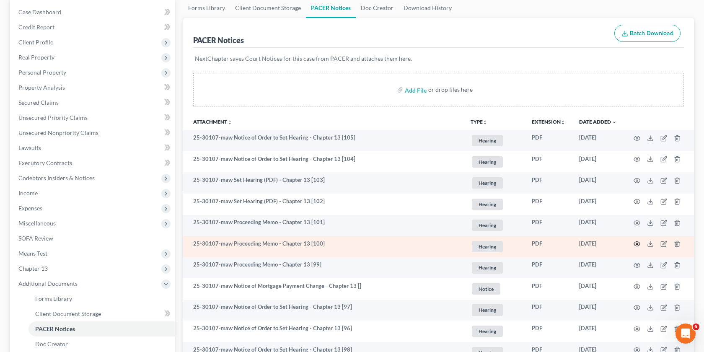
click at [635, 245] on icon "button" at bounding box center [636, 243] width 7 height 7
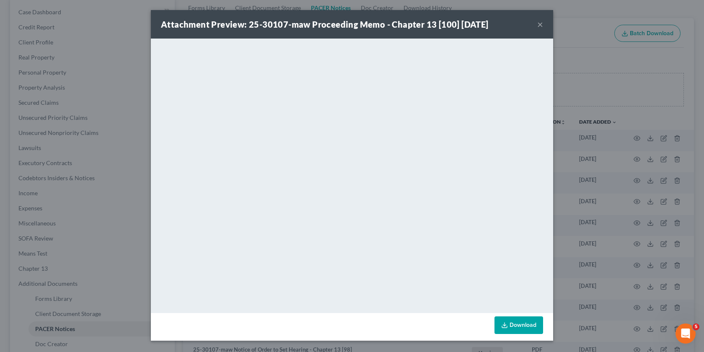
click at [598, 144] on div "Attachment Preview: 25-30107-maw Proceeding Memo - Chapter 13 [100] 10/07/2025 …" at bounding box center [352, 176] width 704 height 352
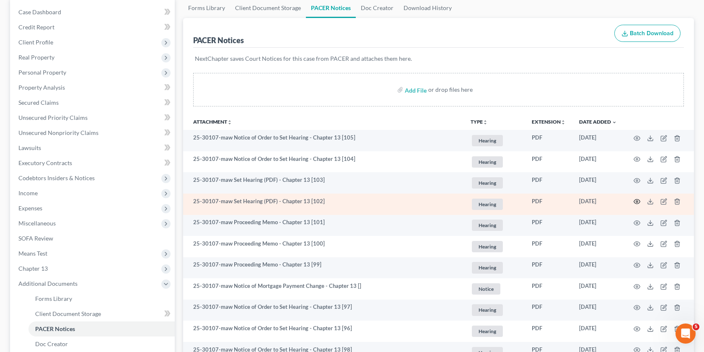
click at [636, 201] on circle "button" at bounding box center [637, 202] width 2 height 2
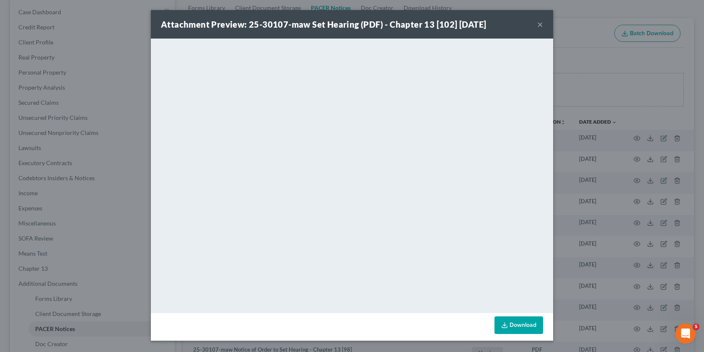
click at [579, 246] on div "Attachment Preview: 25-30107-maw Set Hearing (PDF) - Chapter 13 [102] 10/09/202…" at bounding box center [352, 176] width 704 height 352
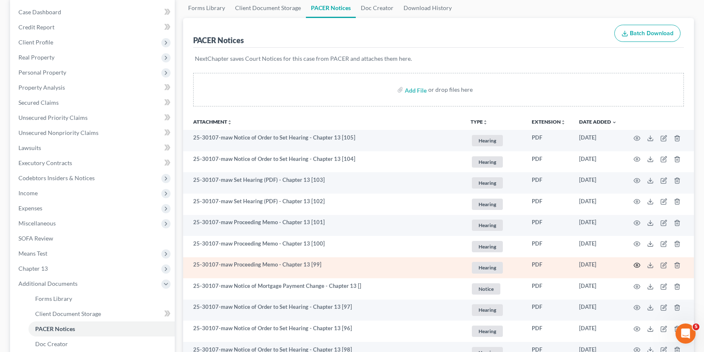
click at [636, 266] on circle "button" at bounding box center [637, 265] width 2 height 2
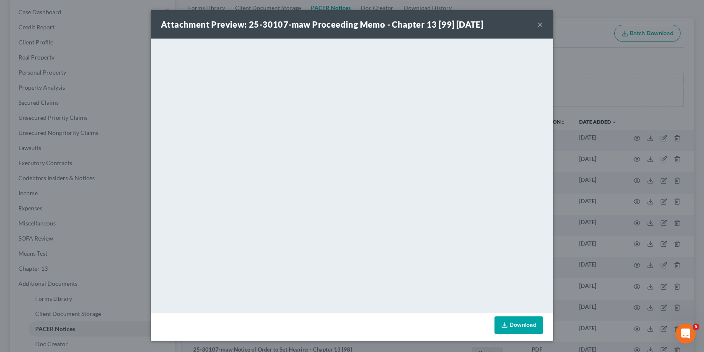
click at [576, 249] on div "Attachment Preview: 25-30107-maw Proceeding Memo - Chapter 13 [99] 10/07/2025 ×…" at bounding box center [352, 176] width 704 height 352
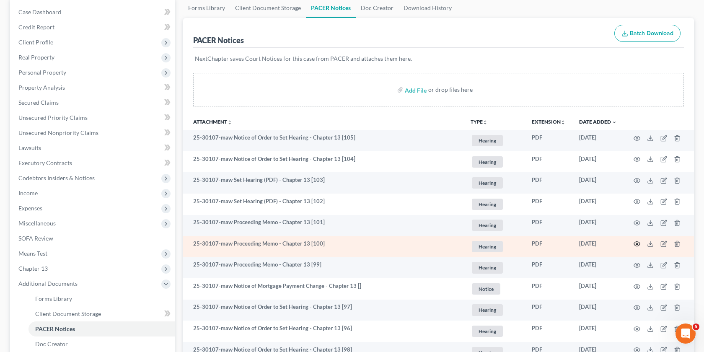
click at [636, 242] on icon "button" at bounding box center [636, 243] width 7 height 7
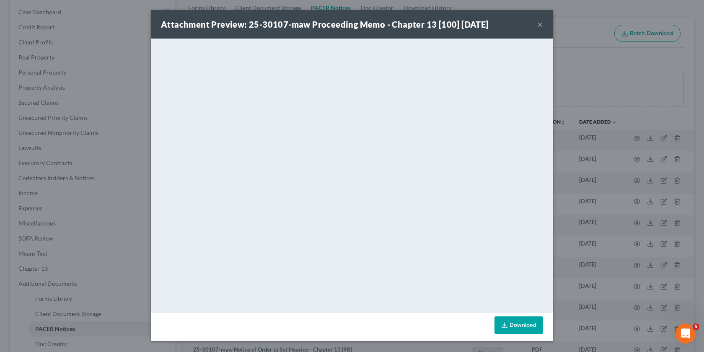
click at [613, 230] on div "Attachment Preview: 25-30107-maw Proceeding Memo - Chapter 13 [100] 10/07/2025 …" at bounding box center [352, 176] width 704 height 352
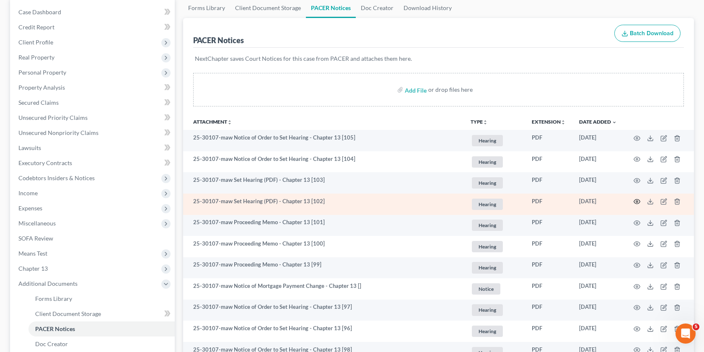
click at [637, 200] on icon "button" at bounding box center [636, 201] width 7 height 7
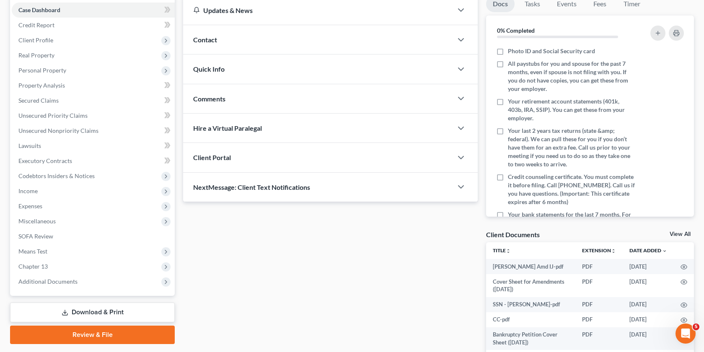
scroll to position [149, 0]
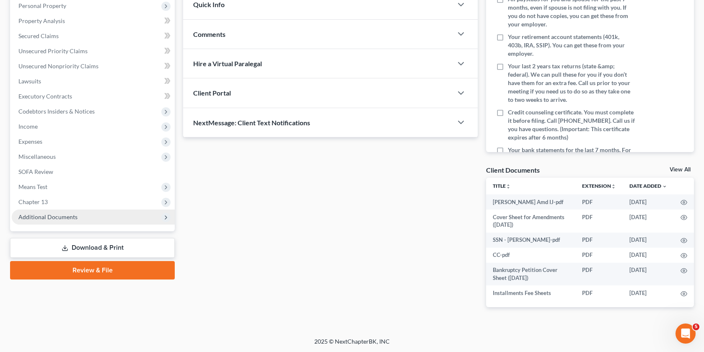
click at [91, 209] on span "Additional Documents" at bounding box center [93, 216] width 163 height 15
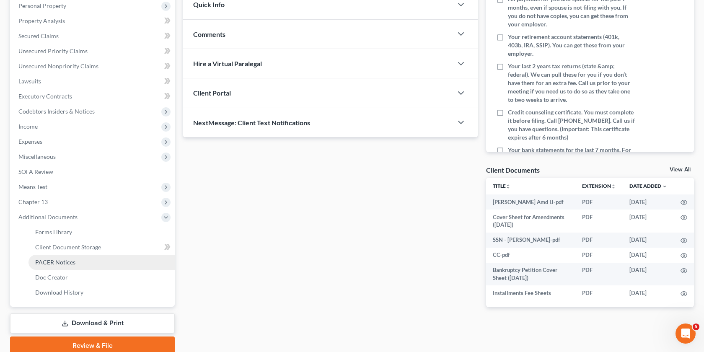
click at [75, 265] on link "PACER Notices" at bounding box center [101, 262] width 146 height 15
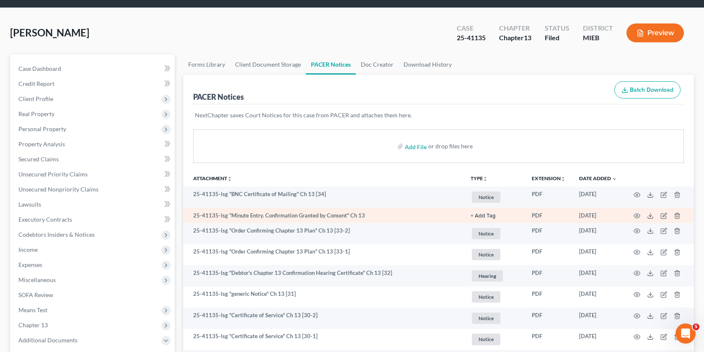
scroll to position [28, 0]
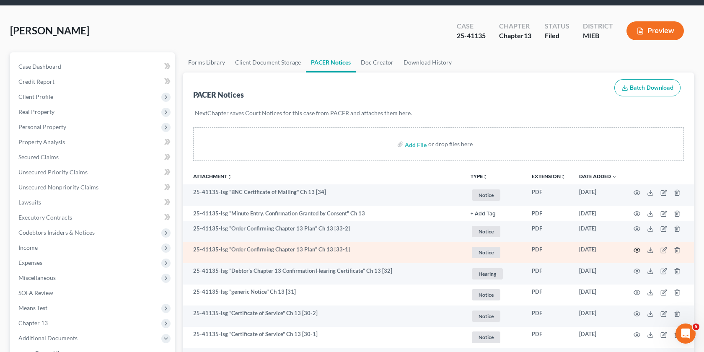
click at [638, 249] on icon "button" at bounding box center [636, 250] width 7 height 7
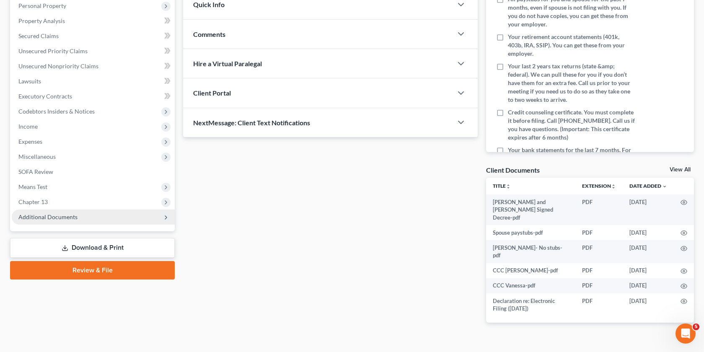
click at [92, 219] on span "Additional Documents" at bounding box center [93, 216] width 163 height 15
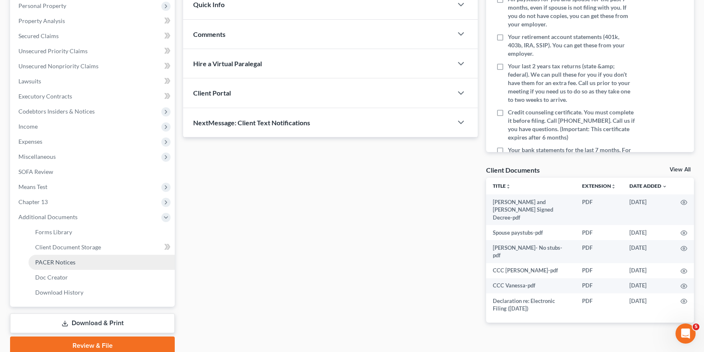
click at [96, 259] on link "PACER Notices" at bounding box center [101, 262] width 146 height 15
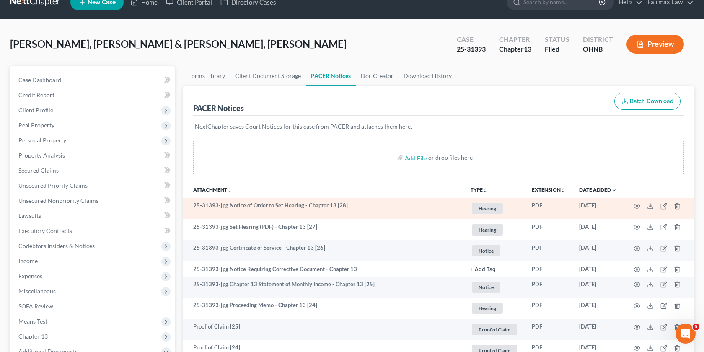
scroll to position [16, 0]
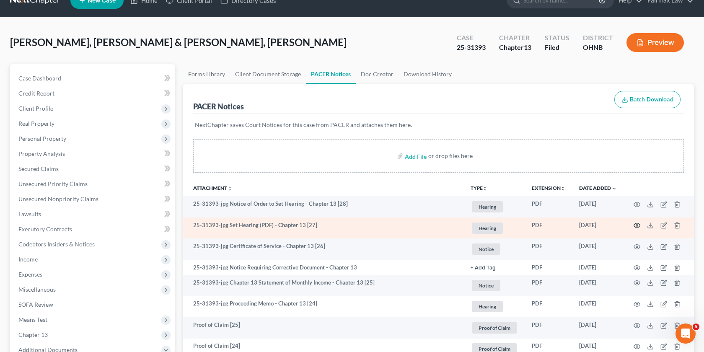
click at [639, 227] on icon "button" at bounding box center [637, 225] width 6 height 5
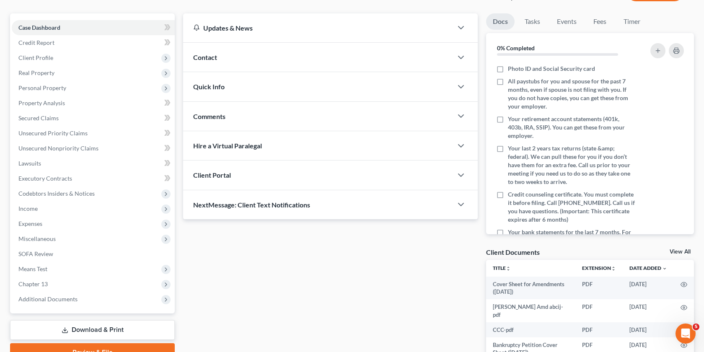
scroll to position [119, 0]
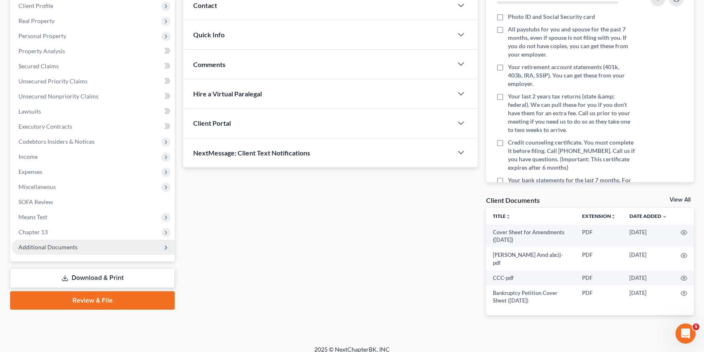
click at [140, 247] on span "Additional Documents" at bounding box center [93, 247] width 163 height 15
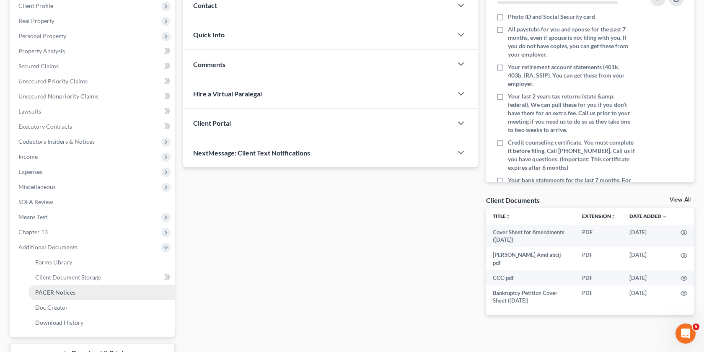
click at [80, 290] on link "PACER Notices" at bounding box center [101, 292] width 146 height 15
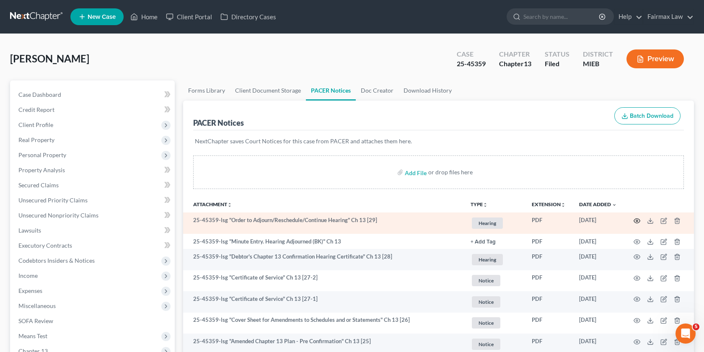
click at [637, 218] on icon "button" at bounding box center [637, 220] width 6 height 5
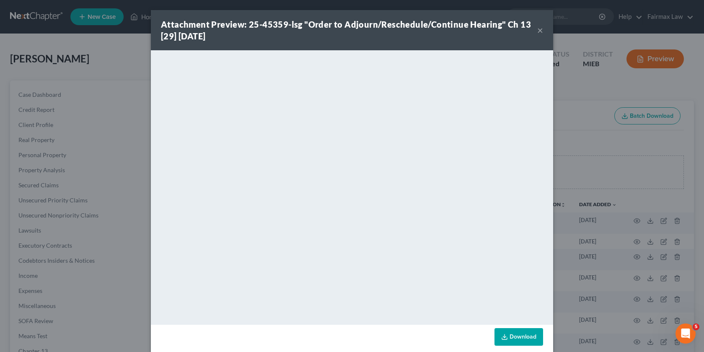
click at [558, 153] on div "Attachment Preview: 25-45359-lsg "Order to Adjourn/Reschedule/Continue Hearing"…" at bounding box center [352, 176] width 704 height 352
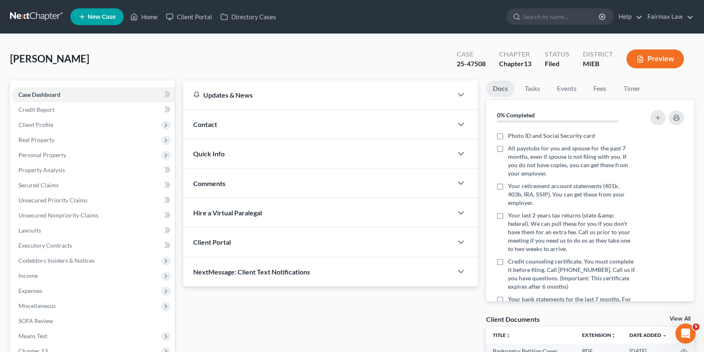
scroll to position [119, 0]
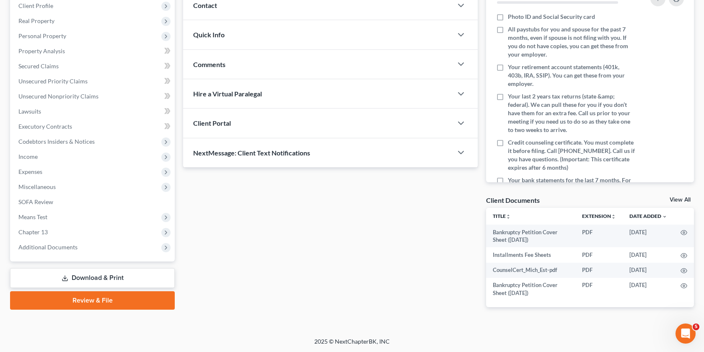
click at [100, 254] on div "Case Dashboard Payments Invoices Payments Payments Credit Report Client Profile…" at bounding box center [92, 111] width 165 height 300
click at [85, 256] on div "Case Dashboard Payments Invoices Payments Payments Credit Report Client Profile…" at bounding box center [92, 111] width 165 height 300
click at [82, 251] on span "Additional Documents" at bounding box center [93, 247] width 163 height 15
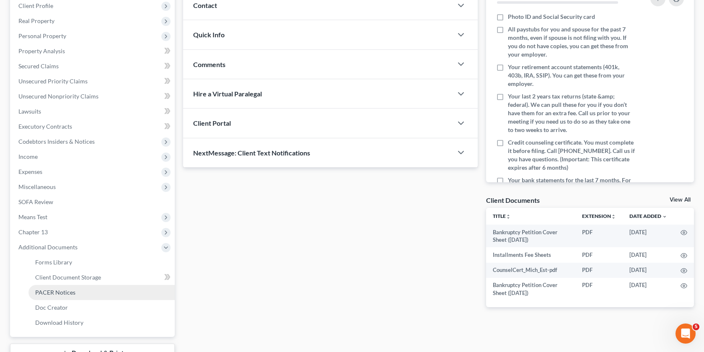
click at [64, 295] on span "PACER Notices" at bounding box center [55, 292] width 40 height 7
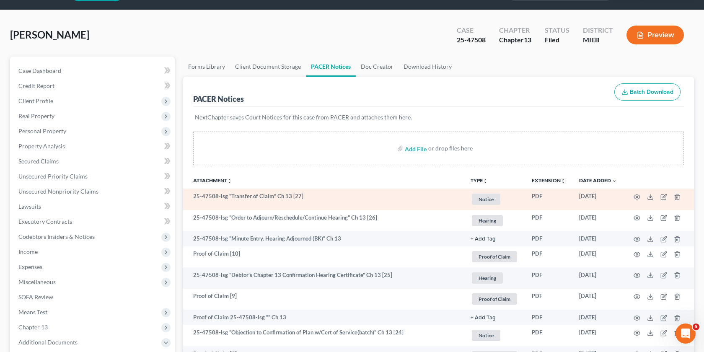
scroll to position [23, 0]
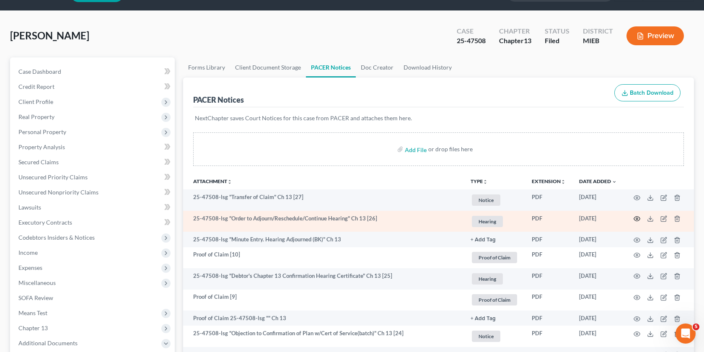
click at [636, 218] on circle "button" at bounding box center [637, 219] width 2 height 2
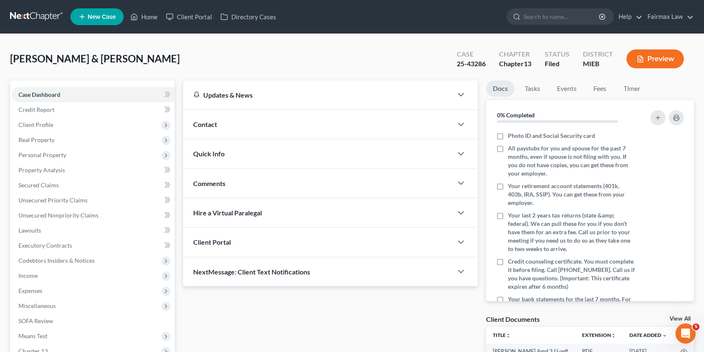
scroll to position [179, 0]
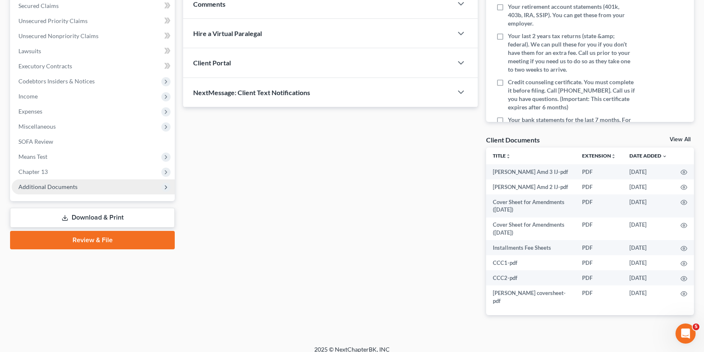
click at [76, 185] on span "Additional Documents" at bounding box center [93, 186] width 163 height 15
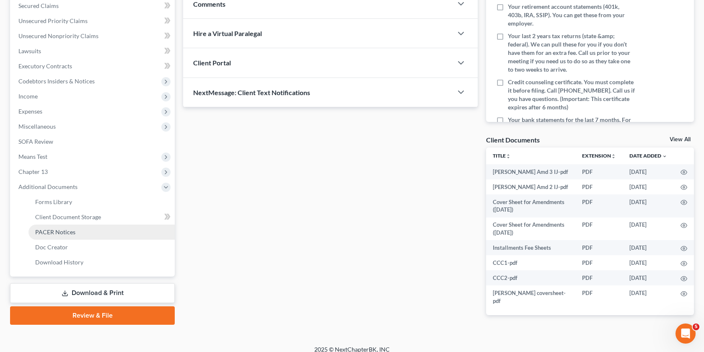
click at [71, 234] on span "PACER Notices" at bounding box center [55, 231] width 40 height 7
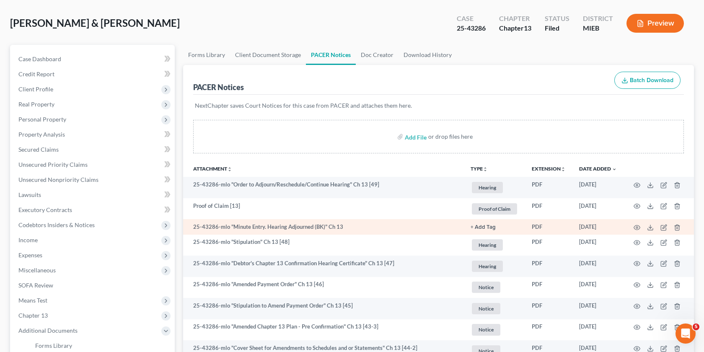
scroll to position [40, 0]
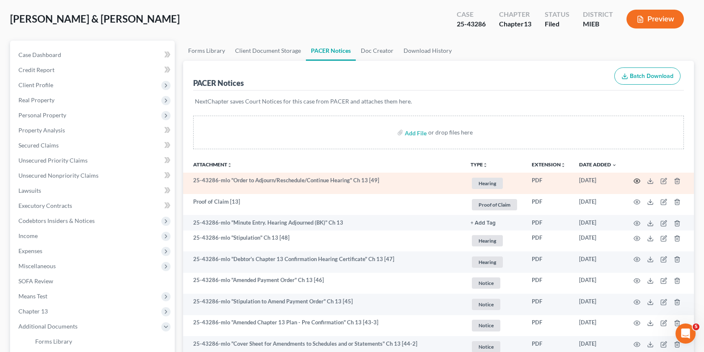
click at [636, 183] on icon "button" at bounding box center [636, 181] width 7 height 7
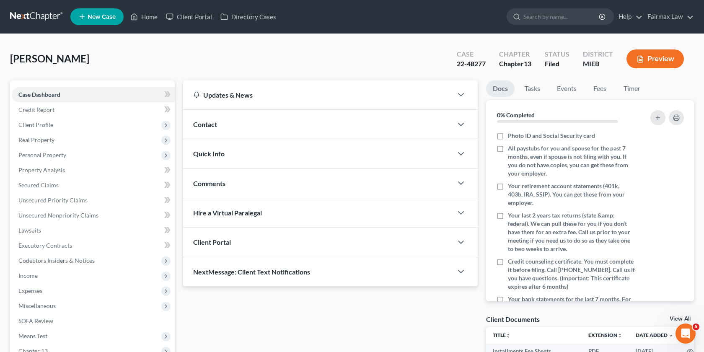
scroll to position [119, 0]
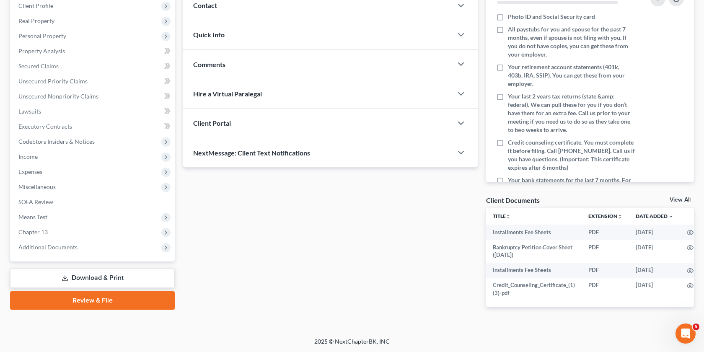
click at [108, 254] on div "Case Dashboard Payments Invoices Payments Payments Credit Report Client Profile…" at bounding box center [92, 111] width 165 height 300
click at [89, 243] on span "Additional Documents" at bounding box center [93, 247] width 163 height 15
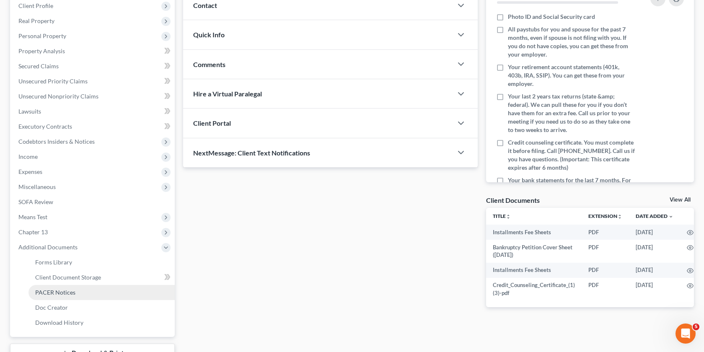
click at [65, 292] on span "PACER Notices" at bounding box center [55, 292] width 40 height 7
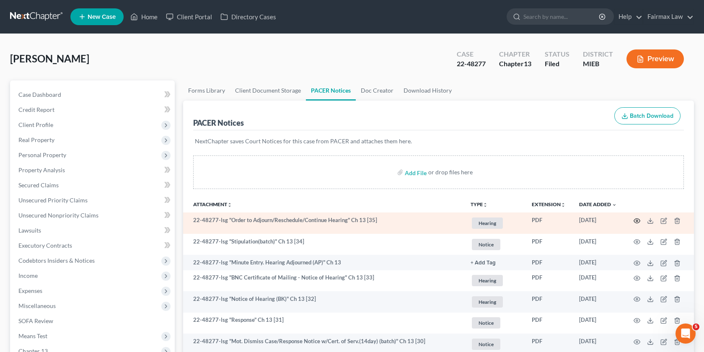
click at [635, 219] on icon "button" at bounding box center [636, 220] width 7 height 7
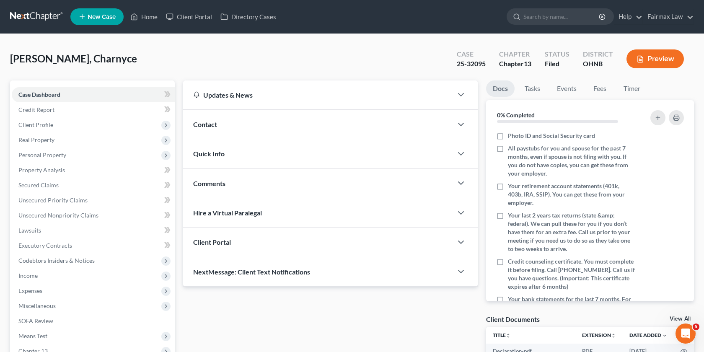
scroll to position [119, 0]
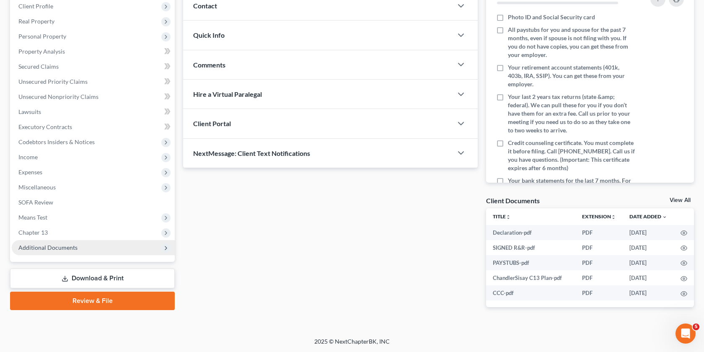
click at [77, 243] on span "Additional Documents" at bounding box center [93, 247] width 163 height 15
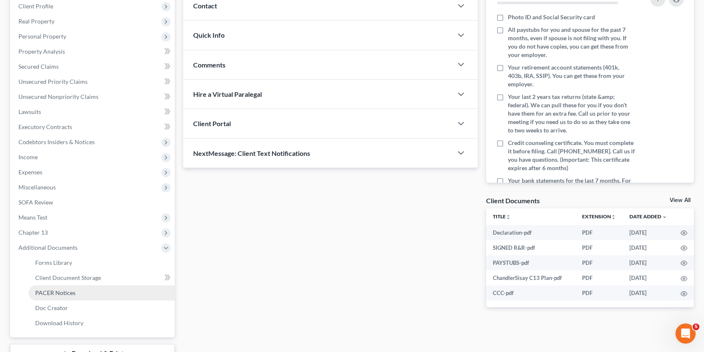
click at [78, 288] on link "PACER Notices" at bounding box center [101, 292] width 146 height 15
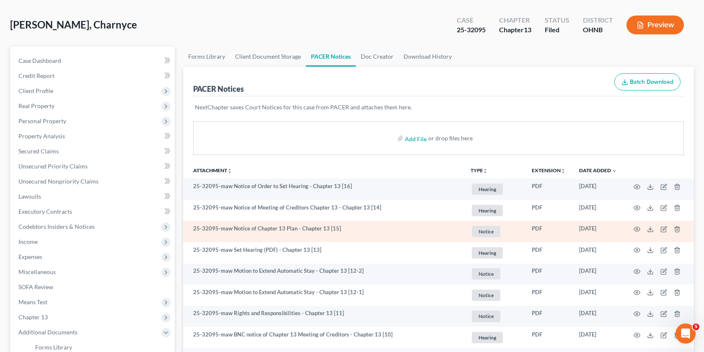
scroll to position [35, 0]
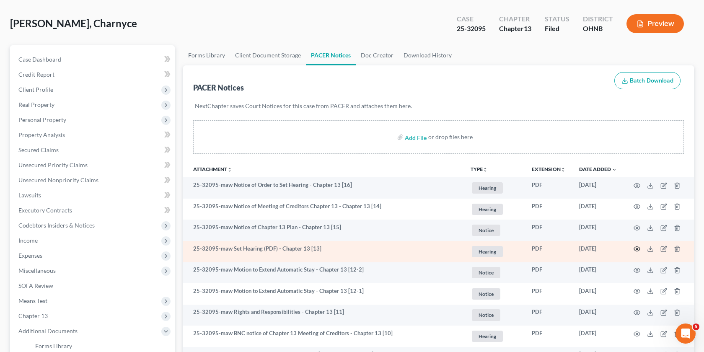
click at [638, 251] on icon "button" at bounding box center [637, 249] width 6 height 5
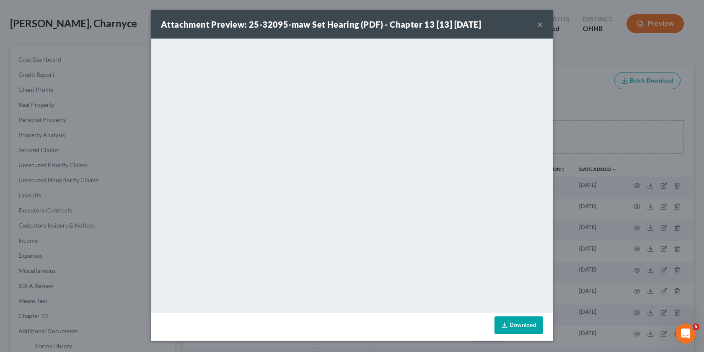
click at [573, 210] on div "Attachment Preview: 25-32095-maw Set Hearing (PDF) - Chapter 13 [13] [DATE] × D…" at bounding box center [352, 176] width 704 height 352
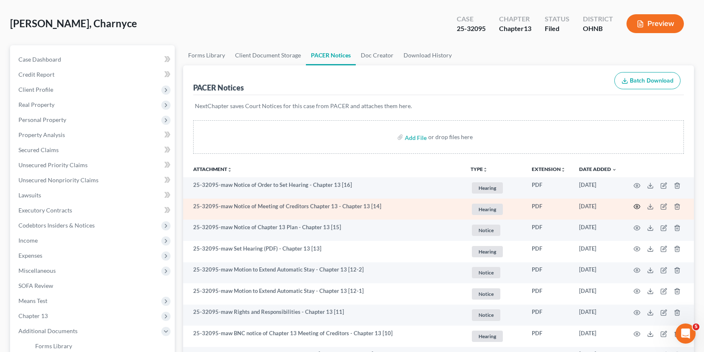
click at [639, 206] on icon "button" at bounding box center [636, 206] width 7 height 7
